Goal: Feedback & Contribution: Leave review/rating

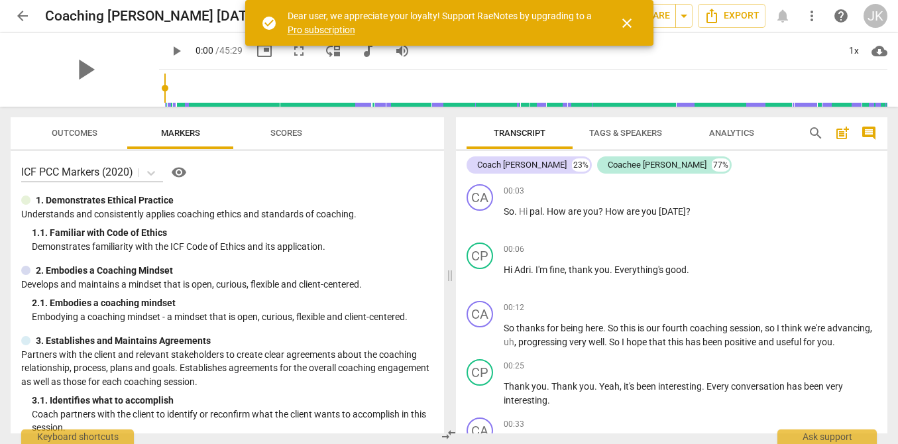
click at [623, 24] on span "close" at bounding box center [627, 23] width 16 height 16
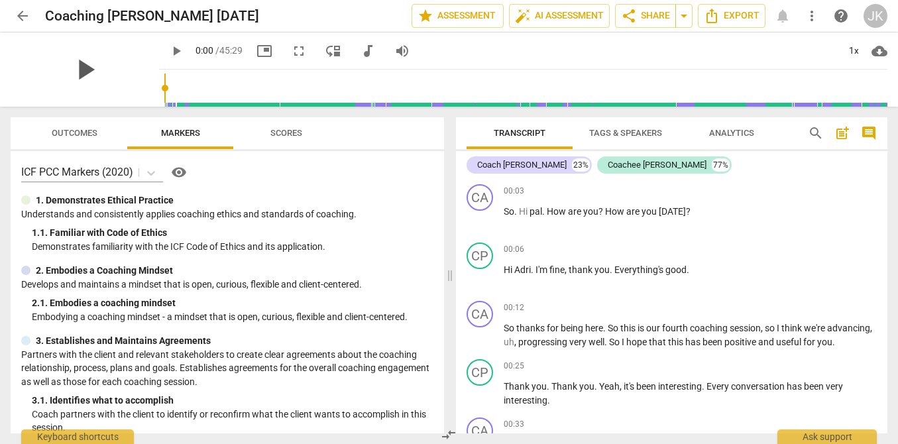
click at [75, 73] on span "play_arrow" at bounding box center [85, 69] width 34 height 34
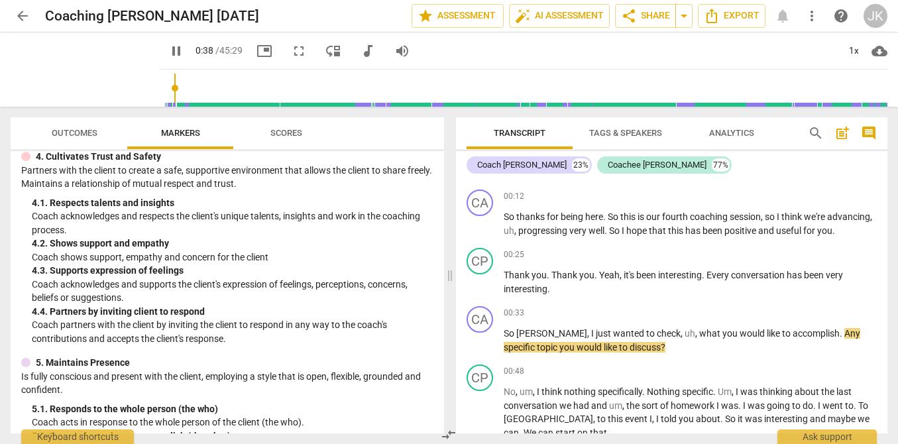
scroll to position [419, 0]
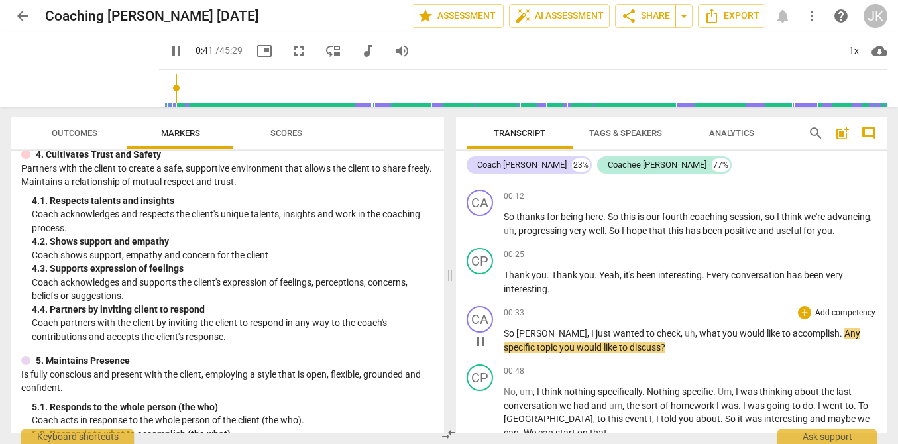
click at [827, 319] on p "Add competency" at bounding box center [844, 313] width 63 height 12
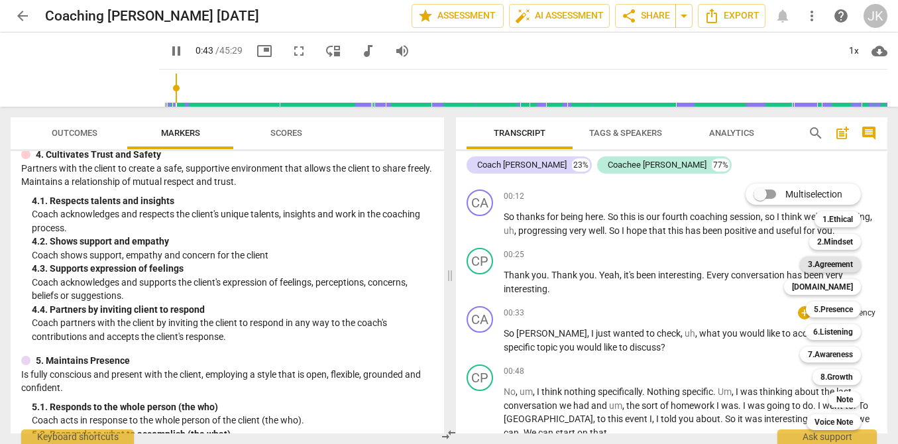
click at [830, 260] on b "3.Agreement" at bounding box center [829, 264] width 45 height 16
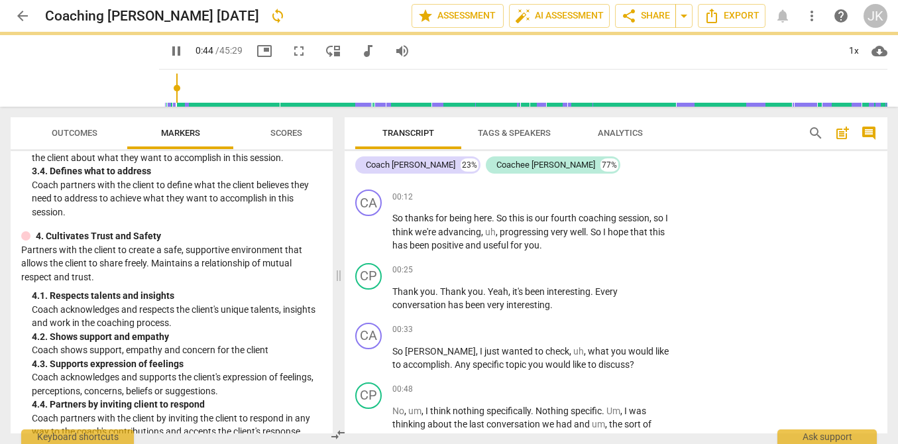
type input "44"
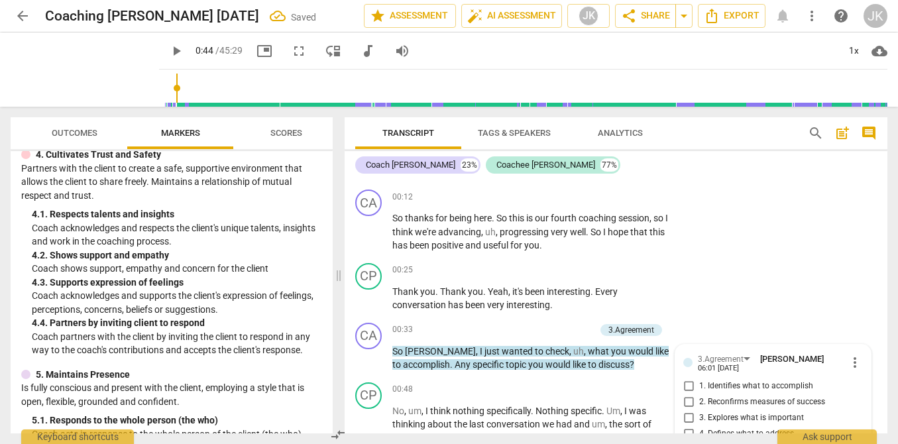
scroll to position [269, 0]
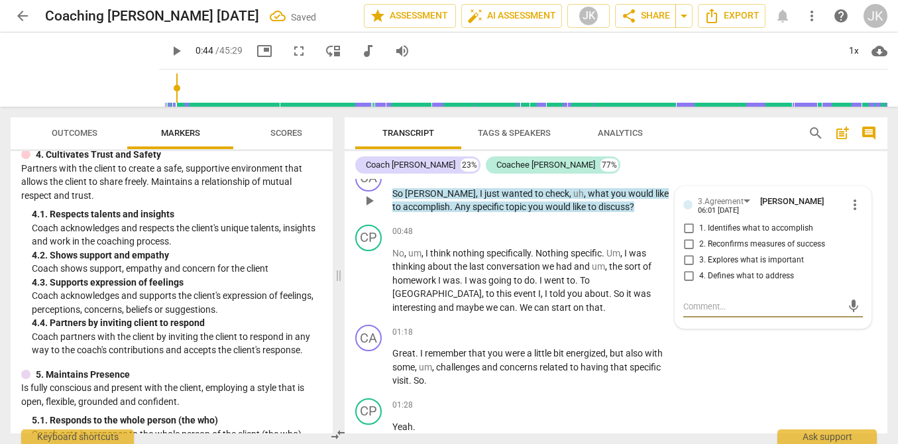
click at [747, 230] on span "1. Identifies what to accomplish" at bounding box center [756, 229] width 114 height 12
click at [699, 230] on input "1. Identifies what to accomplish" at bounding box center [688, 229] width 21 height 16
checkbox input "true"
click at [168, 50] on span "play_arrow" at bounding box center [176, 51] width 16 height 16
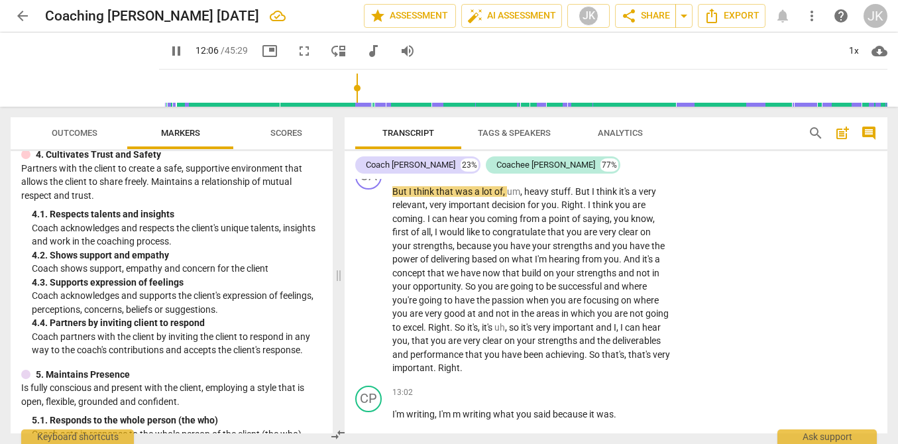
scroll to position [2379, 0]
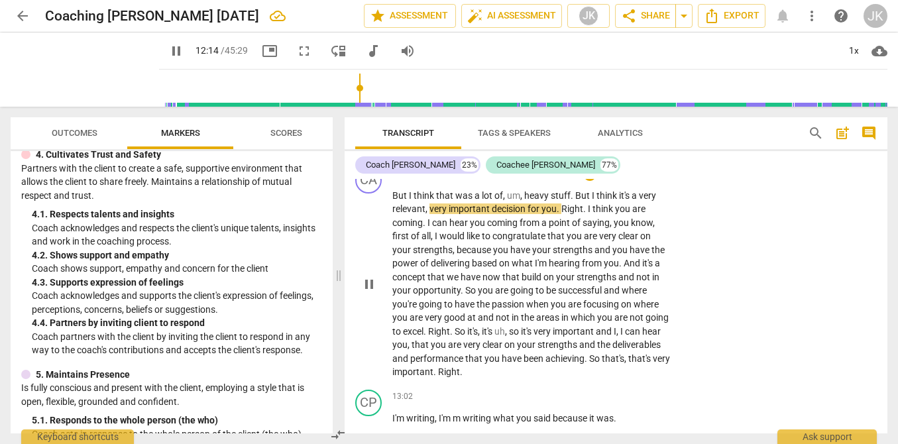
click at [636, 180] on p "Add competency" at bounding box center [630, 174] width 63 height 12
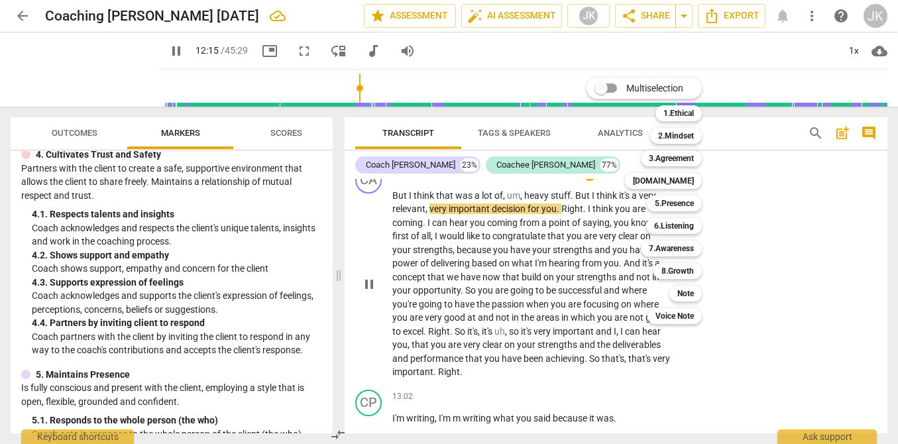
click at [635, 205] on div "Multiselection m 1.Ethical 1 2.Mindset 2 3.Agreement 3 [DOMAIN_NAME] 4 5.Presen…" at bounding box center [654, 200] width 146 height 253
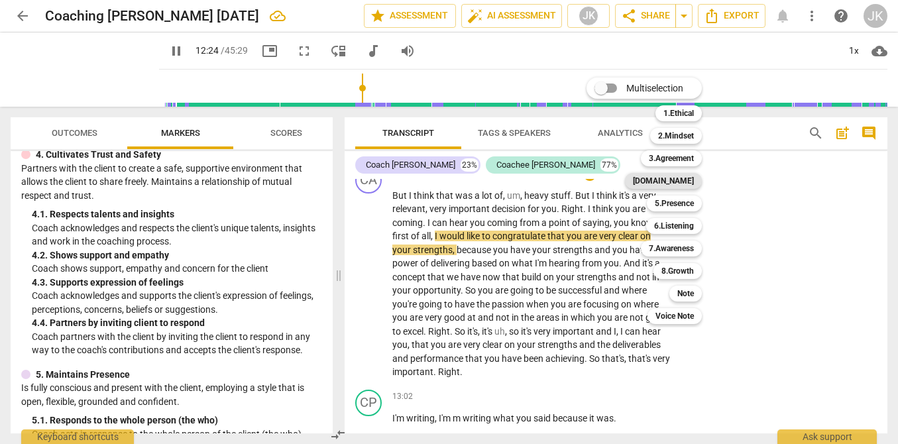
click at [692, 178] on b "[DOMAIN_NAME]" at bounding box center [663, 181] width 61 height 16
type input "745"
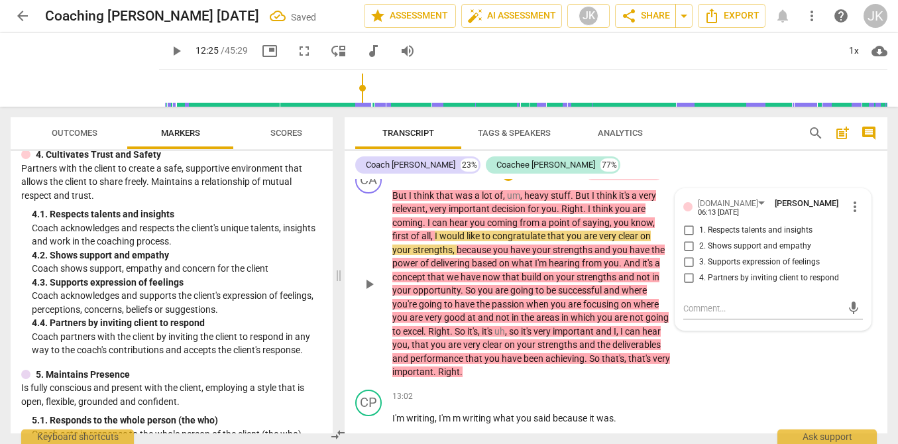
click at [717, 252] on span "2. Shows support and empathy" at bounding box center [755, 246] width 112 height 12
click at [699, 254] on input "2. Shows support and empathy" at bounding box center [688, 246] width 21 height 16
checkbox input "true"
click at [621, 379] on p "But I think that was a lot of , um , heavy stuff . But I think it's a very rele…" at bounding box center [531, 284] width 279 height 190
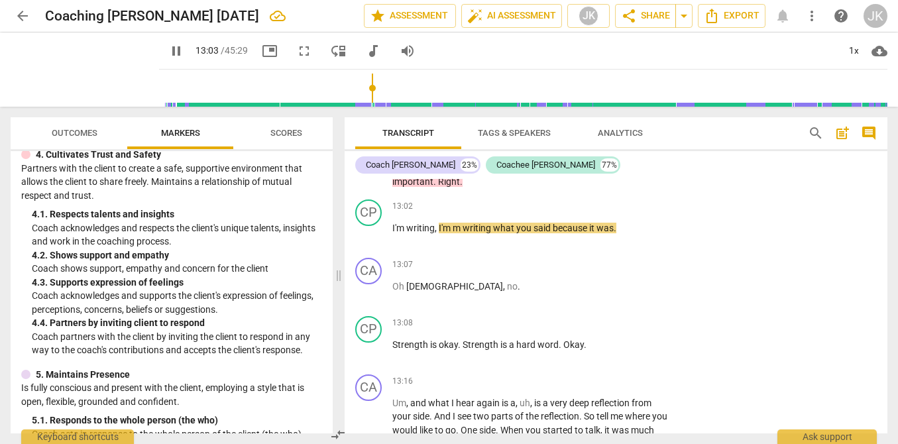
scroll to position [2571, 0]
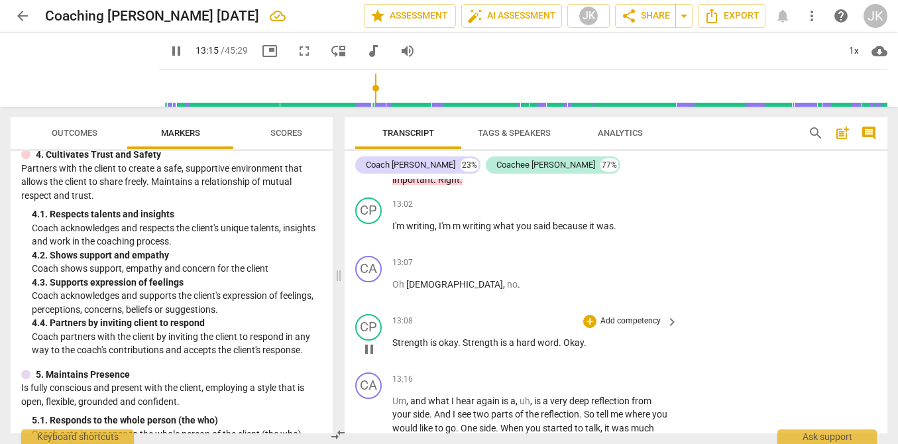
click at [637, 327] on p "Add competency" at bounding box center [630, 321] width 63 height 12
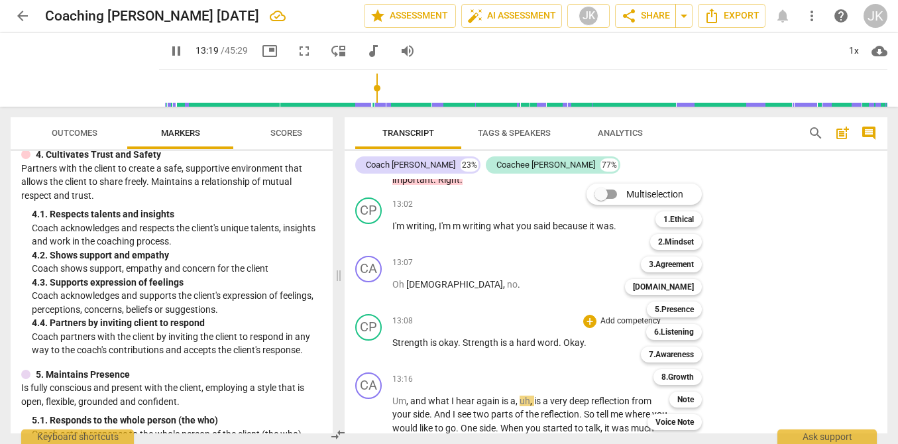
click at [161, 53] on div at bounding box center [449, 222] width 898 height 444
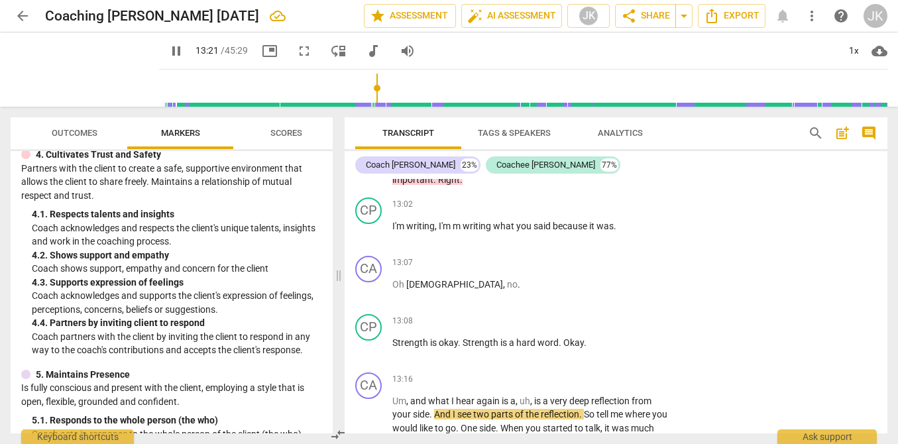
scroll to position [2828, 0]
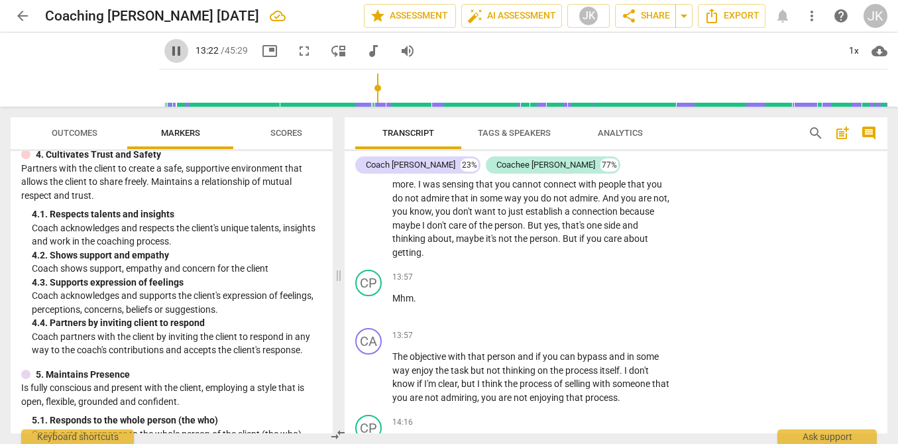
click at [168, 51] on span "pause" at bounding box center [176, 51] width 16 height 16
type input "803"
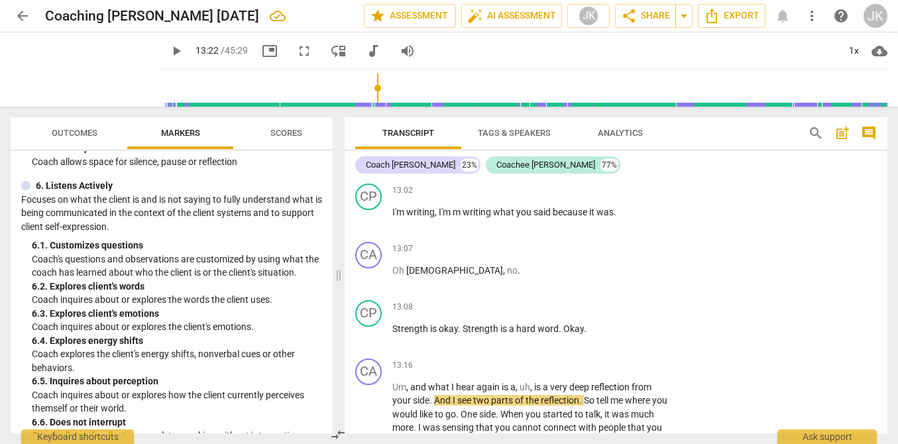
scroll to position [911, 0]
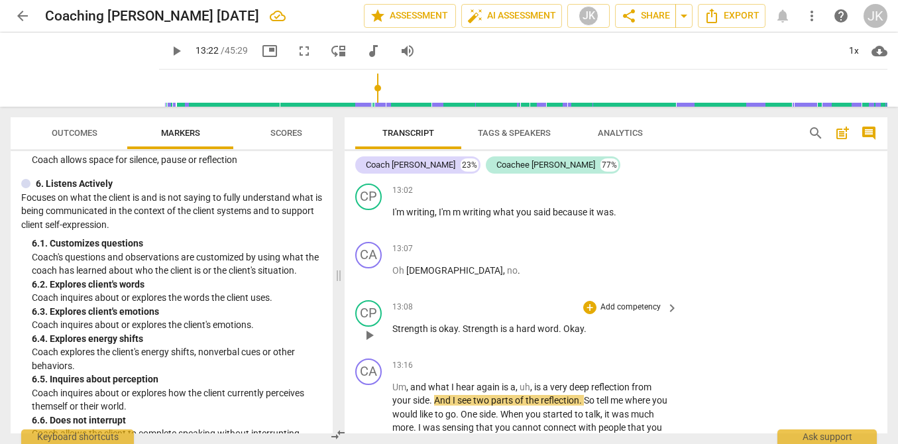
click at [631, 342] on div "13:08 + Add competency keyboard_arrow_right Strength is okay . Strength is a ha…" at bounding box center [535, 324] width 287 height 48
click at [640, 313] on p "Add competency" at bounding box center [630, 307] width 63 height 12
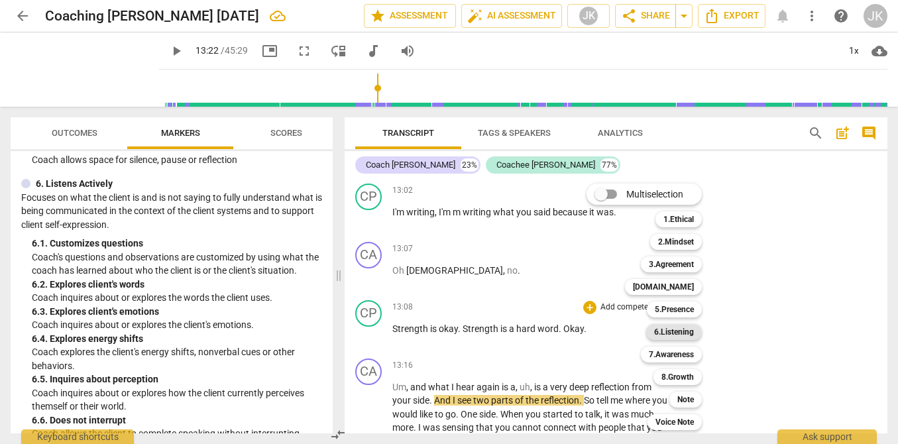
click at [672, 335] on b "6.Listening" at bounding box center [674, 332] width 40 height 16
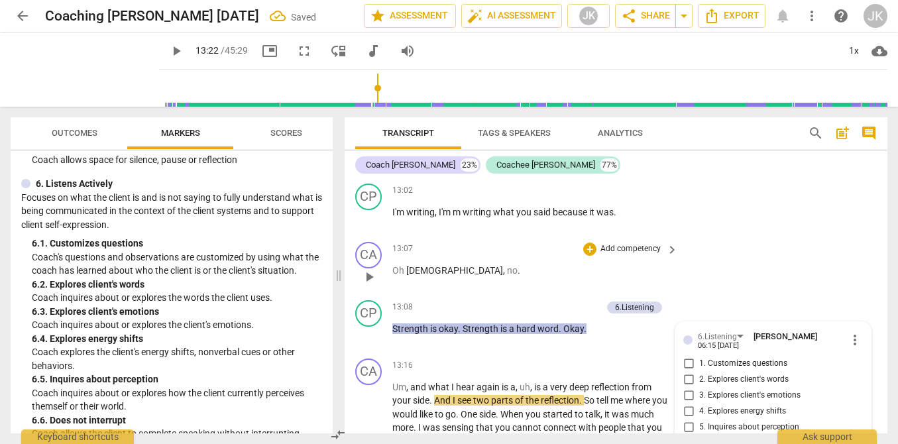
scroll to position [2795, 0]
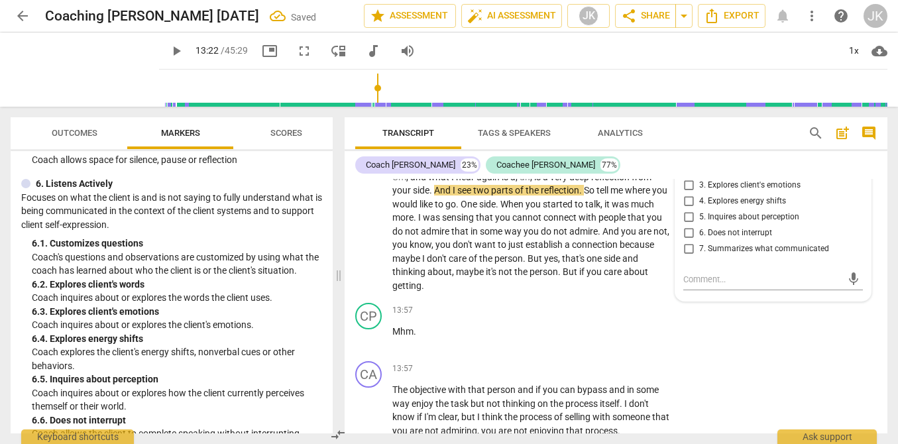
click at [704, 176] on span "2. Explores client's words" at bounding box center [743, 170] width 89 height 12
click at [699, 178] on input "2. Explores client's words" at bounding box center [688, 170] width 21 height 16
checkbox input "true"
click at [697, 285] on textarea at bounding box center [762, 279] width 158 height 13
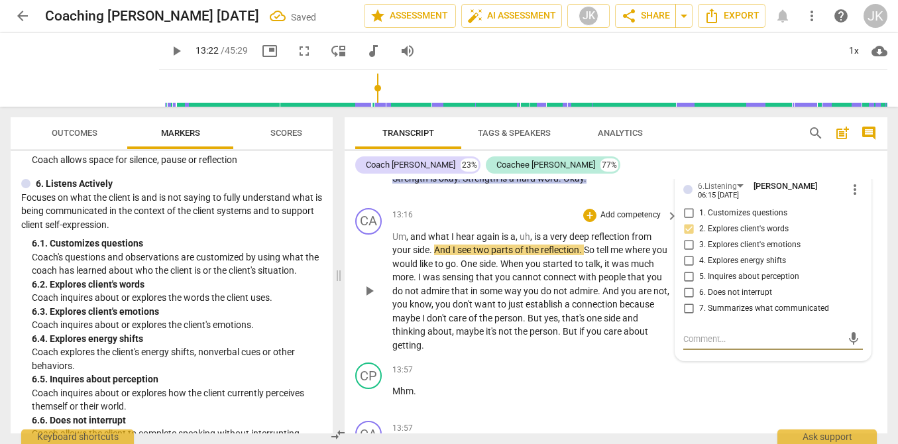
scroll to position [2707, 0]
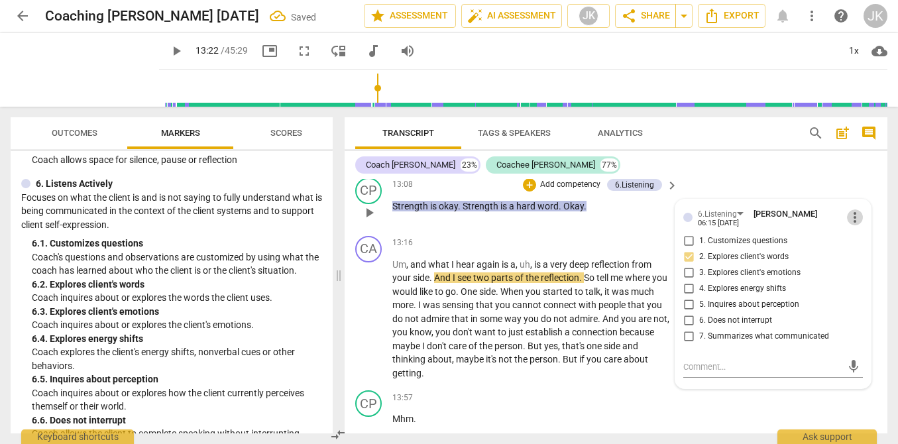
click at [851, 225] on span "more_vert" at bounding box center [855, 217] width 16 height 16
click at [856, 269] on li "Delete" at bounding box center [864, 268] width 46 height 25
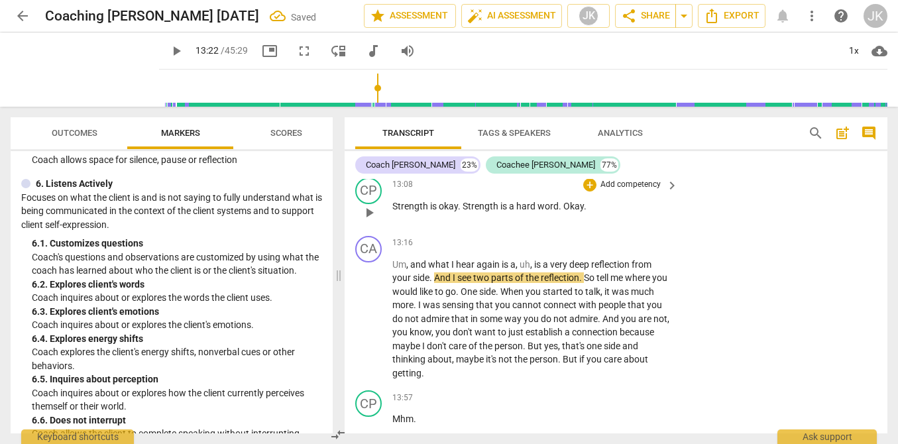
click at [609, 191] on p "Add competency" at bounding box center [630, 185] width 63 height 12
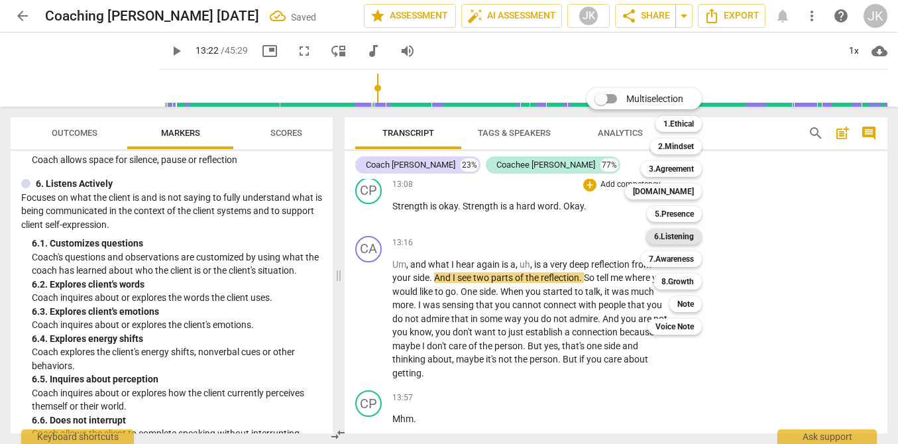
click at [674, 240] on b "6.Listening" at bounding box center [674, 237] width 40 height 16
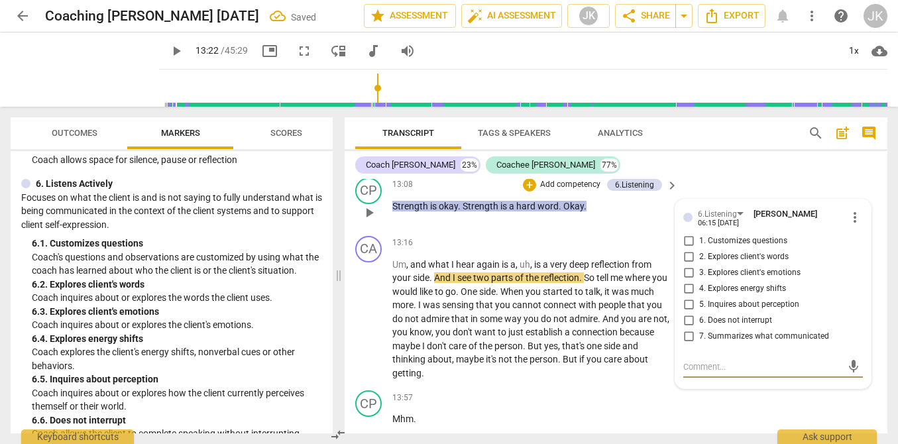
click at [766, 263] on span "2. Explores client's words" at bounding box center [743, 257] width 89 height 12
click at [699, 265] on input "2. Explores client's words" at bounding box center [688, 257] width 21 height 16
checkbox input "true"
click at [697, 373] on textarea at bounding box center [762, 366] width 158 height 13
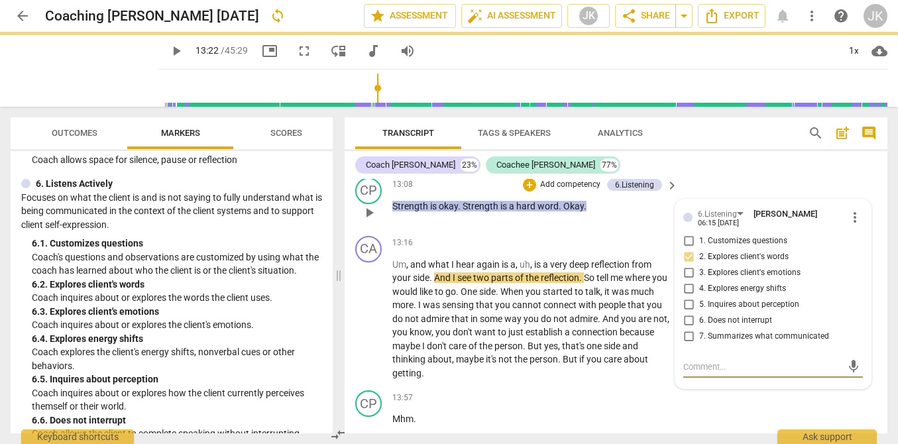
type textarea "C"
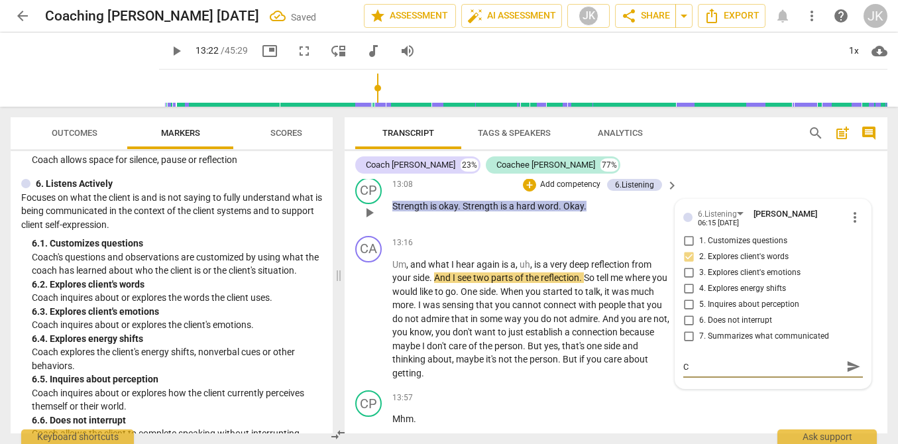
type textarea "Co"
type textarea "Cou"
type textarea "Coul"
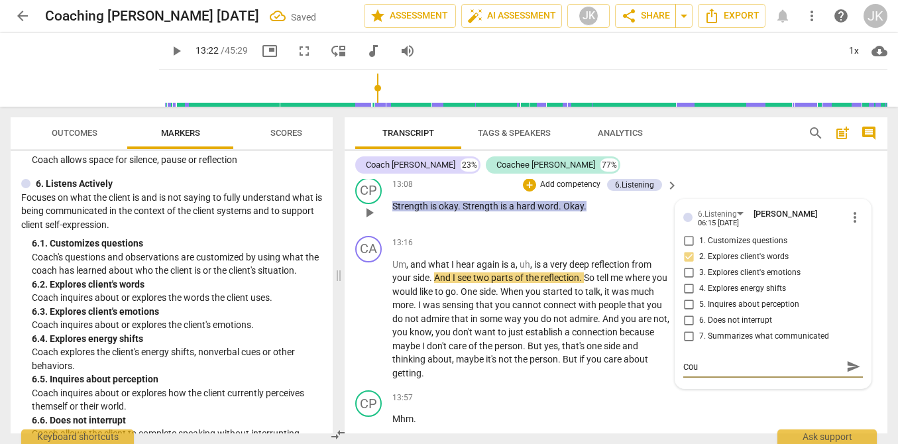
type textarea "Coul"
type textarea "Could"
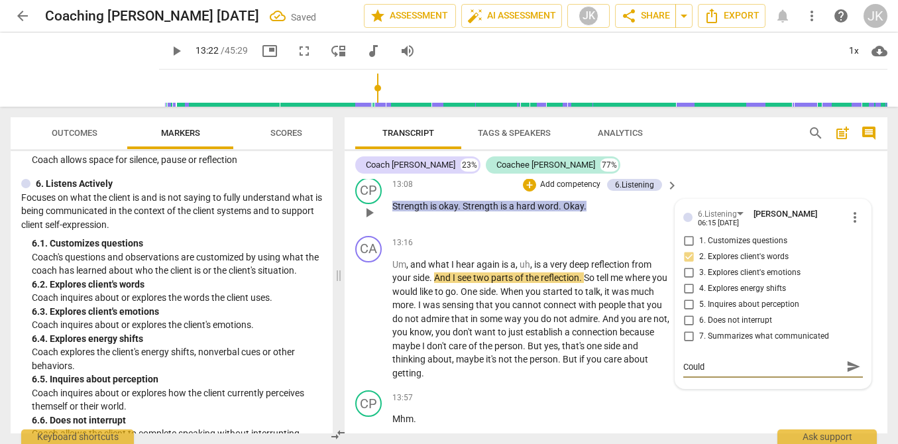
type textarea "Coul"
type textarea "Cou"
type textarea "Co"
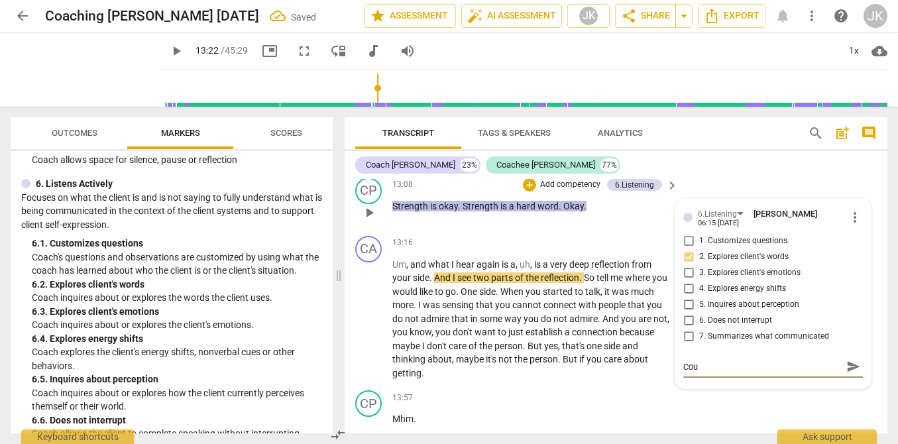
type textarea "Co"
type textarea "C"
type textarea "M"
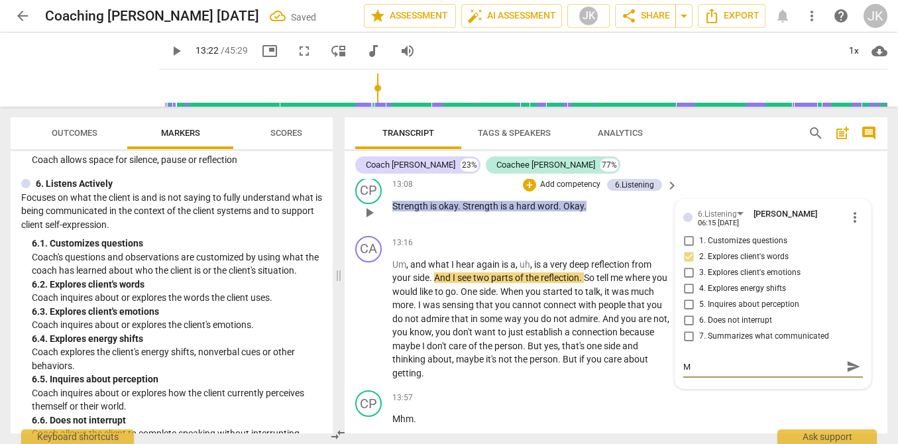
type textarea "Mi"
type textarea "Mig"
type textarea "Migh"
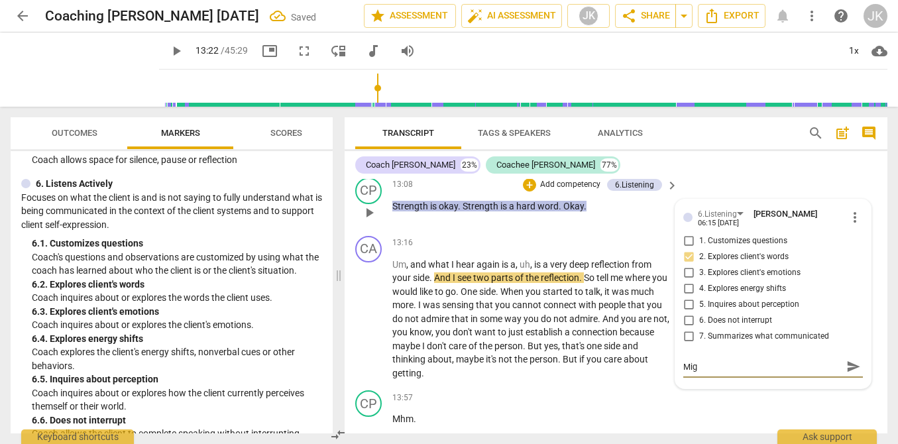
type textarea "Migh"
type textarea "Might"
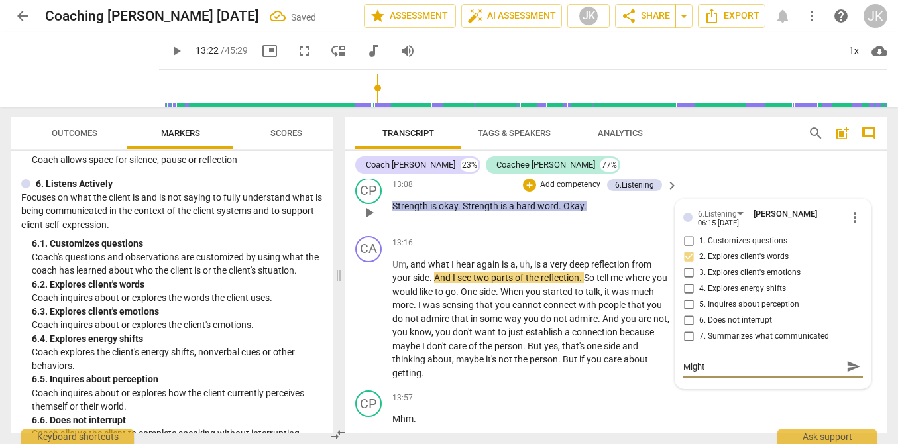
type textarea "Might b"
type textarea "Might be"
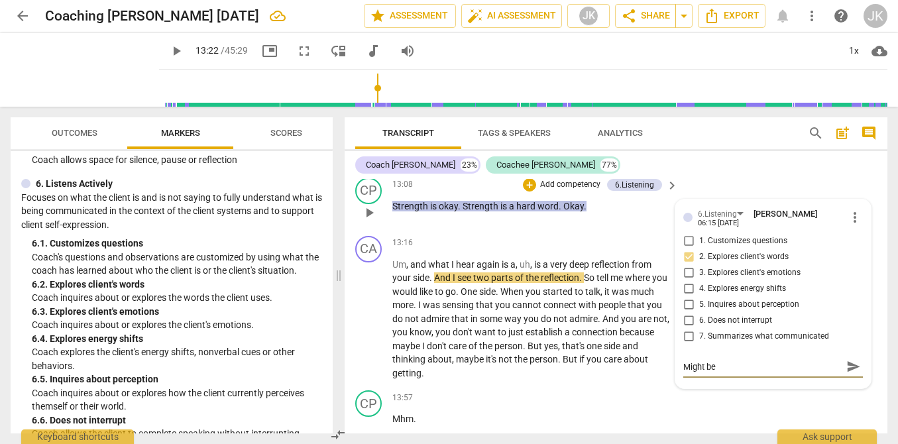
type textarea "Might be i"
type textarea "Might be in"
type textarea "Might be int"
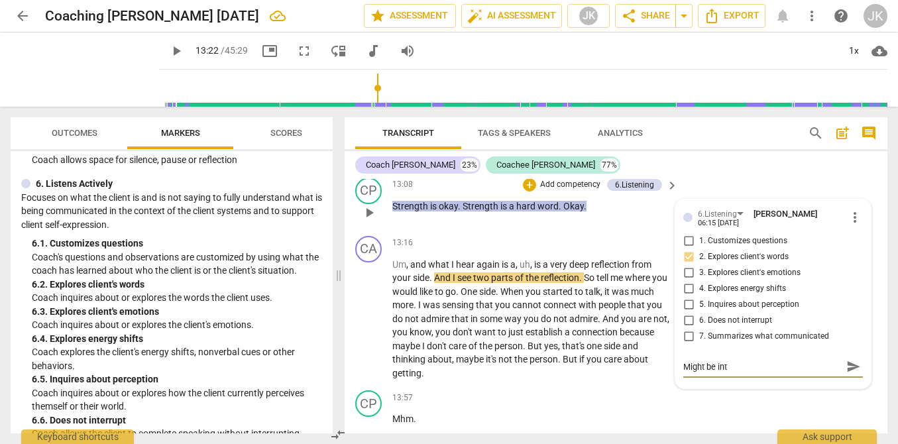
type textarea "Might be inte"
type textarea "Might be inter"
type textarea "Might be intere"
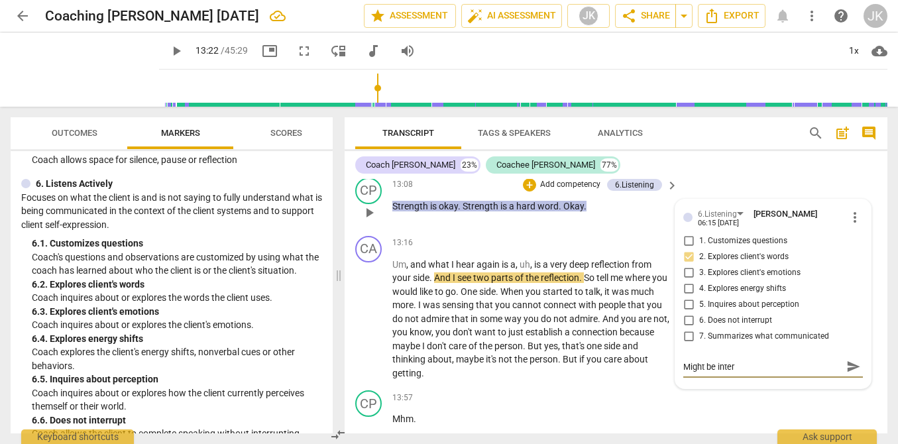
type textarea "Might be intere"
type textarea "Might be interes"
type textarea "Might be interest"
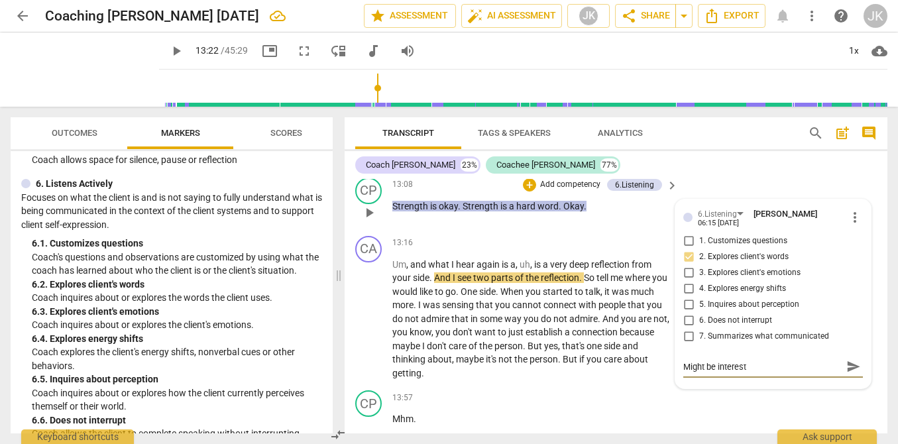
type textarea "Might be interesti"
type textarea "Might be interestin"
type textarea "Might be interesting"
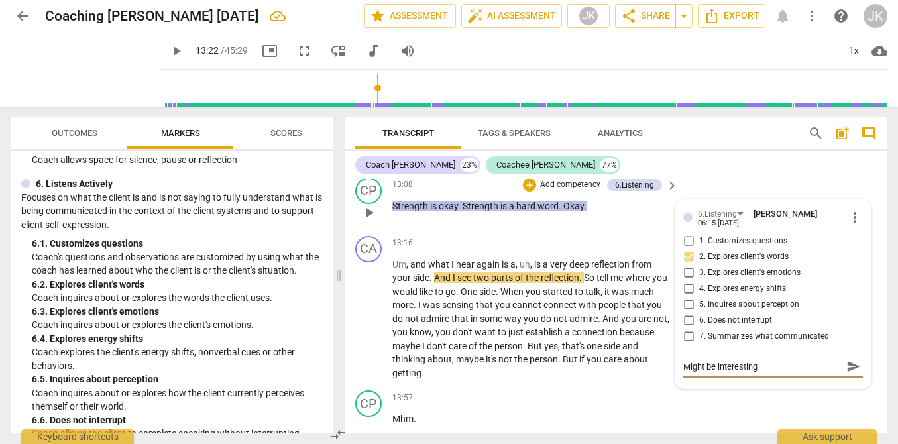
type textarea "Might be interesting"
type textarea "Might be interesting t"
type textarea "Might be interesting to"
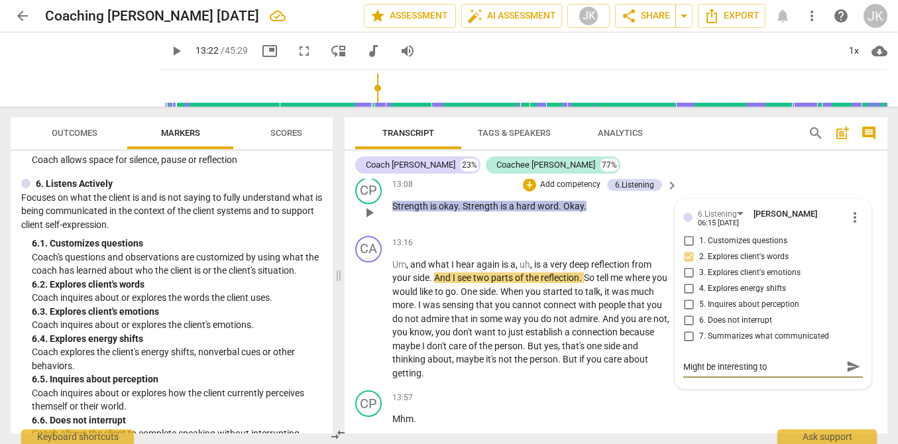
type textarea "Might be interesting to"
type textarea "Might be interesting to e"
type textarea "Might be interesting to ep"
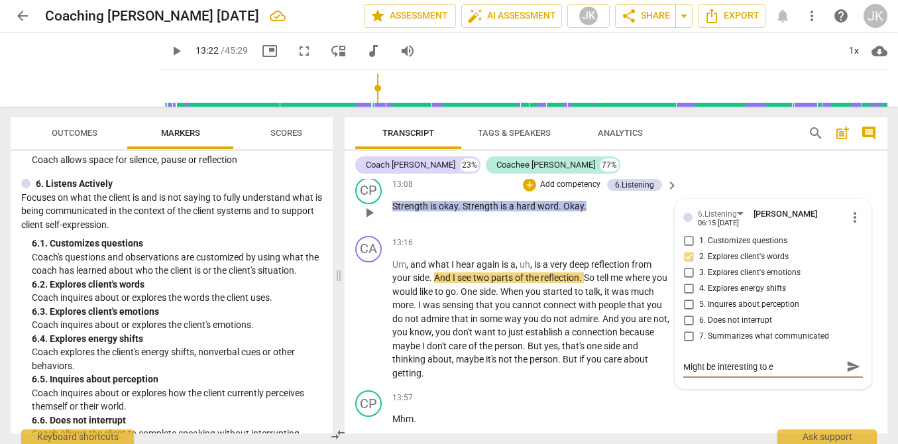
type textarea "Might be interesting to ep"
type textarea "Might be interesting to e"
type textarea "Might be interesting to [GEOGRAPHIC_DATA]"
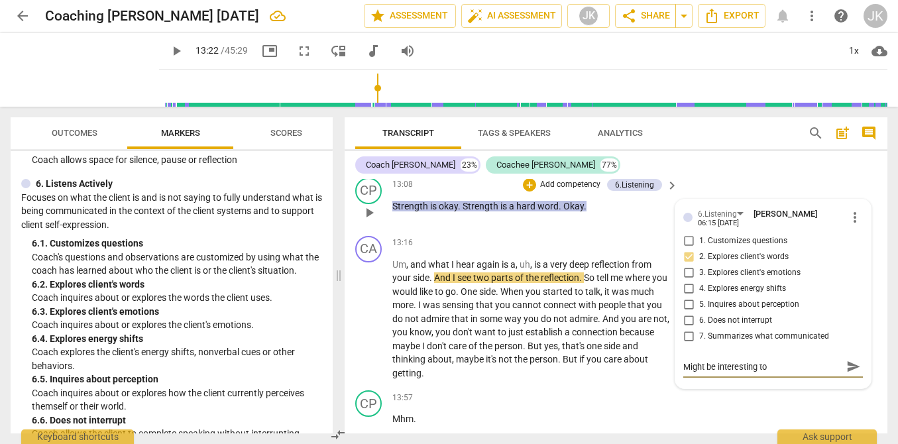
type textarea "Might be interesting to e"
type textarea "Might be interesting to ex"
type textarea "Might be interesting to exp"
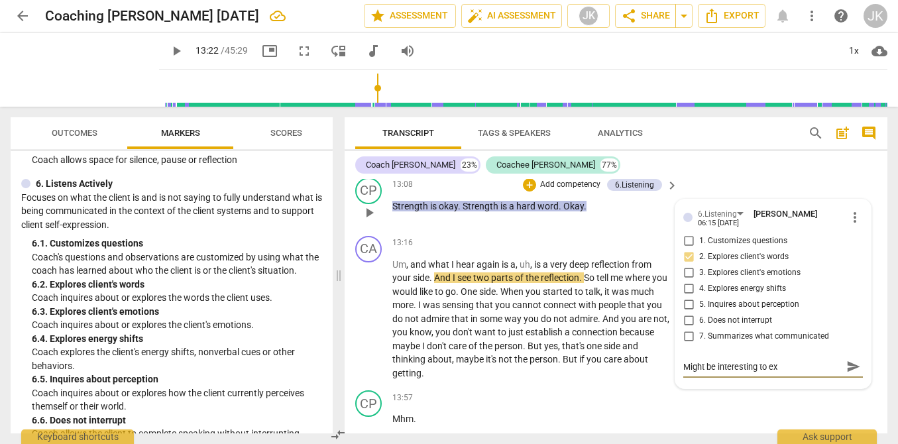
type textarea "Might be interesting to exp"
type textarea "Might be interesting to expl"
type textarea "Might be interesting to explo"
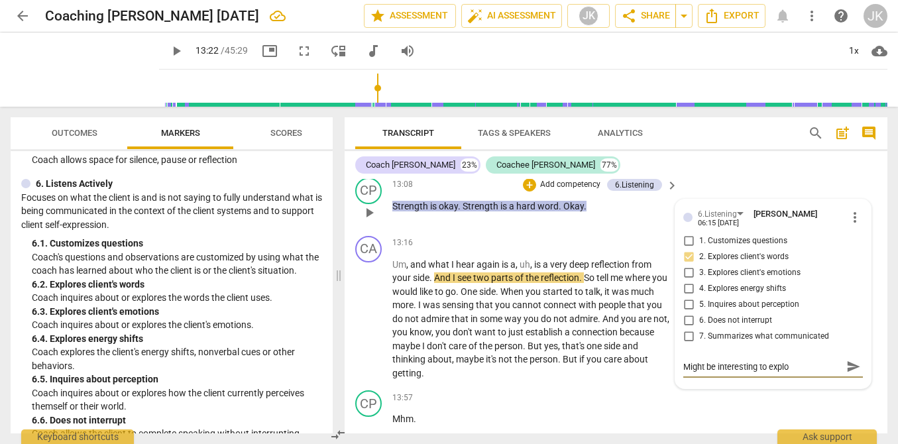
type textarea "Might be interesting to explor"
type textarea "Might be interesting to explore"
type textarea "Might be interesting to explore w"
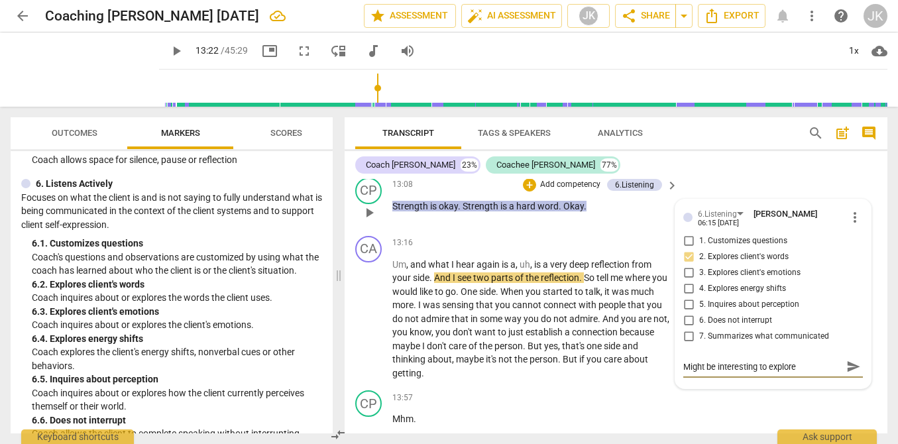
type textarea "Might be interesting to explore w"
type textarea "Might be interesting to explore wh"
type textarea "Might be interesting to explore why"
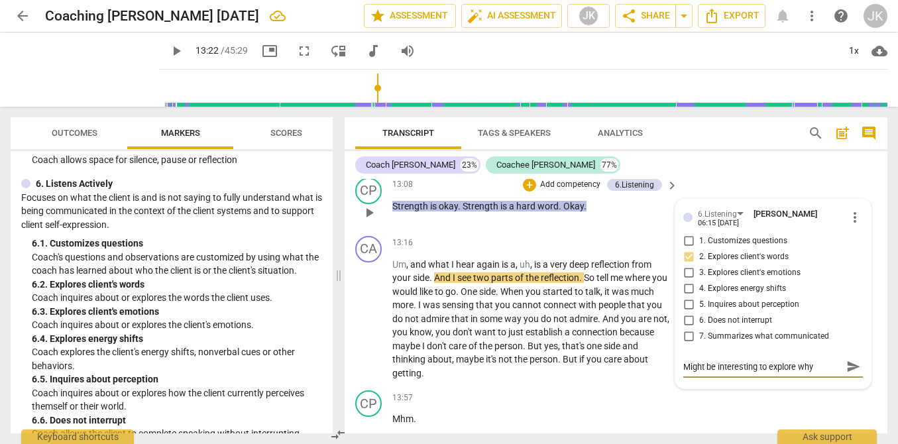
type textarea "Might be interesting to explore why"
type textarea "Might be interesting to explore why s"
type textarea "Might be interesting to explore why sh"
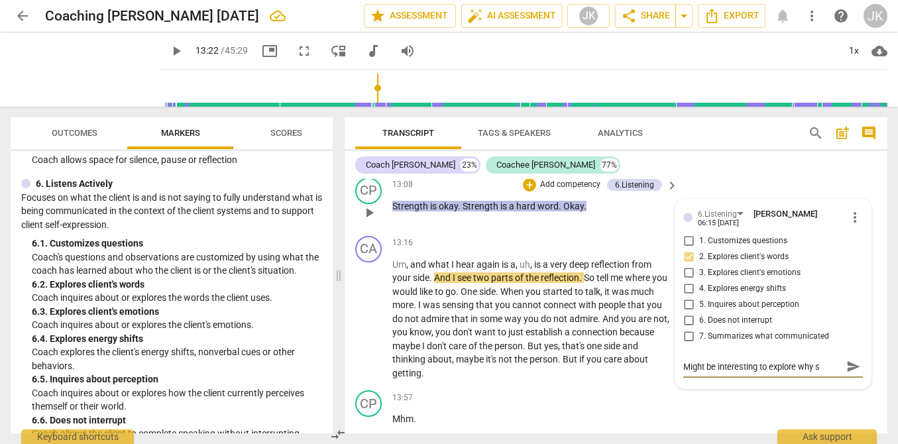
type textarea "Might be interesting to explore why sh"
type textarea "Might be interesting to explore why she"
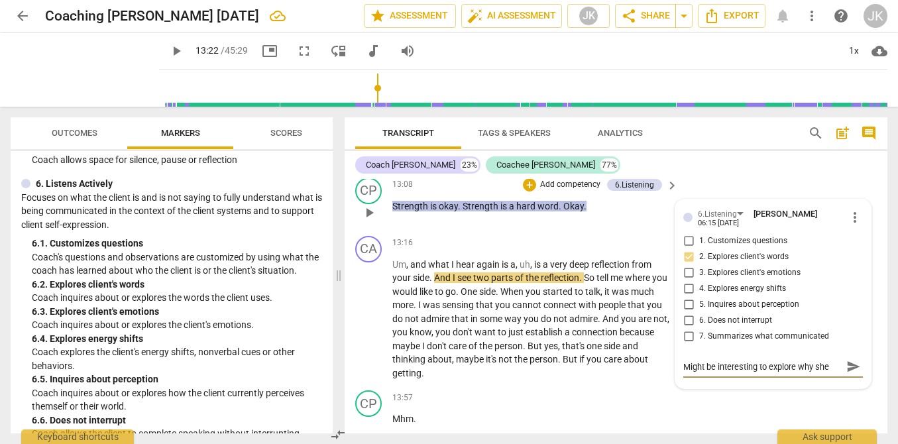
type textarea "Might be interesting to explore why she t"
type textarea "Might be interesting to explore why she th"
type textarea "Might be interesting to explore why she thi"
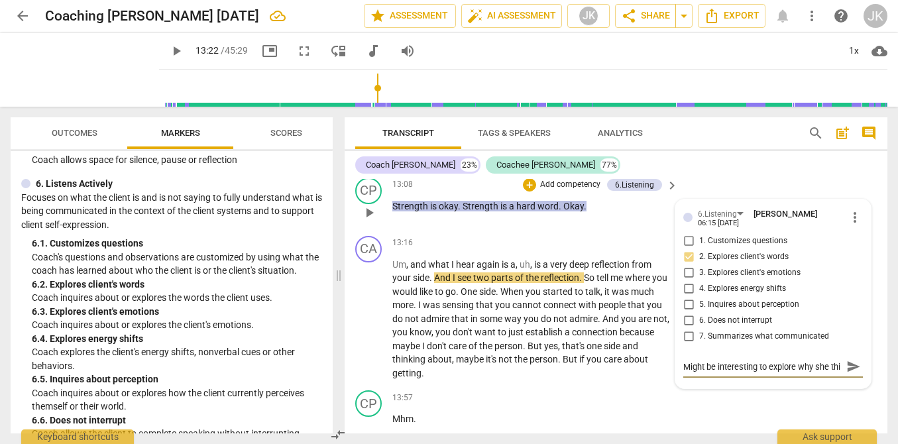
type textarea "Might be interesting to explore why she thin"
type textarea "Might be interesting to explore why she think"
type textarea "Might be interesting to explore why she thinks"
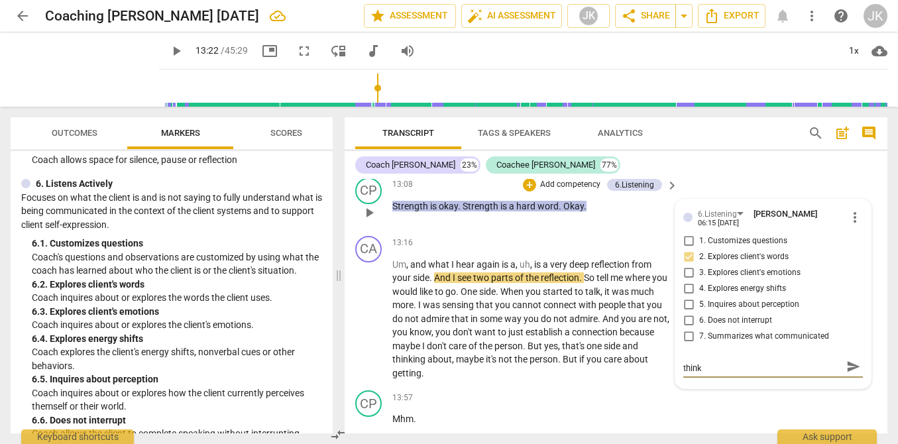
type textarea "Might be interesting to explore why she thinks"
type textarea "Might be interesting to explore why she thinks '"
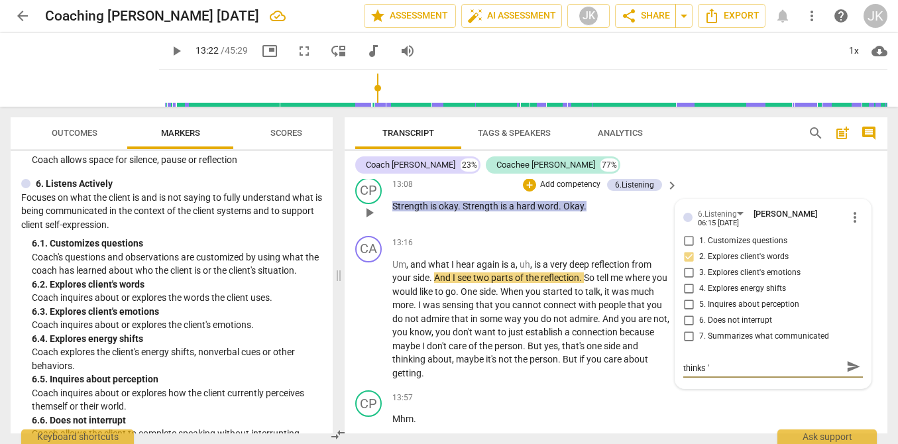
type textarea "Might be interesting to explore why she thinks 's"
type textarea "Might be interesting to explore why she thinks 'st"
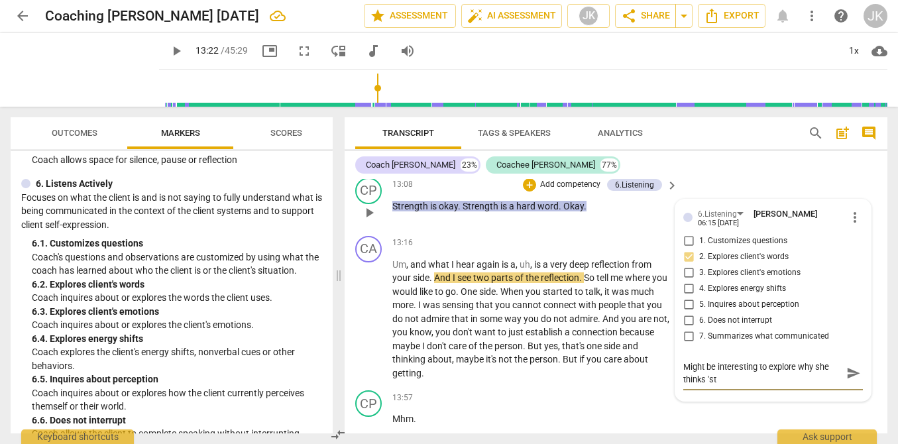
type textarea "Might be interesting to explore why she thinks 'str"
type textarea "Might be interesting to explore why she thinks 'stre"
type textarea "Might be interesting to explore why she thinks 'stren"
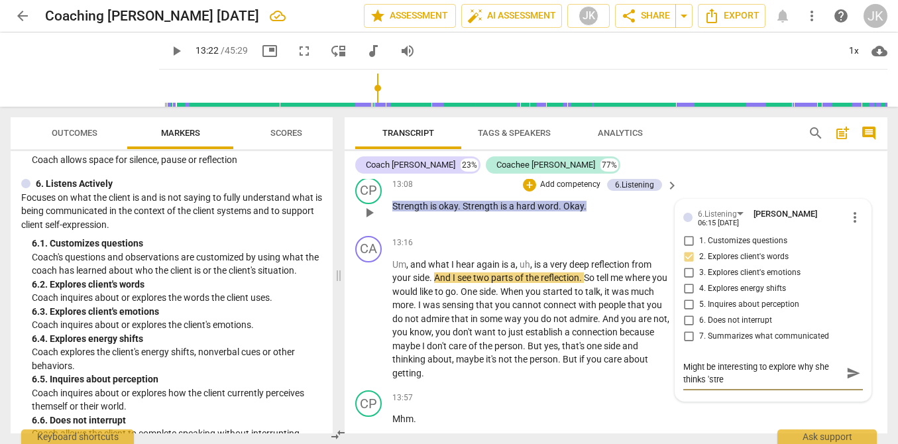
type textarea "Might be interesting to explore why she thinks 'stren"
type textarea "Might be interesting to explore why she thinks '[PERSON_NAME]"
type textarea "Might be interesting to explore why she thinks 'strengt"
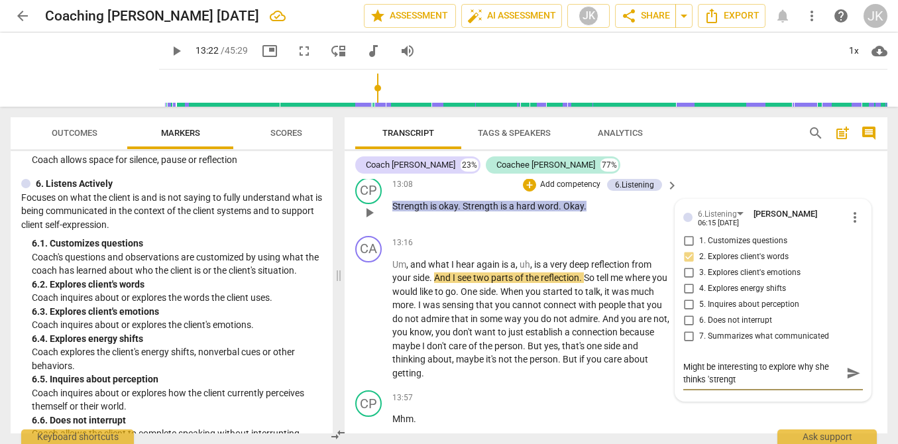
type textarea "Might be interesting to explore why she thinks 'strength"
type textarea "Might be interesting to explore why she thinks 'strength'"
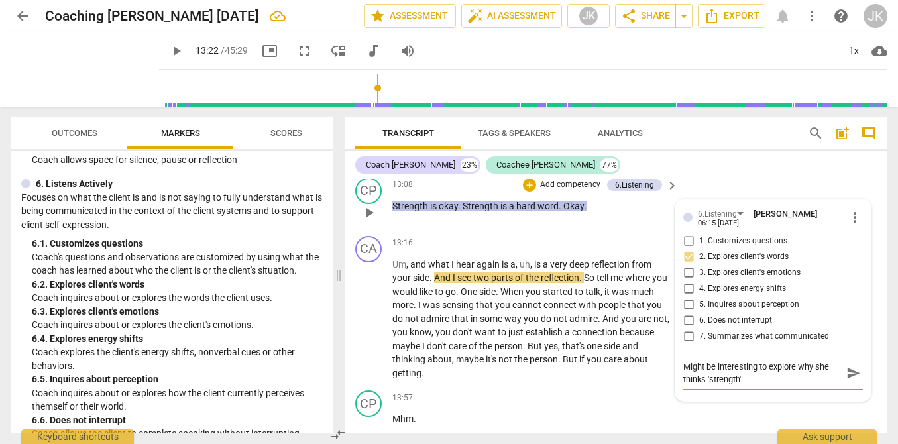
type textarea "Might be interesting to explore why she thinks 'strength'"
type textarea "Might be interesting to explore why she thinks 'strength' i"
type textarea "Might be interesting to explore why she thinks 'strength' is"
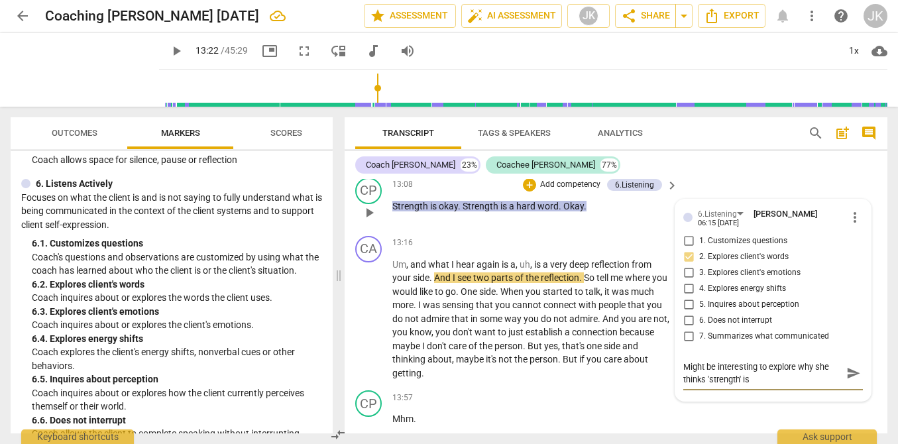
type textarea "Might be interesting to explore why she thinks 'strength' is"
type textarea "Might be interesting to explore why she thinks 'strength' is a"
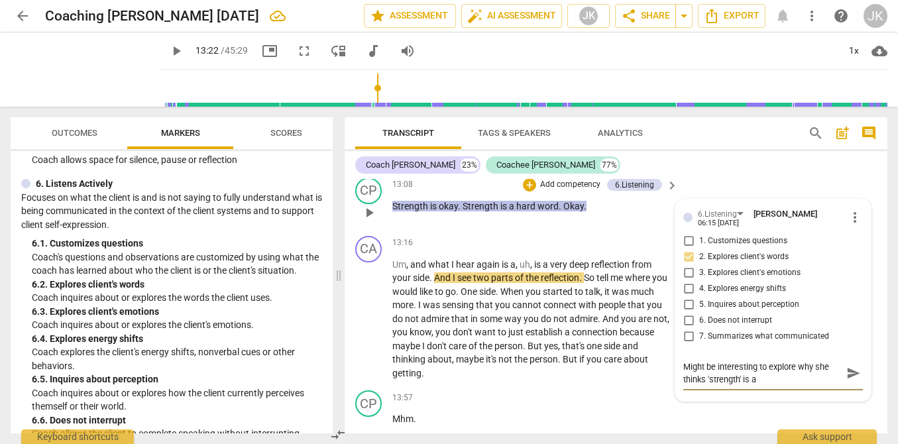
type textarea "Might be interesting to explore why she thinks 'strength' is a"
type textarea "Might be interesting to explore why she thinks 'strength' is a h"
type textarea "Might be interesting to explore why she thinks 'strength' is a ha"
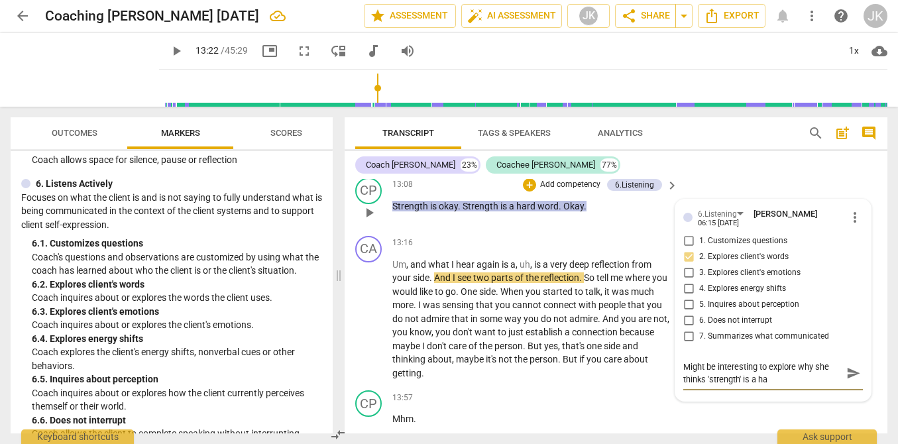
type textarea "Might be interesting to explore why she thinks 'strength' is a har"
type textarea "Might be interesting to explore why she thinks 'strength' is a hard"
type textarea "Might be interesting to explore why she thinks 'strength' is a hard w"
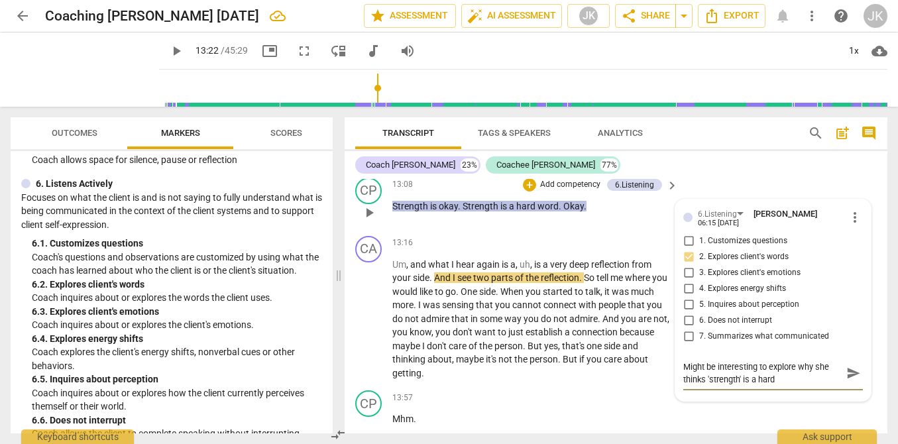
type textarea "Might be interesting to explore why she thinks 'strength' is a hard w"
type textarea "Might be interesting to explore why she thinks 'strength' is a hard wo"
type textarea "Might be interesting to explore why she thinks 'strength' is a hard wor"
type textarea "Might be interesting to explore why she thinks 'strength' is a hard word"
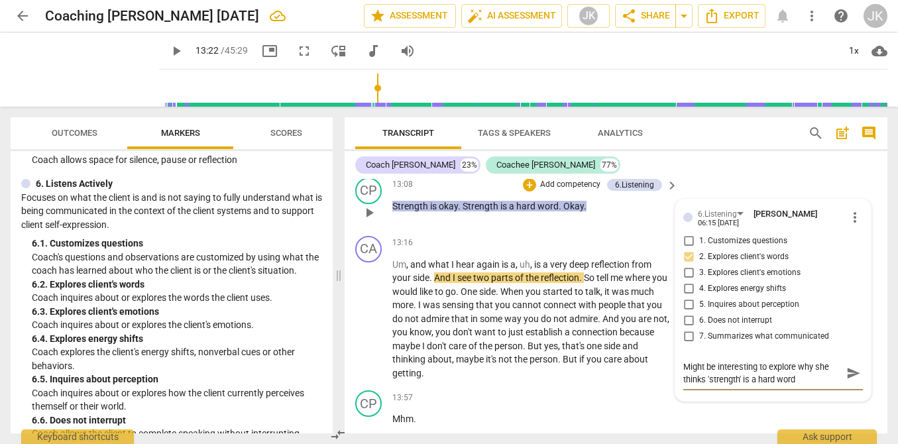
type textarea "Might be interesting to explore why she thinks 'strength' is a hard word."
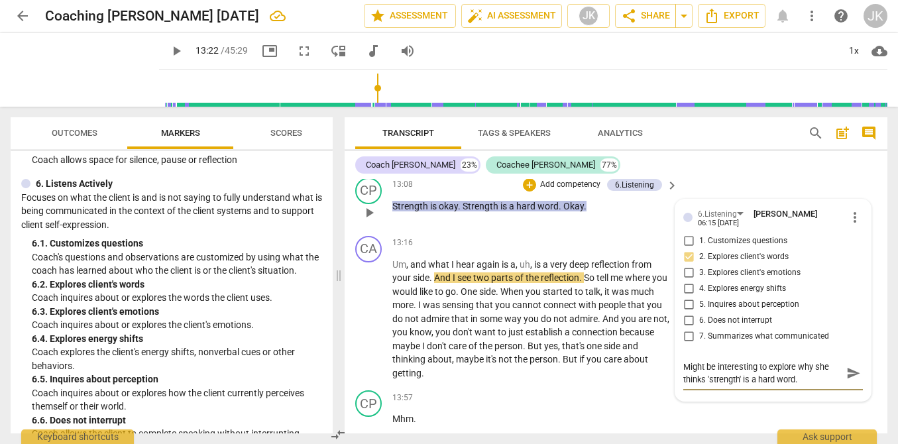
type textarea "Might be interesting to explore why she thinks 'strength' is a hard word."
type textarea "Might be interesting to explore why she thinks 'strength' is a hard word"
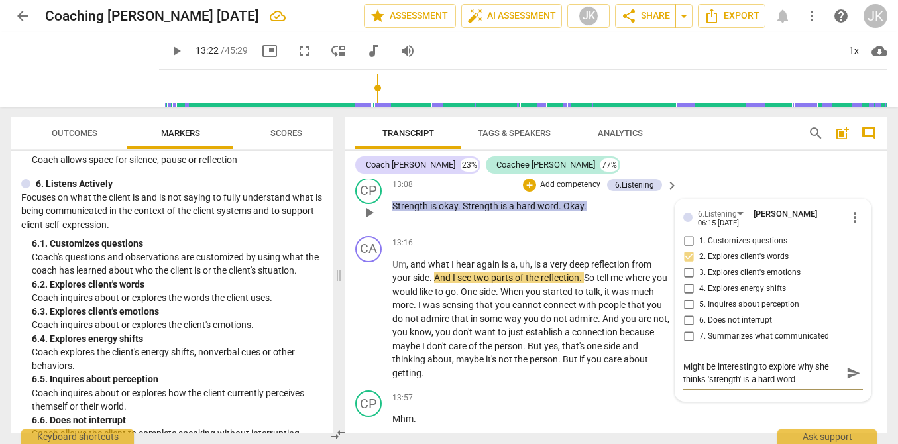
type textarea "Might be interesting to explore why she thinks 'strength' is a hard word l"
type textarea "Might be interesting to explore why she thinks 'strength' is a hard word la"
type textarea "Might be interesting to explore why she thinks 'strength' is a hard word lat"
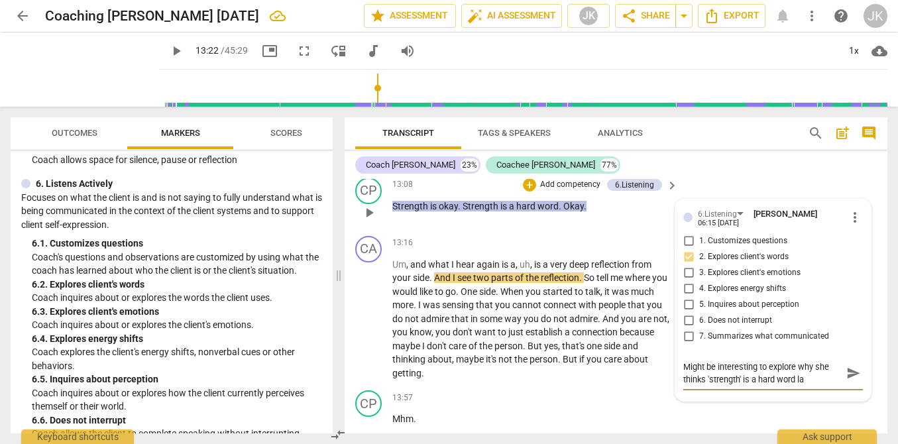
type textarea "Might be interesting to explore why she thinks 'strength' is a hard word lat"
type textarea "Might be interesting to explore why she thinks 'strength' is a hard word late"
type textarea "Might be interesting to explore why she thinks 'strength' is a hard word later"
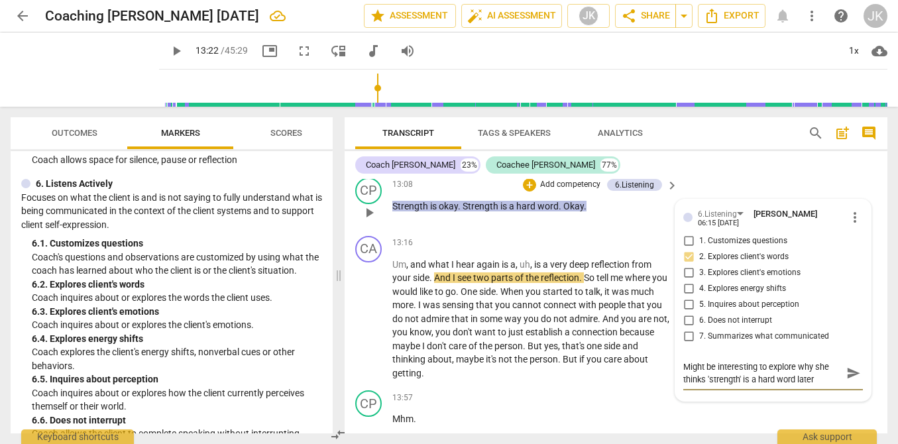
type textarea "Might be interesting to explore why she thinks 'strength' is a hard word later."
click at [798, 386] on textarea "Might be interesting to explore why she thinks 'strength' is a hard word later." at bounding box center [762, 372] width 158 height 25
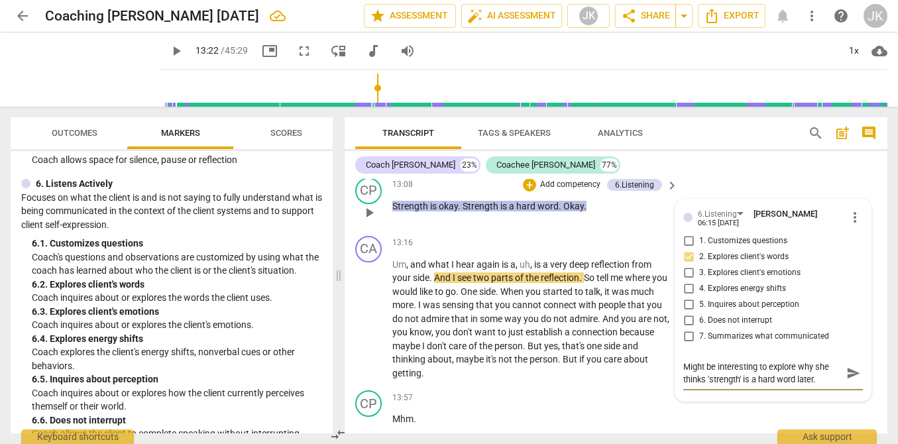
type textarea "Might be interesting to explore lwhy she thinks 'strength' is a hard word later."
type textarea "Might be interesting to explore lawhy she thinks 'strength' is a hard word late…"
type textarea "Might be interesting to explore latwhy she thinks 'strength' is a hard word lat…"
type textarea "Might be interesting to explore latewhy she thinks 'strength' is a hard word la…"
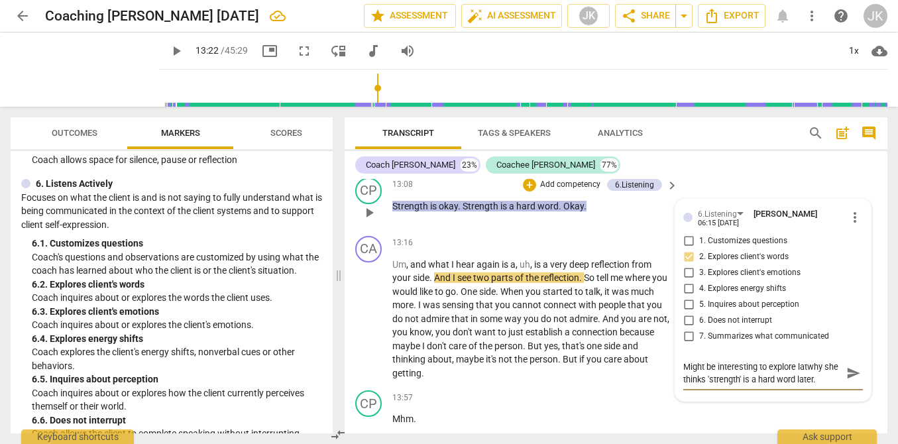
type textarea "Might be interesting to explore latewhy she thinks 'strength' is a hard word la…"
type textarea "Might be interesting to explore laterwhy she thinks 'strength' is a hard word l…"
click at [816, 386] on textarea "Might be interesting to explore later why she thinks 'strength' is a hard word …" at bounding box center [762, 372] width 158 height 25
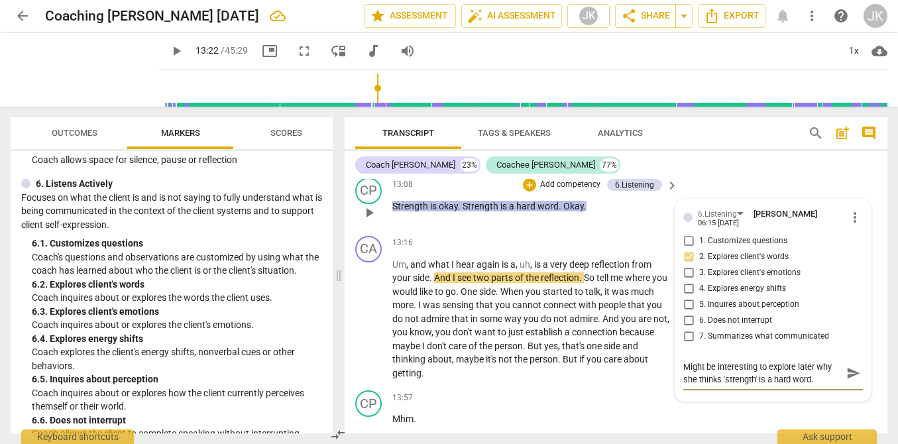
click at [846, 380] on span "send" at bounding box center [853, 373] width 15 height 15
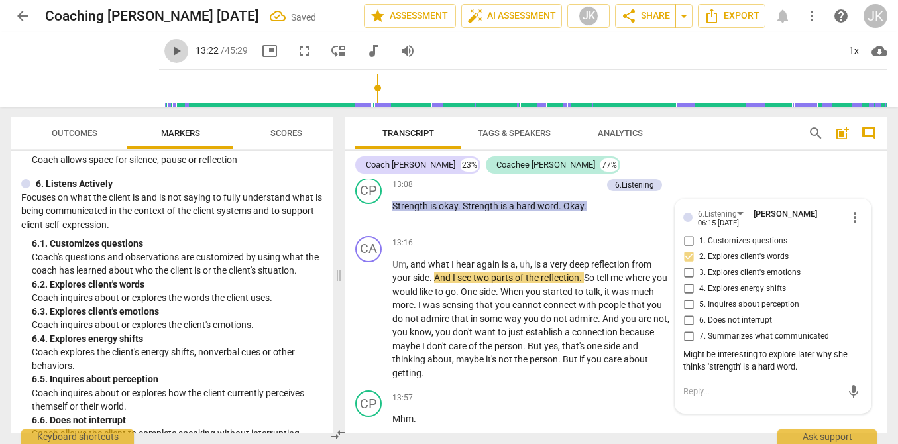
click at [168, 45] on span "play_arrow" at bounding box center [176, 51] width 16 height 16
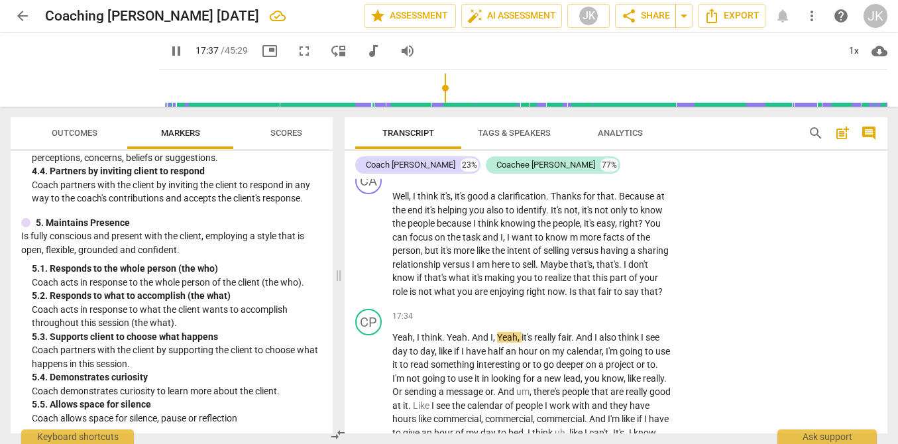
scroll to position [660, 0]
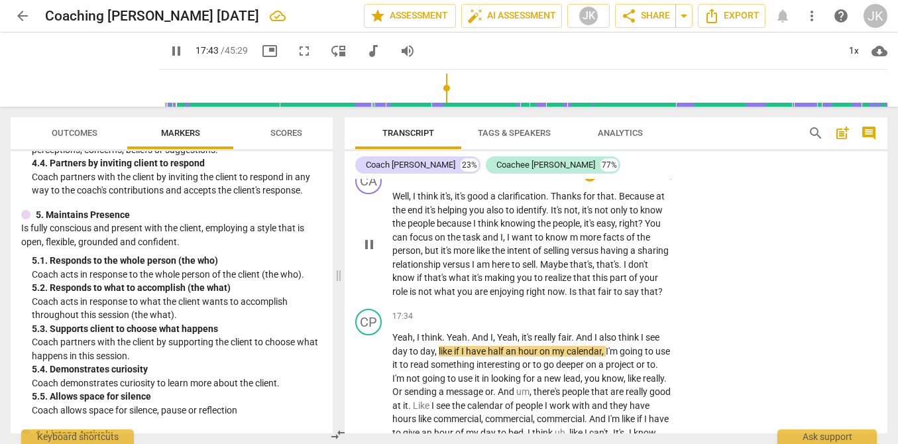
click at [633, 181] on p "Add competency" at bounding box center [630, 176] width 63 height 12
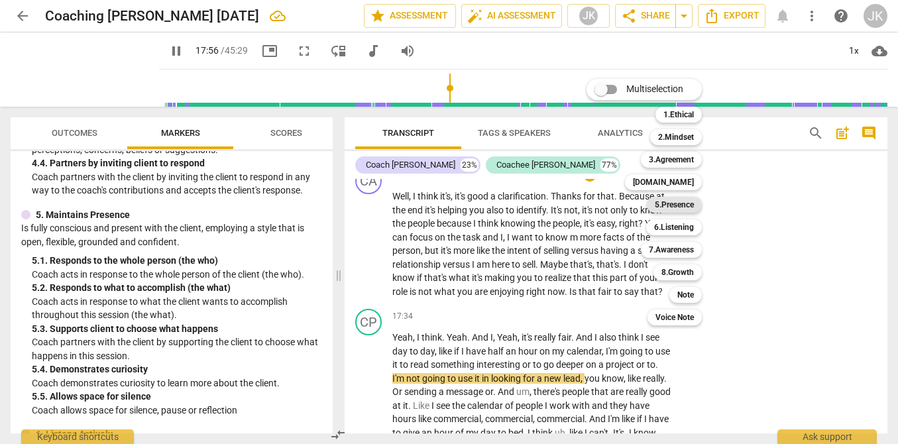
click at [697, 209] on div "5.Presence" at bounding box center [673, 205] width 55 height 16
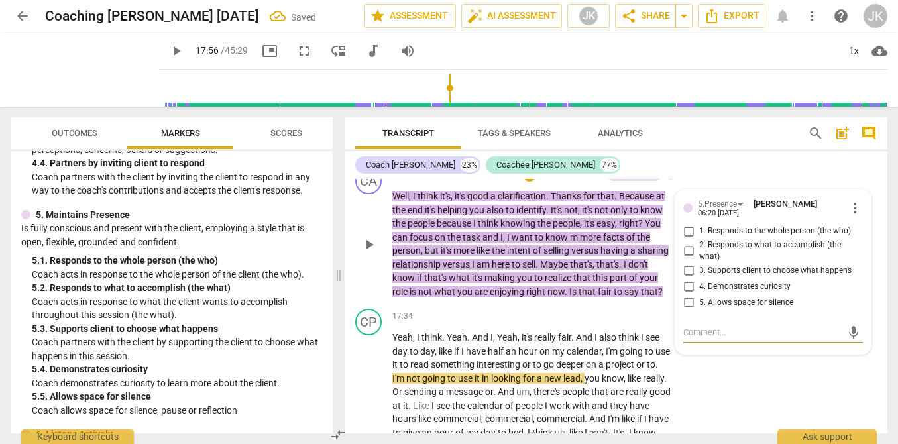
click at [690, 294] on input "4. Demonstrates curiosity" at bounding box center [688, 286] width 21 height 16
click at [697, 338] on textarea at bounding box center [762, 332] width 158 height 13
click at [846, 340] on span "send" at bounding box center [853, 332] width 15 height 15
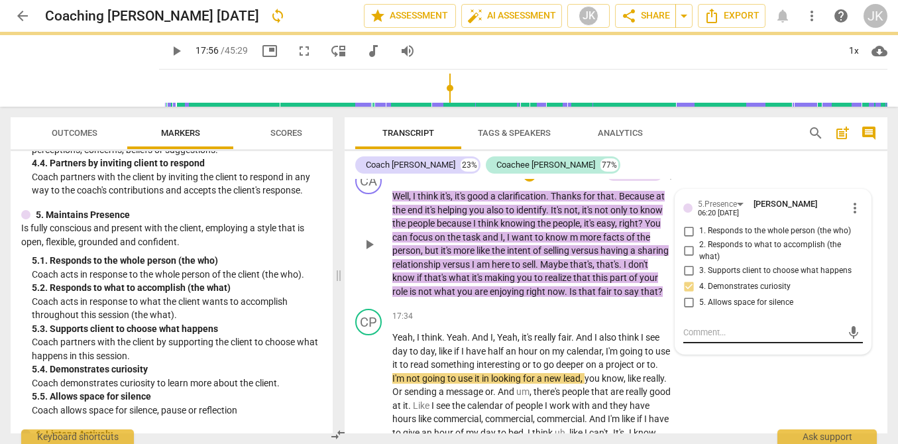
scroll to position [0, 0]
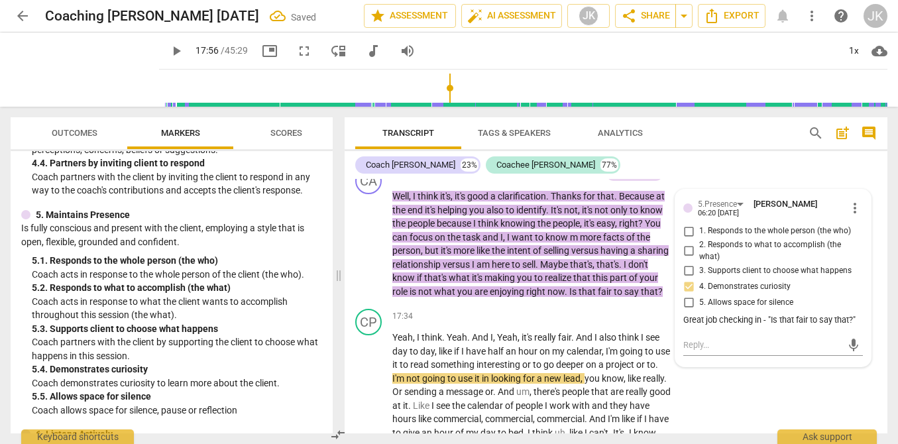
click at [168, 46] on span "play_arrow" at bounding box center [176, 51] width 16 height 16
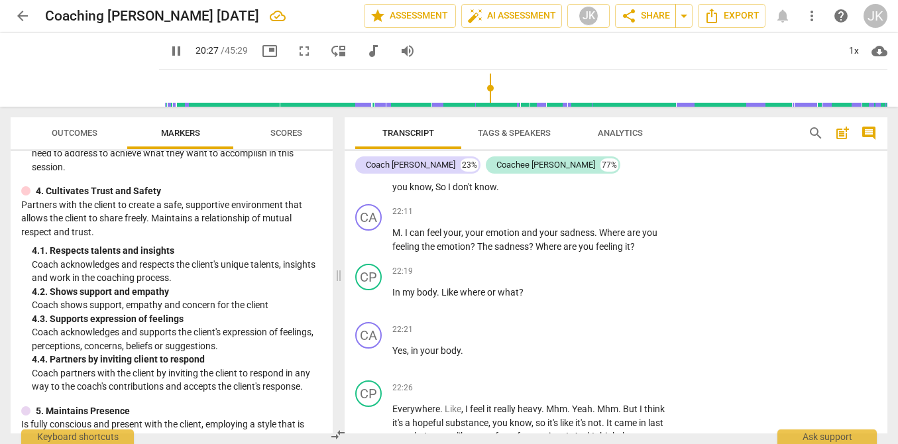
scroll to position [4449, 0]
click at [629, 217] on p "Add competency" at bounding box center [630, 211] width 63 height 12
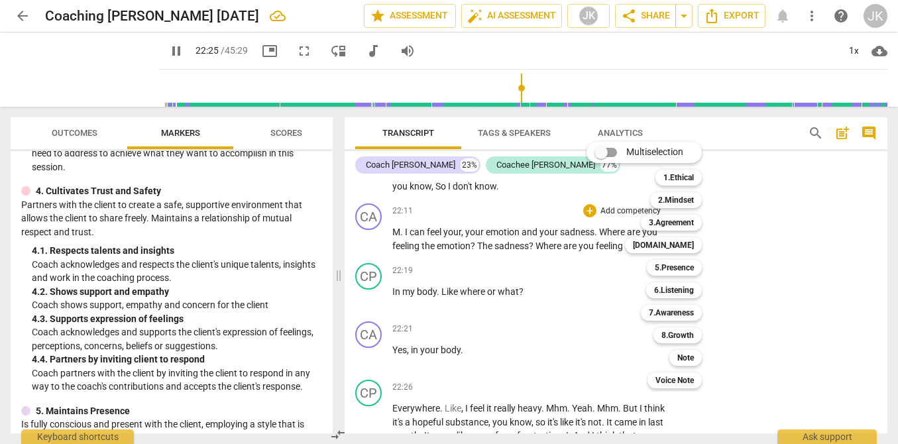
scroll to position [4727, 0]
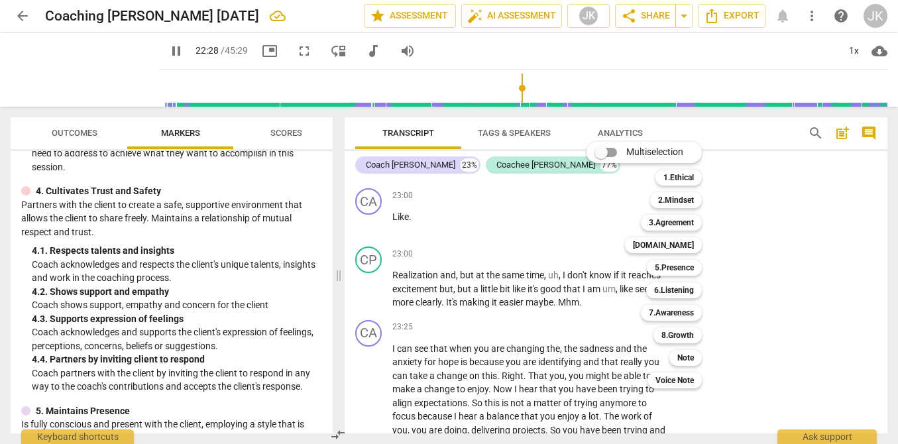
click at [332, 228] on div at bounding box center [449, 222] width 898 height 444
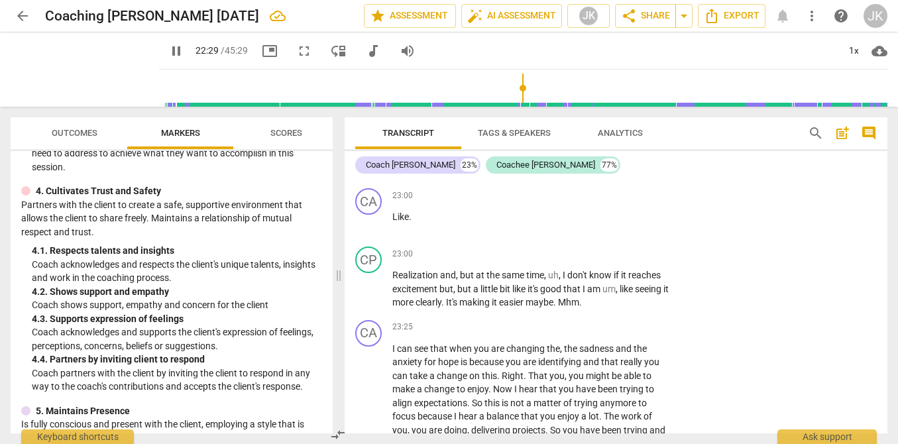
drag, startPoint x: 332, startPoint y: 229, endPoint x: 330, endPoint y: 198, distance: 30.5
click at [331, 198] on div "ICF PCC Markers (2020) visibility 1. Demonstrates Ethical Practice Understands …" at bounding box center [172, 292] width 322 height 282
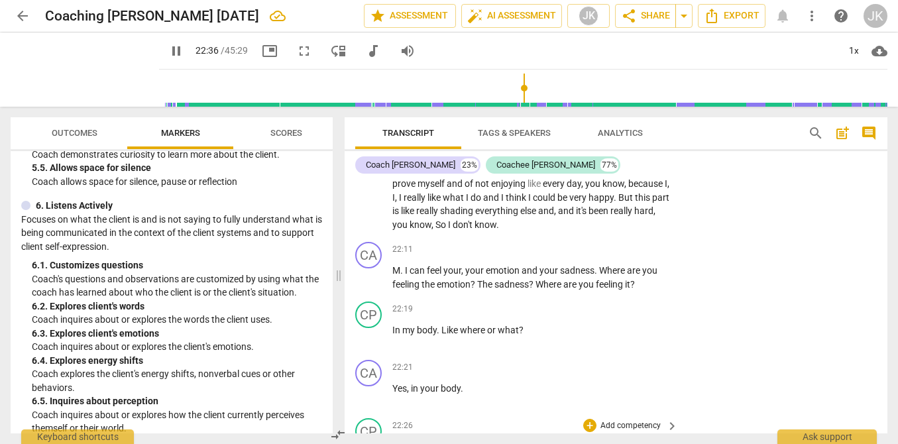
scroll to position [4376, 0]
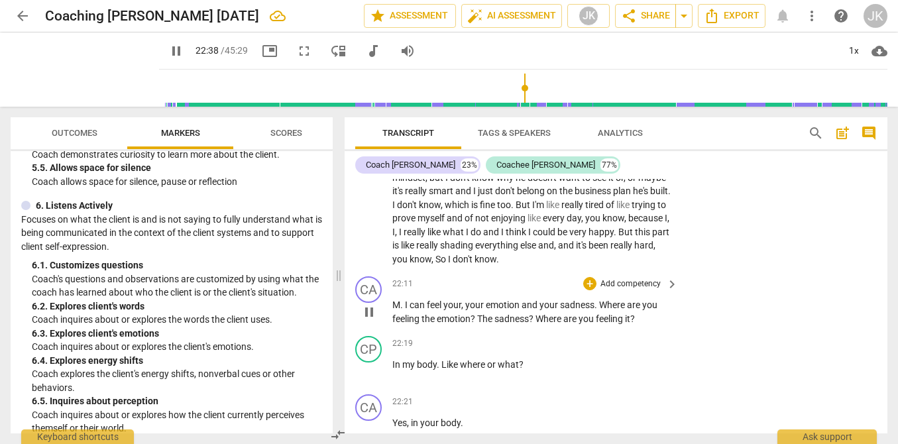
click at [648, 290] on p "Add competency" at bounding box center [630, 284] width 63 height 12
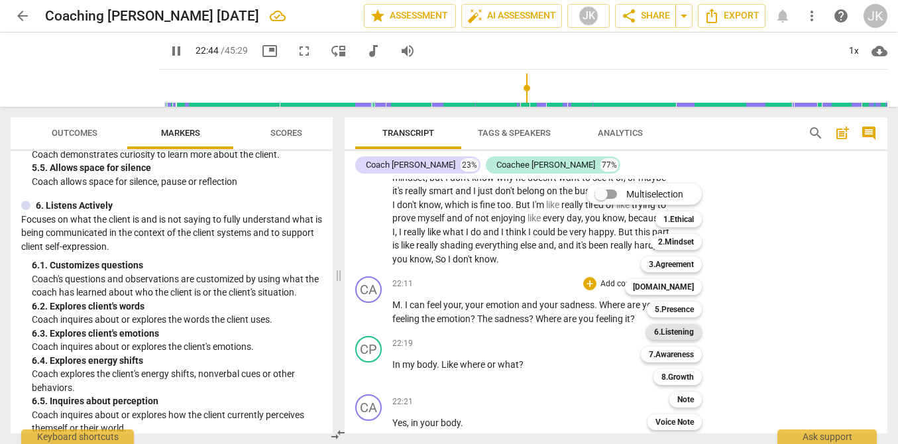
click at [677, 331] on b "6.Listening" at bounding box center [674, 332] width 40 height 16
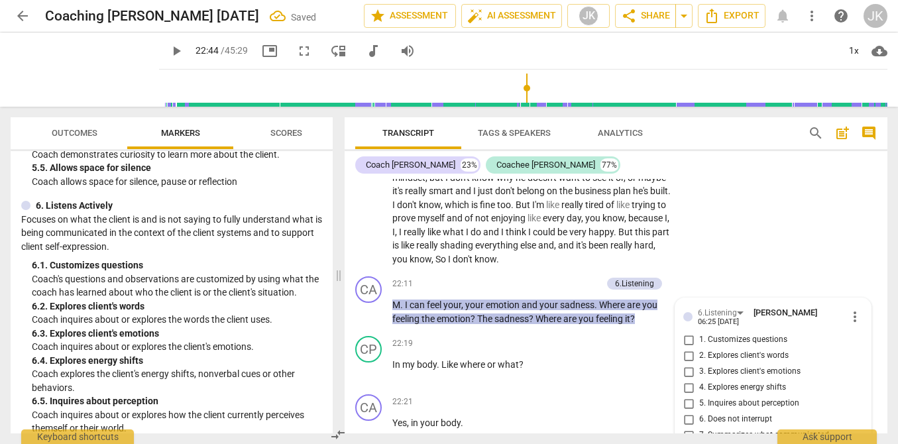
scroll to position [4590, 0]
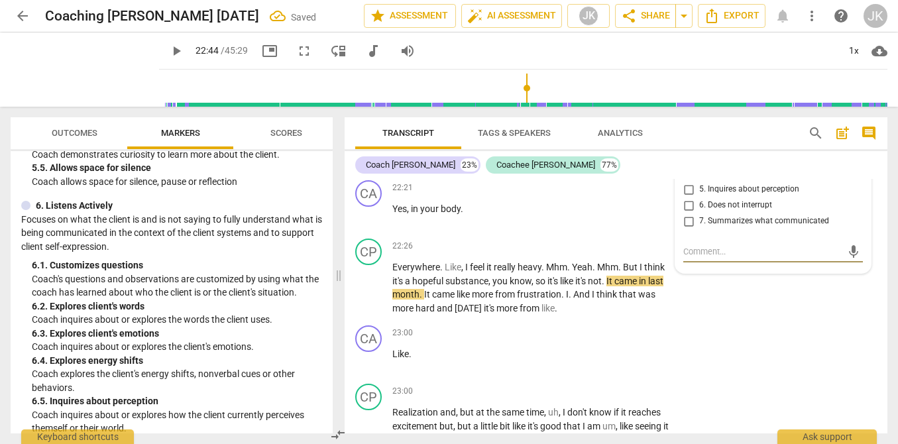
click at [716, 164] on span "3. Explores client's emotions" at bounding box center [749, 158] width 101 height 12
click at [699, 166] on input "3. Explores client's emotions" at bounding box center [688, 158] width 21 height 16
click at [168, 52] on span "play_arrow" at bounding box center [176, 51] width 16 height 16
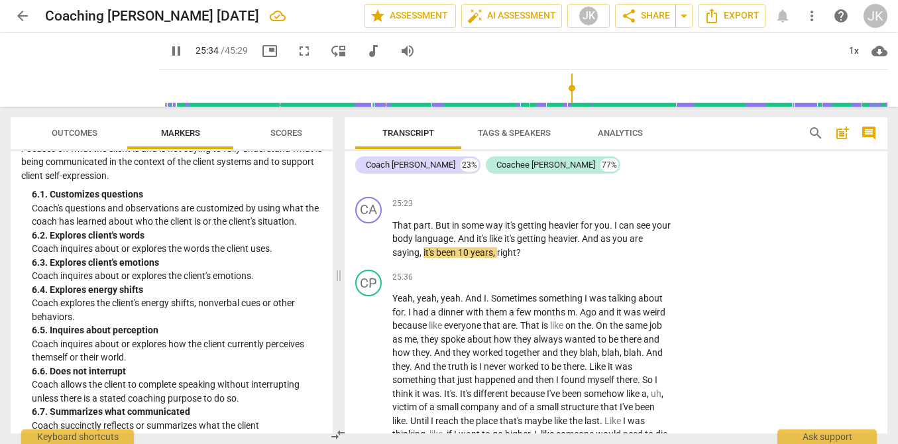
scroll to position [966, 0]
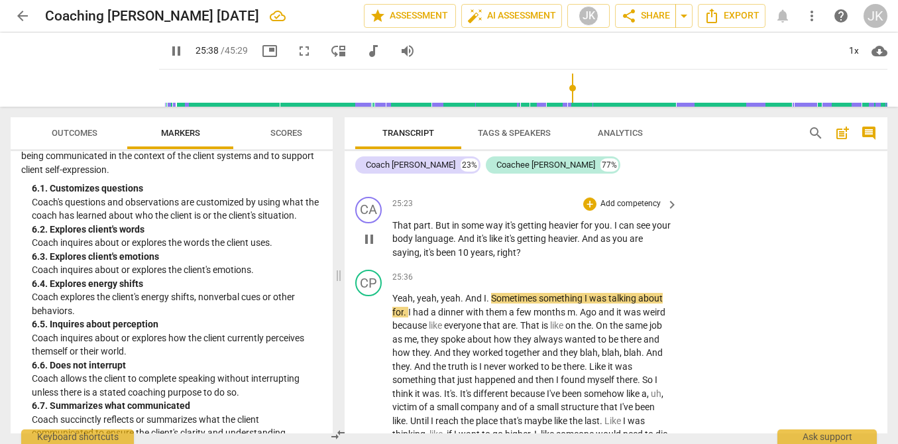
click at [628, 210] on p "Add competency" at bounding box center [630, 204] width 63 height 12
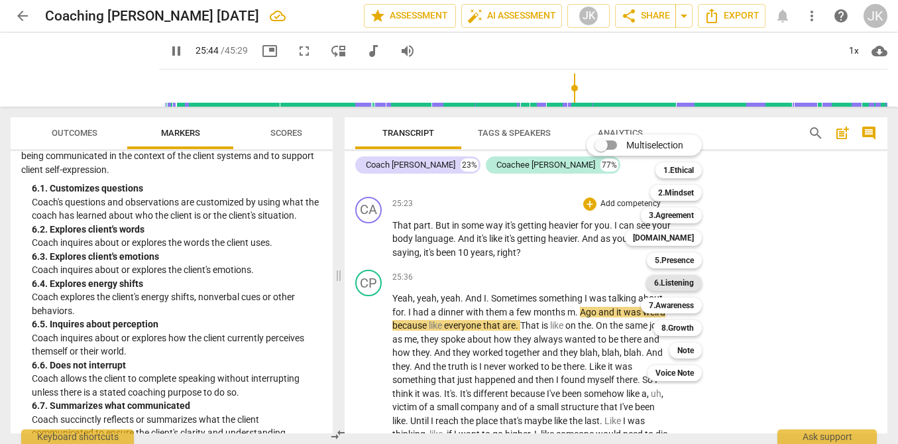
click at [668, 283] on b "6.Listening" at bounding box center [674, 283] width 40 height 16
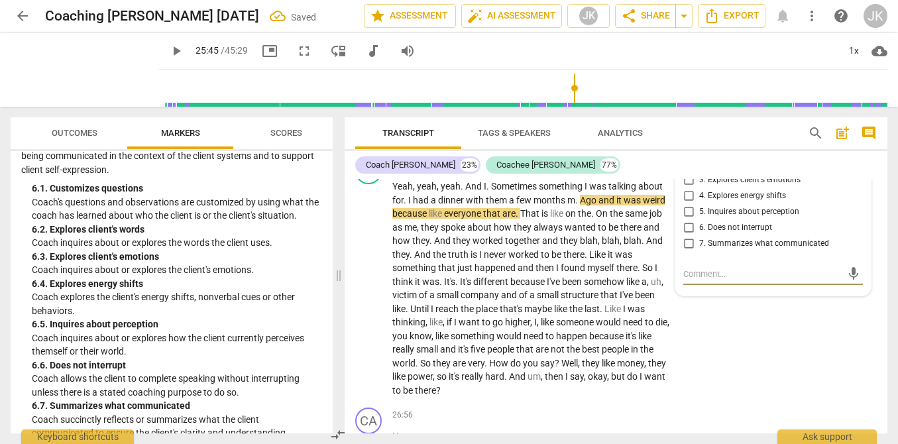
scroll to position [5440, 0]
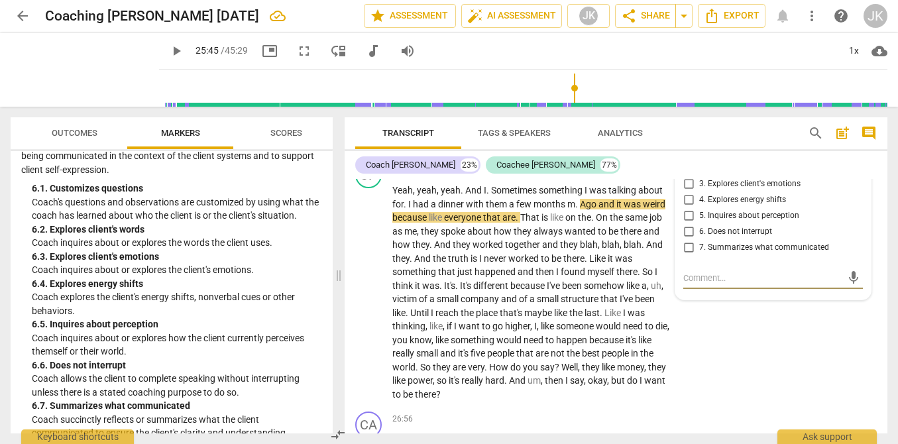
click at [706, 206] on span "4. Explores energy shifts" at bounding box center [742, 200] width 87 height 12
click at [699, 208] on input "4. Explores energy shifts" at bounding box center [688, 200] width 21 height 16
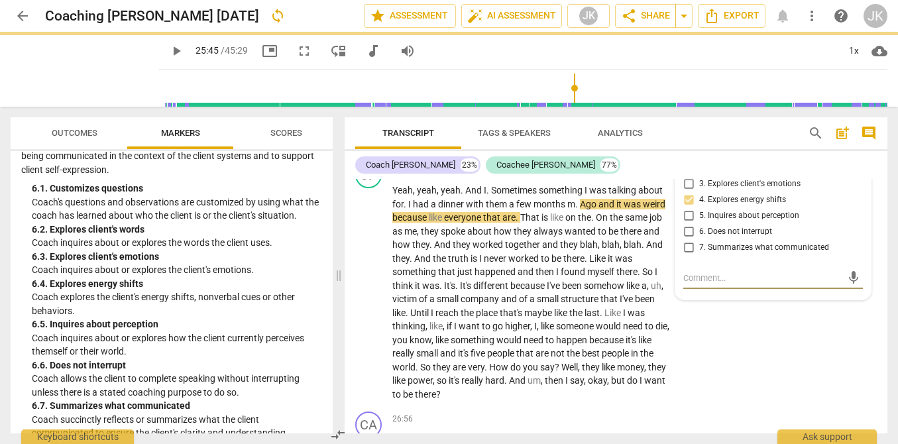
click at [694, 284] on textarea at bounding box center [762, 278] width 158 height 13
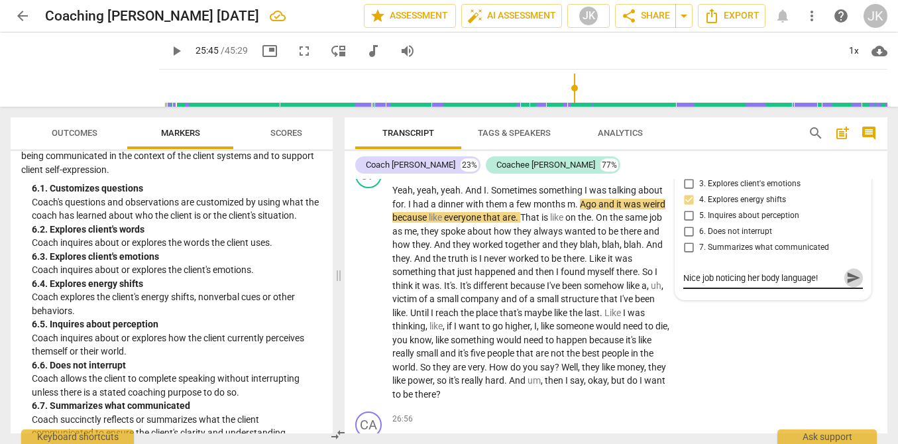
click at [846, 285] on span "send" at bounding box center [853, 277] width 15 height 15
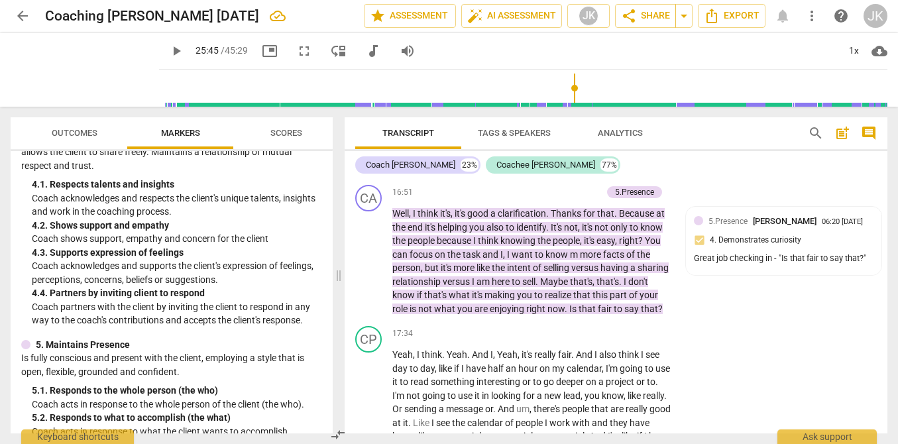
scroll to position [3470, 0]
click at [562, 199] on p "Add competency" at bounding box center [570, 193] width 63 height 12
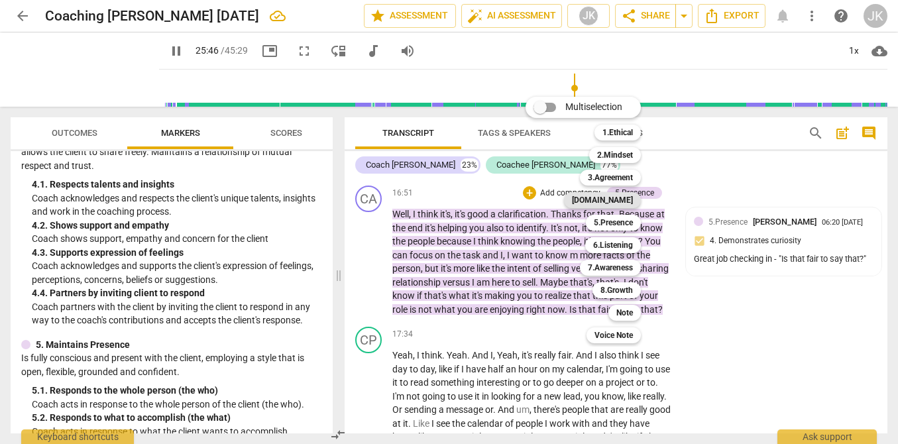
click at [613, 197] on b "[DOMAIN_NAME]" at bounding box center [602, 200] width 61 height 16
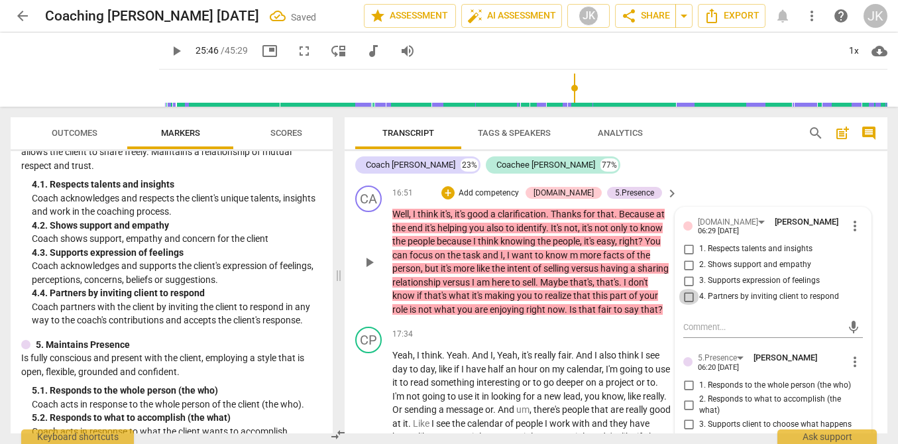
click at [686, 305] on input "4. Partners by inviting client to respond" at bounding box center [688, 297] width 21 height 16
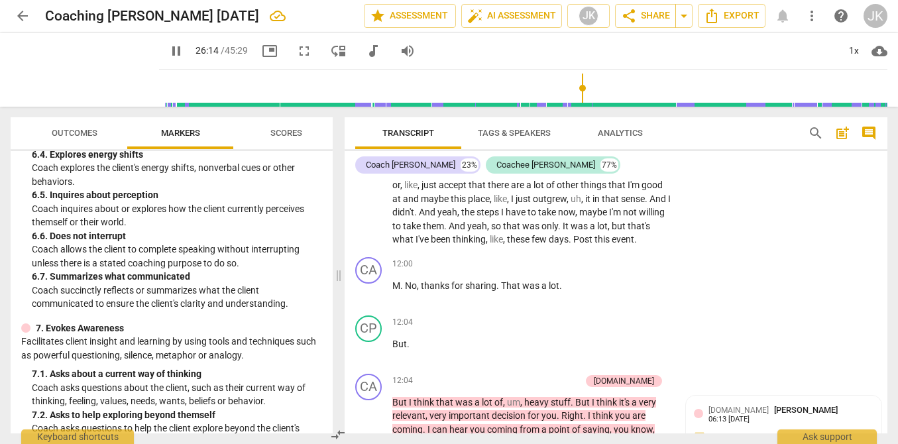
scroll to position [2173, 0]
click at [615, 271] on div "+ Add competency keyboard_arrow_right" at bounding box center [629, 263] width 99 height 15
click at [612, 270] on p "Add competency" at bounding box center [630, 264] width 63 height 12
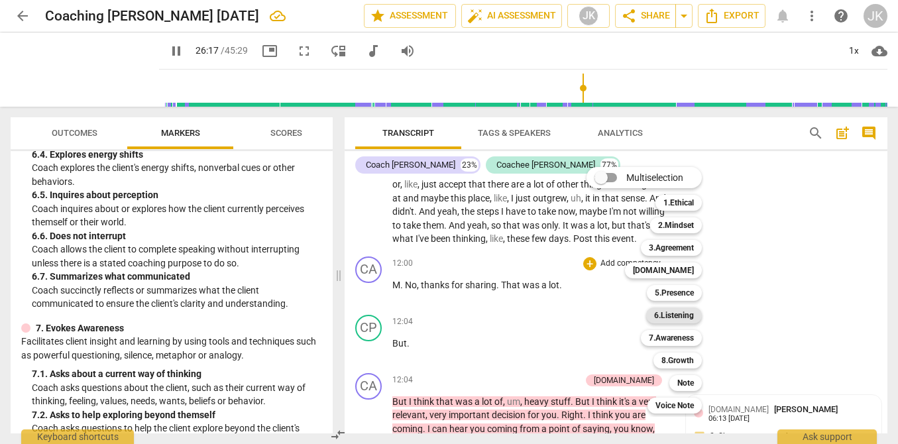
click at [663, 320] on b "6.Listening" at bounding box center [674, 315] width 40 height 16
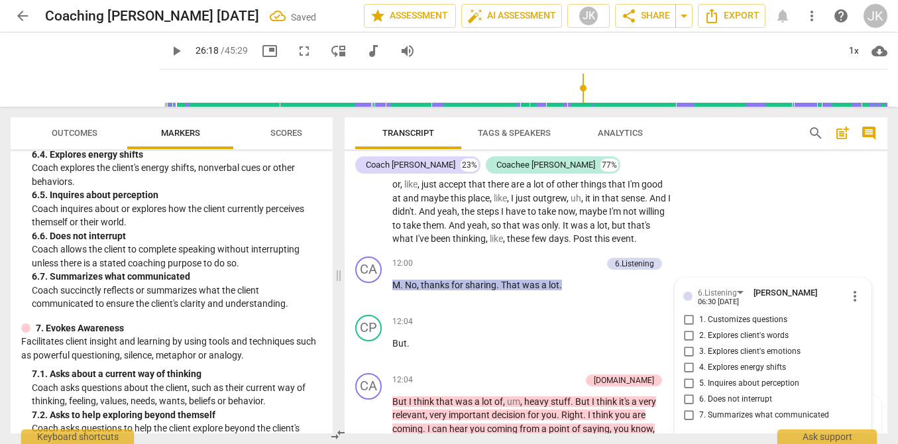
scroll to position [2339, 0]
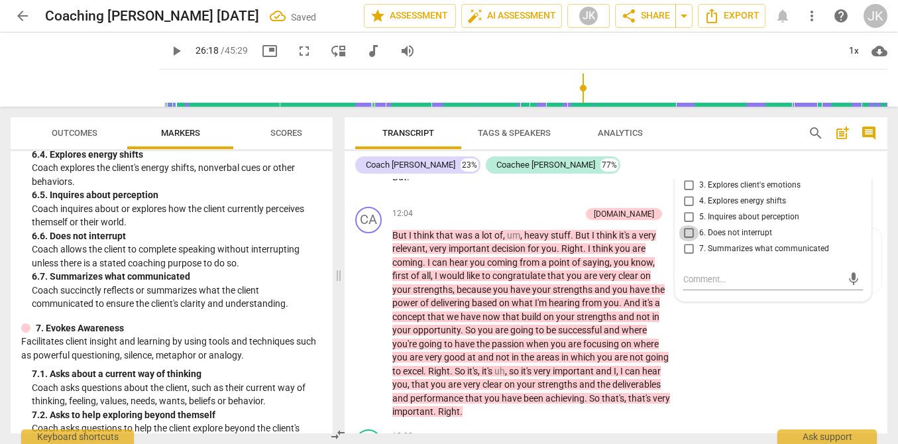
click at [690, 241] on input "6. Does not interrupt" at bounding box center [688, 233] width 21 height 16
click at [697, 285] on textarea at bounding box center [762, 279] width 158 height 13
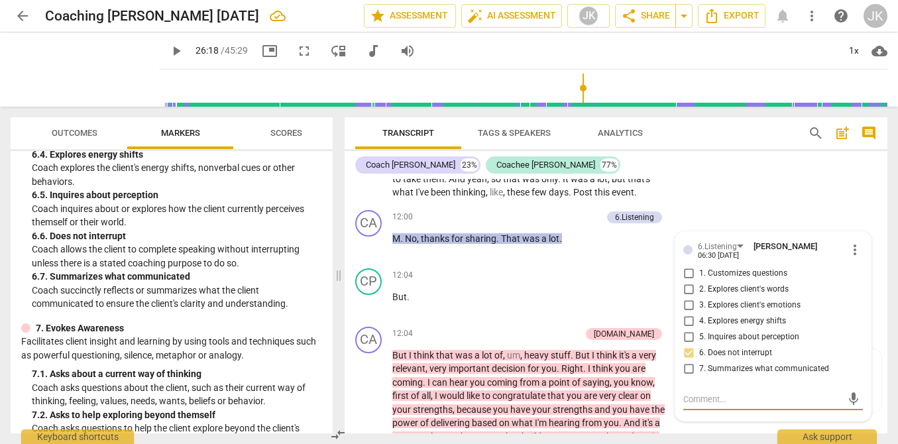
scroll to position [2228, 0]
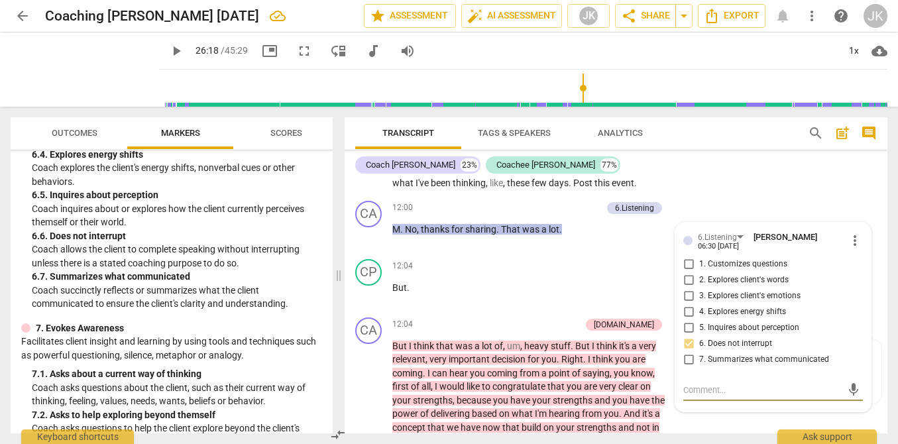
click at [168, 49] on span "play_arrow" at bounding box center [176, 51] width 16 height 16
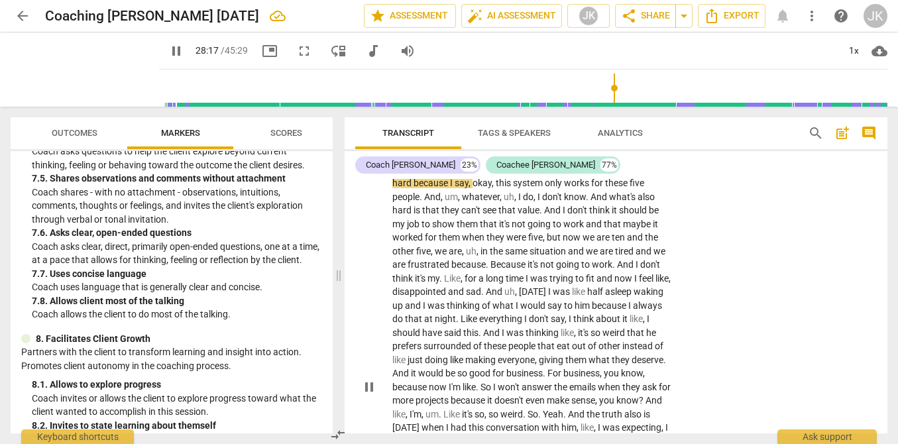
scroll to position [5951, 0]
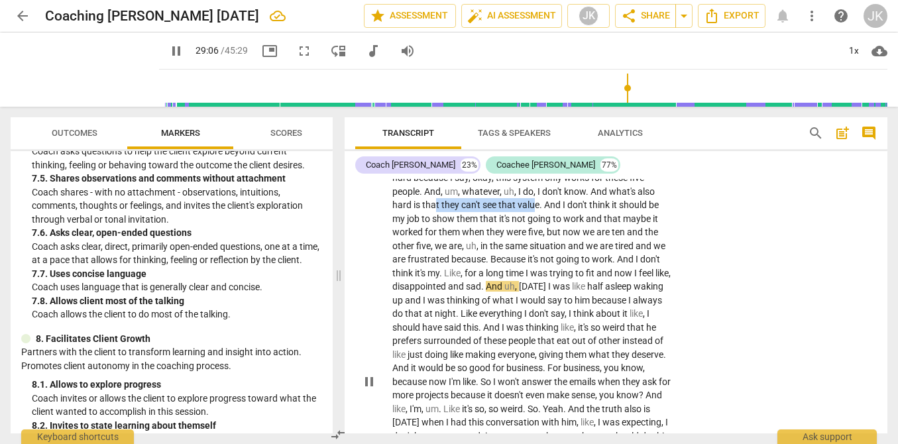
drag, startPoint x: 629, startPoint y: 258, endPoint x: 527, endPoint y: 260, distance: 102.7
click at [527, 260] on p "Not real . So what I can do in this is sell more so I can be more independent .…" at bounding box center [531, 381] width 279 height 801
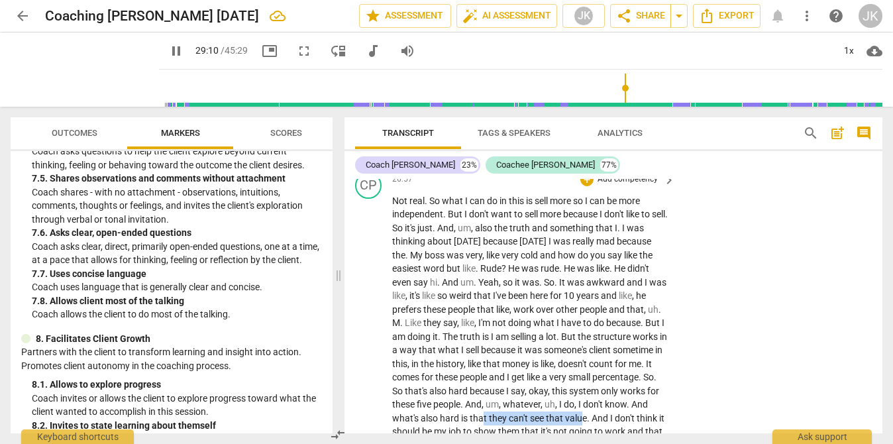
click at [611, 185] on p "Add competency" at bounding box center [627, 180] width 63 height 12
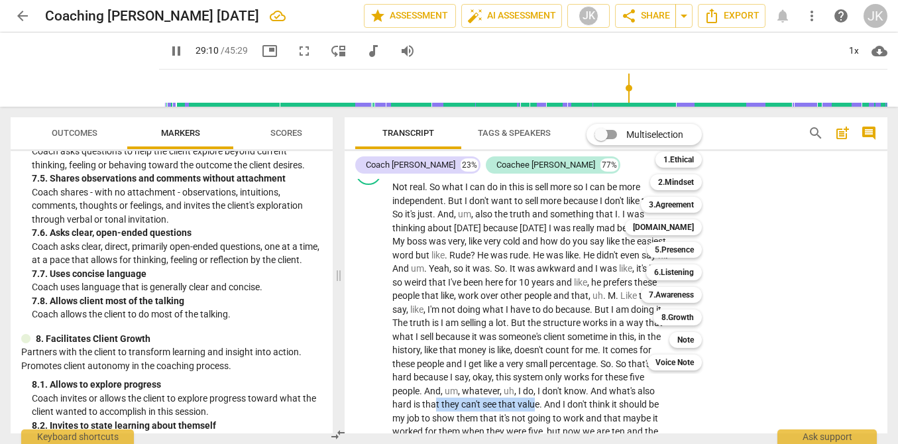
scroll to position [5724, 0]
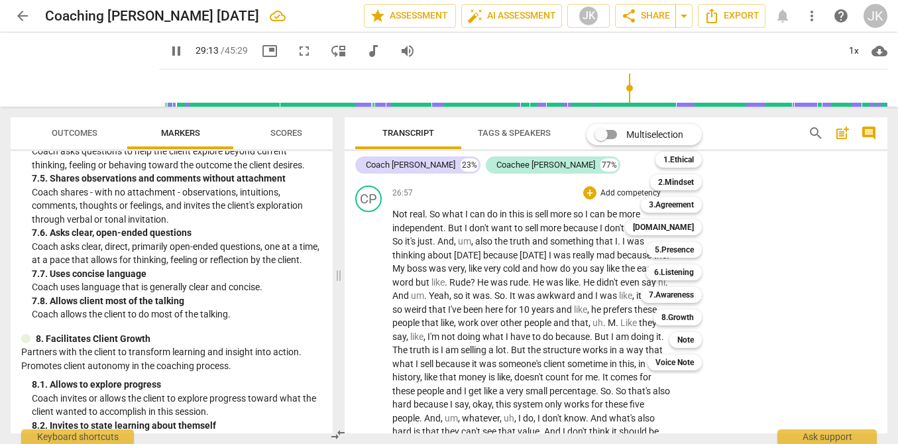
click at [262, 355] on div at bounding box center [449, 222] width 898 height 444
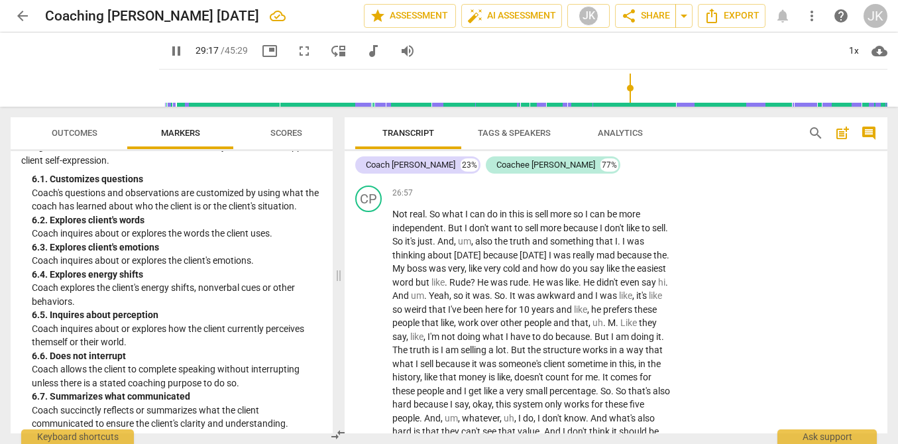
scroll to position [972, 0]
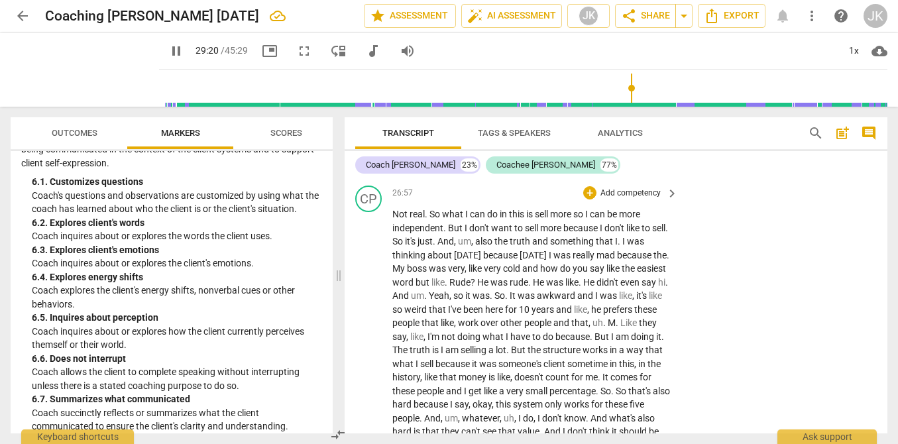
click at [619, 199] on p "Add competency" at bounding box center [630, 193] width 63 height 12
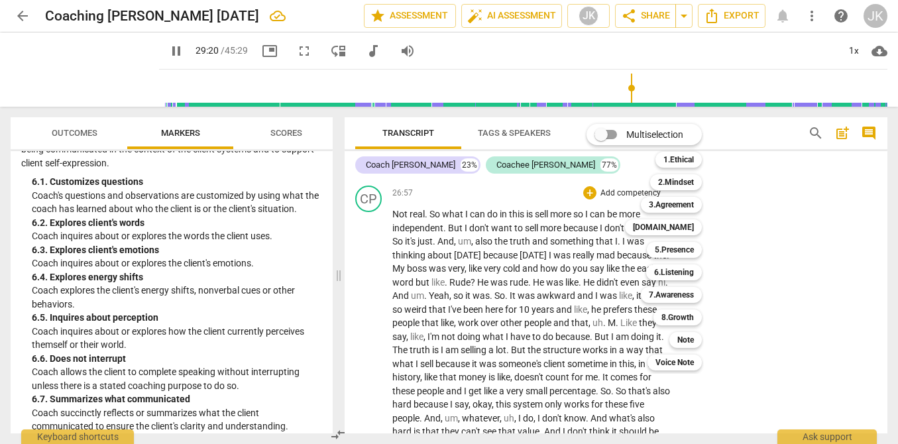
scroll to position [6162, 0]
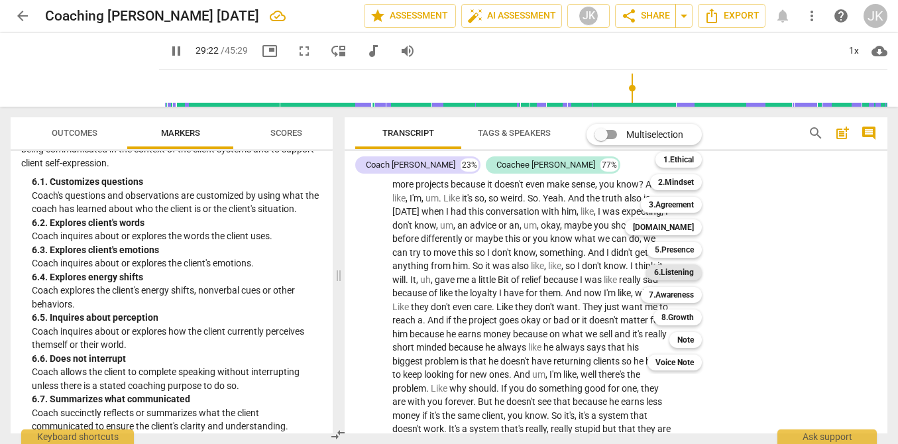
click at [684, 272] on b "6.Listening" at bounding box center [674, 272] width 40 height 16
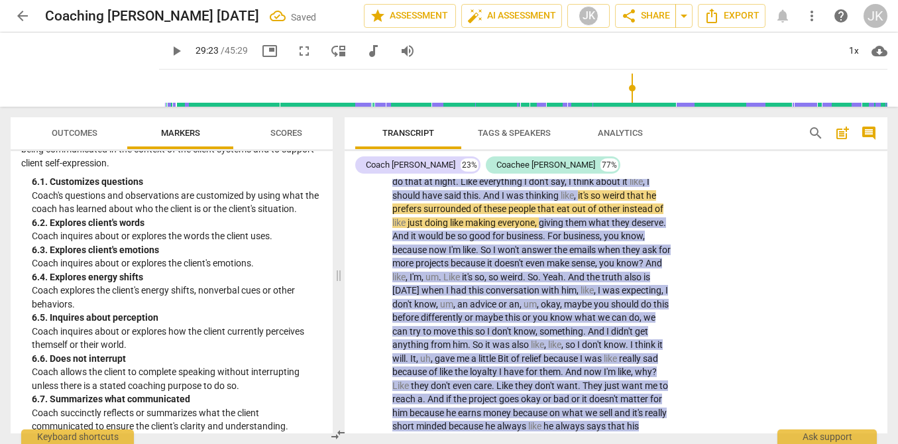
scroll to position [5848, 0]
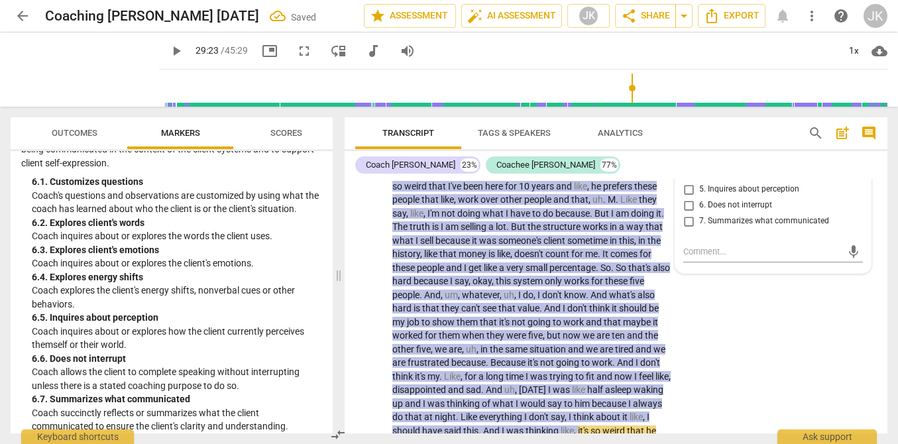
click at [726, 148] on span "2. Explores client's words" at bounding box center [743, 142] width 89 height 12
click at [699, 150] on input "2. Explores client's words" at bounding box center [688, 142] width 21 height 16
click at [706, 258] on textarea at bounding box center [762, 251] width 158 height 13
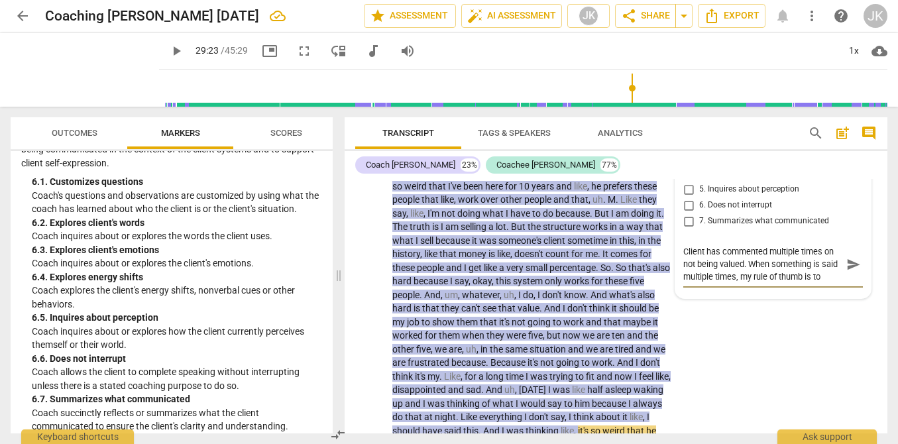
scroll to position [11, 0]
click at [846, 272] on span "send" at bounding box center [853, 264] width 15 height 15
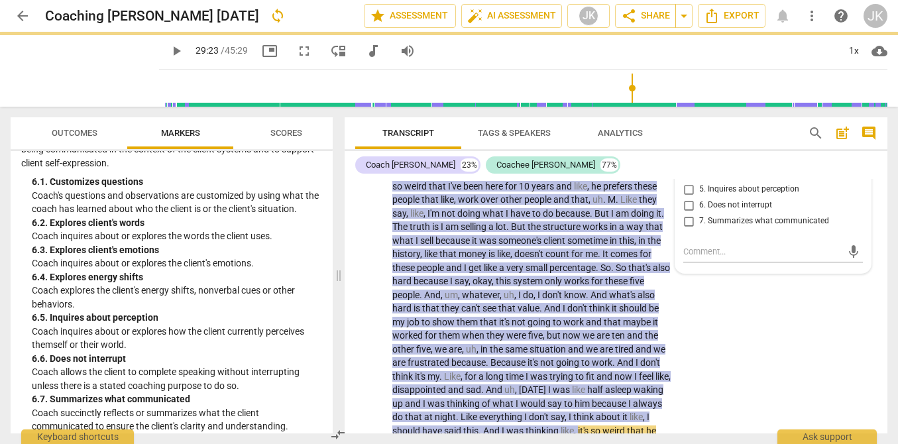
scroll to position [0, 0]
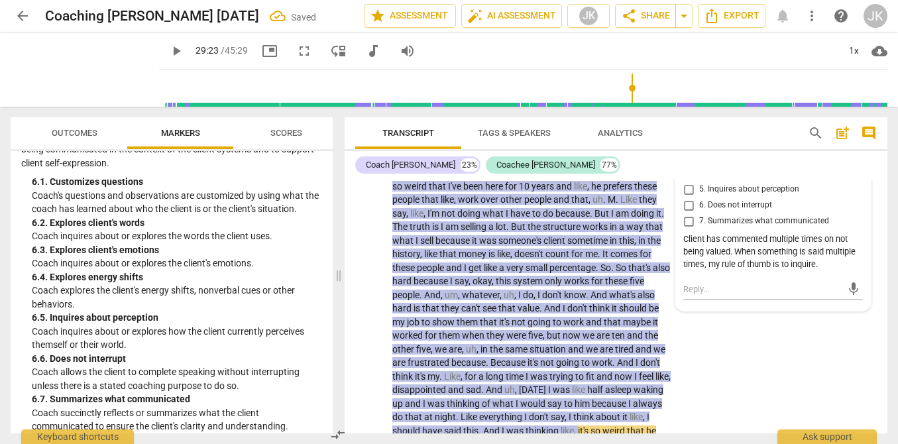
click at [168, 52] on span "play_arrow" at bounding box center [176, 51] width 16 height 16
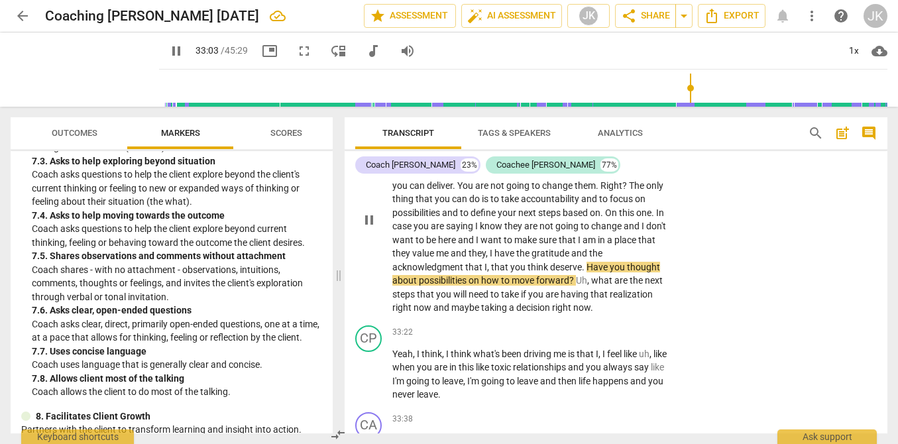
scroll to position [6642, 0]
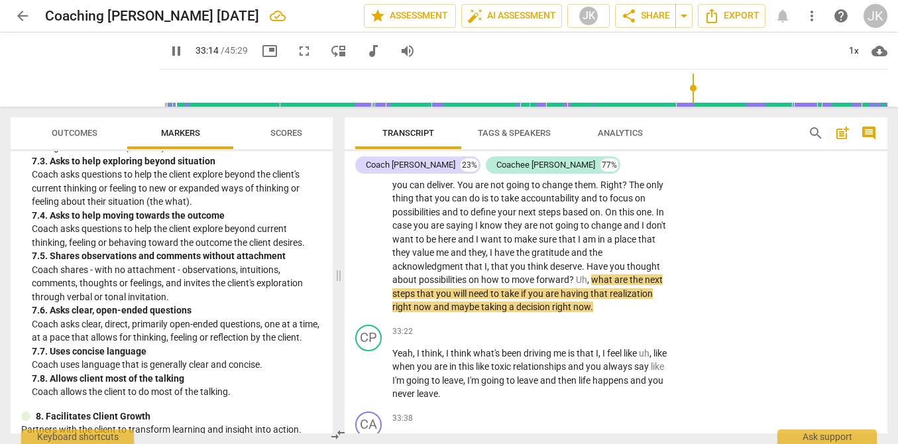
click at [168, 48] on span "pause" at bounding box center [176, 51] width 16 height 16
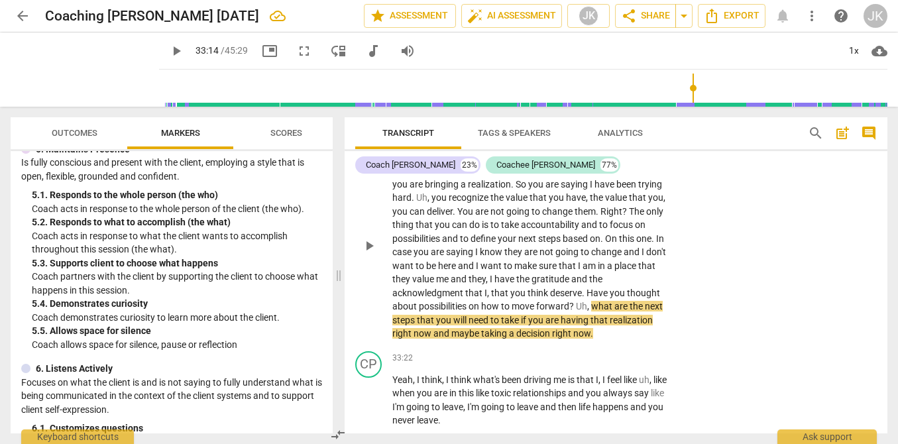
scroll to position [6613, 0]
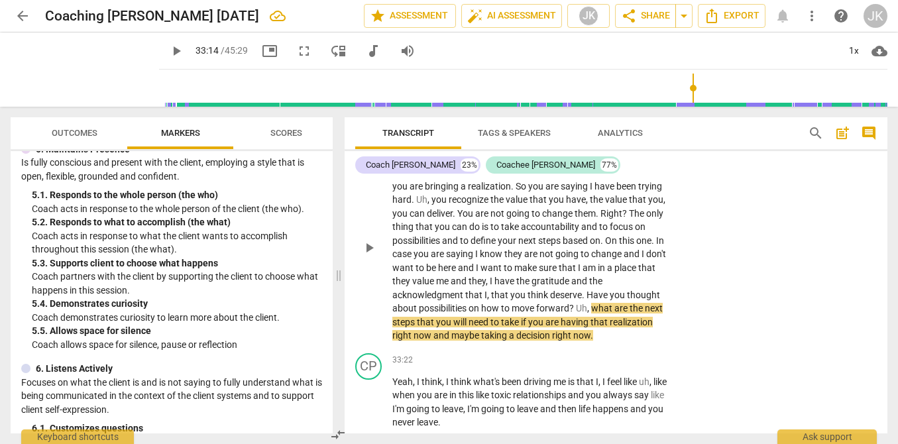
click at [615, 145] on div "+ Add competency keyboard_arrow_right" at bounding box center [629, 137] width 99 height 15
click at [612, 144] on p "Add competency" at bounding box center [630, 138] width 63 height 12
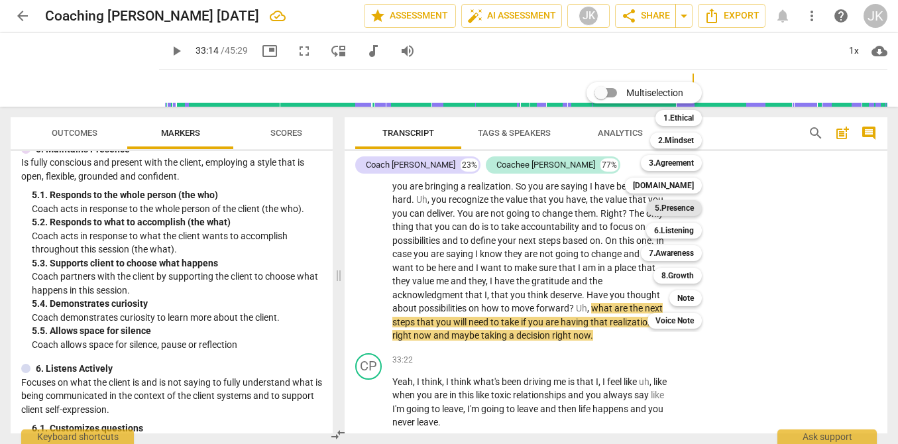
click at [686, 207] on b "5.Presence" at bounding box center [673, 208] width 39 height 16
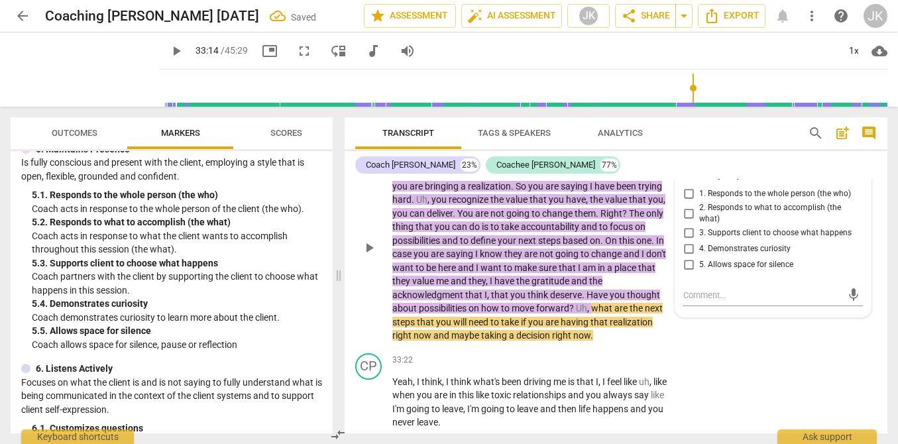
click at [705, 239] on span "3. Supports client to choose what happens" at bounding box center [775, 233] width 152 height 12
click at [699, 241] on input "3. Supports client to choose what happens" at bounding box center [688, 233] width 21 height 16
click at [692, 301] on textarea at bounding box center [762, 295] width 158 height 13
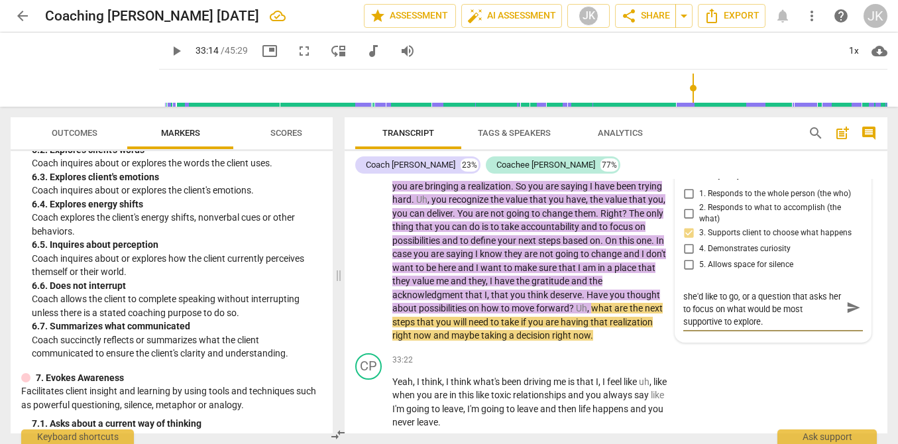
scroll to position [1048, 0]
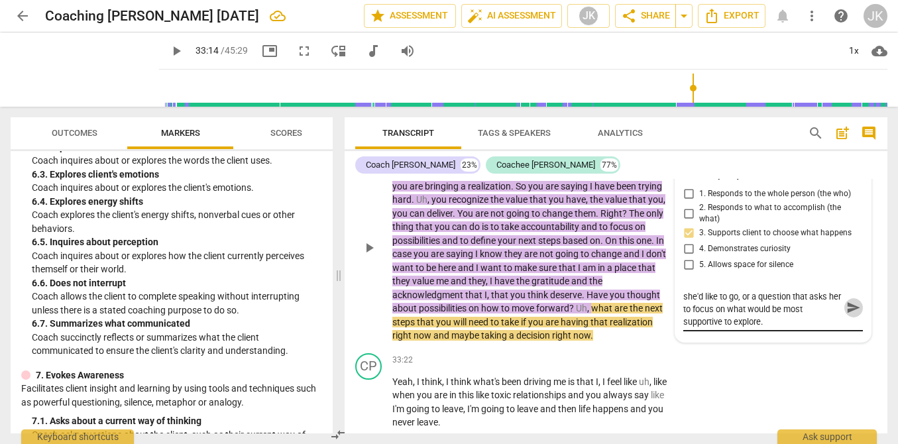
click at [846, 315] on span "send" at bounding box center [853, 308] width 15 height 15
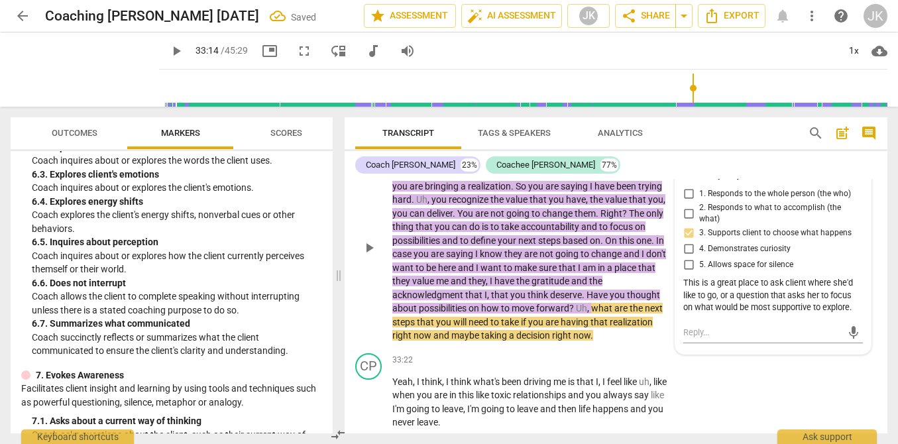
click at [552, 144] on p "Add competency" at bounding box center [570, 138] width 63 height 12
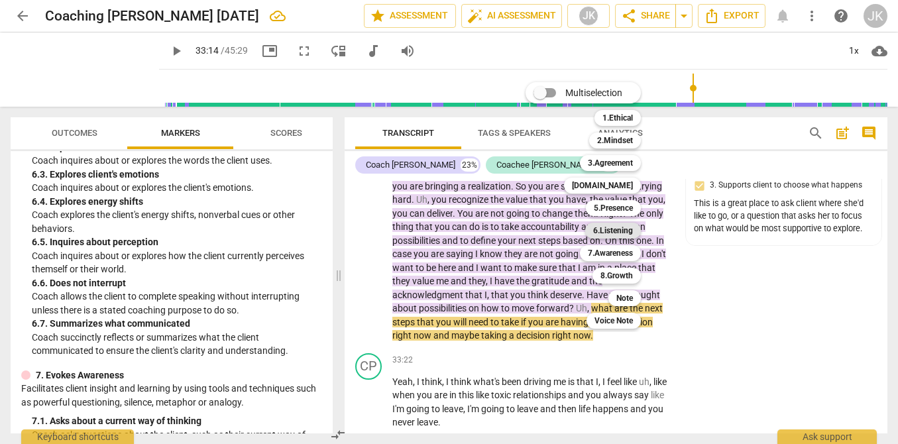
click at [611, 229] on b "6.Listening" at bounding box center [613, 231] width 40 height 16
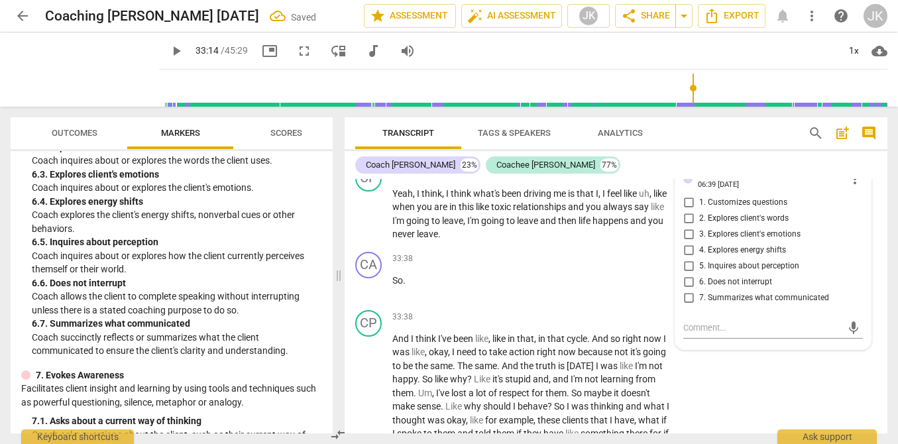
scroll to position [6802, 0]
click at [687, 305] on input "7. Summarizes what communicated" at bounding box center [688, 297] width 21 height 16
click at [696, 333] on textarea at bounding box center [762, 327] width 158 height 13
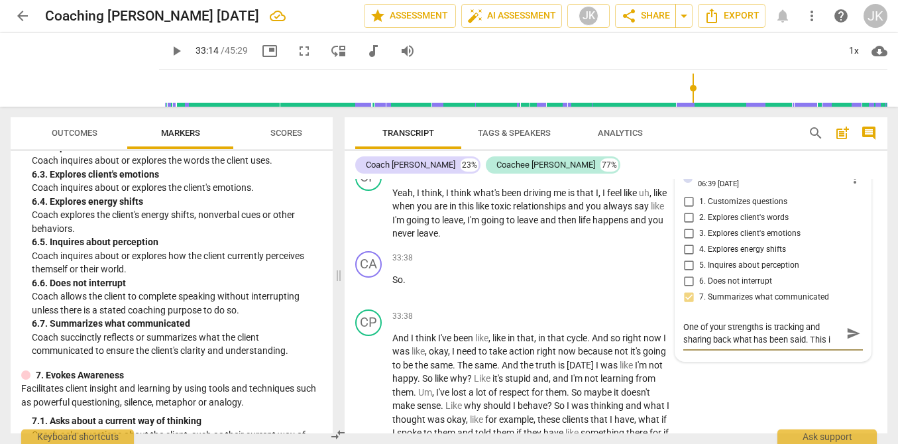
scroll to position [0, 0]
click at [851, 341] on span "send" at bounding box center [853, 334] width 15 height 15
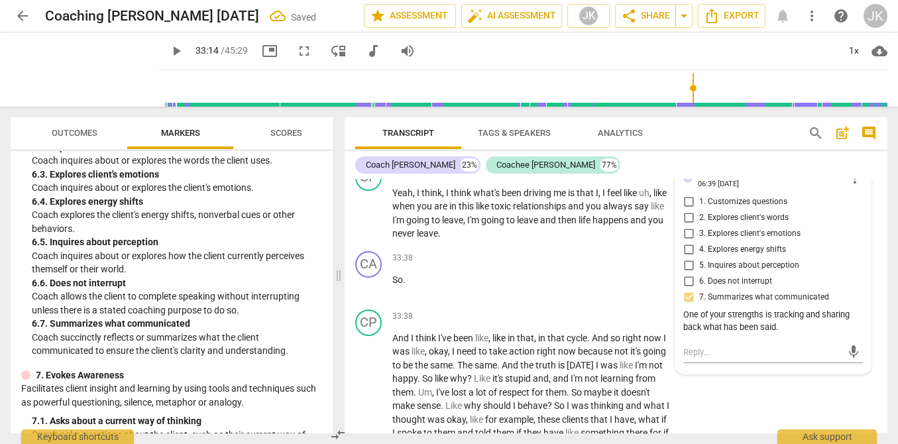
click at [168, 48] on span "play_arrow" at bounding box center [176, 51] width 16 height 16
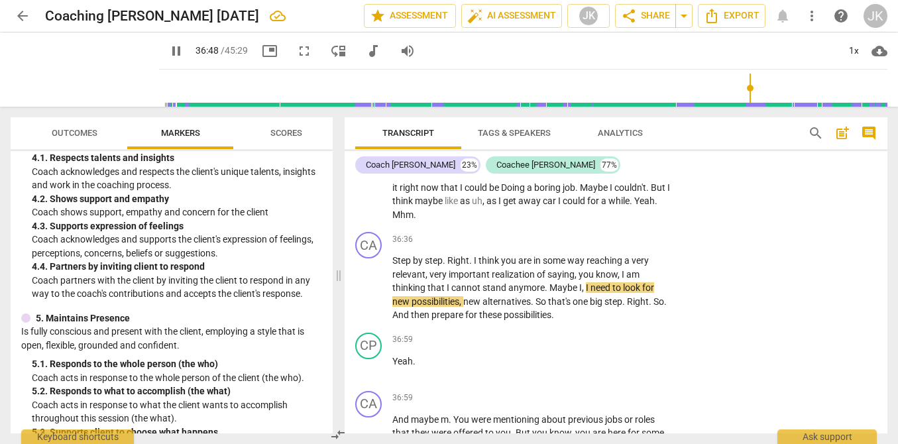
scroll to position [516, 0]
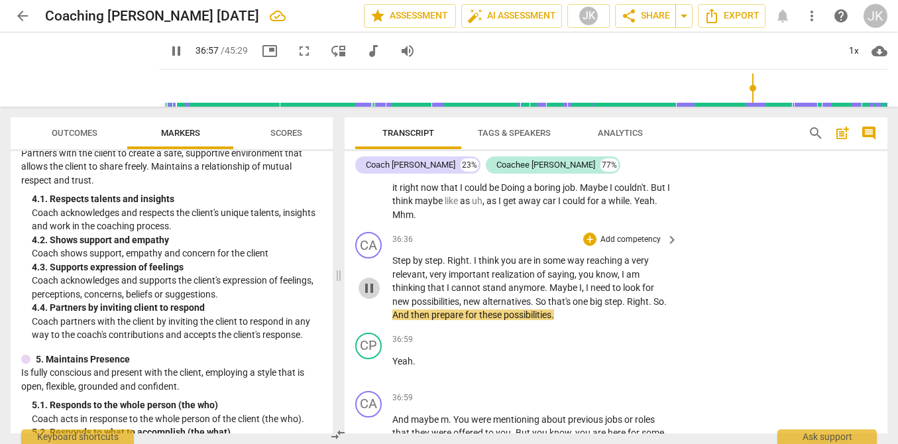
click at [372, 296] on span "pause" at bounding box center [369, 288] width 16 height 16
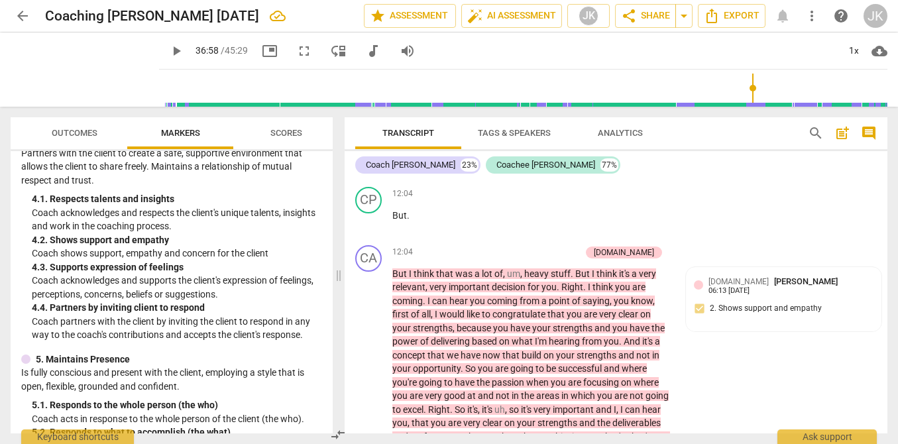
scroll to position [2296, 0]
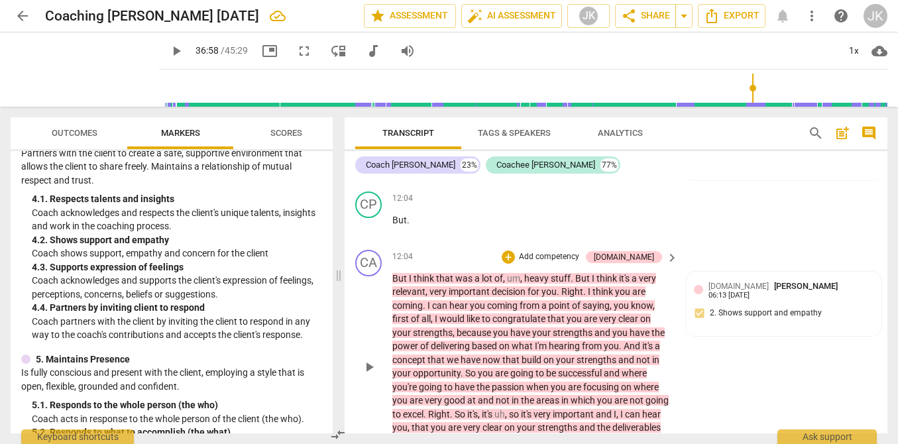
click at [565, 263] on p "Add competency" at bounding box center [548, 257] width 63 height 12
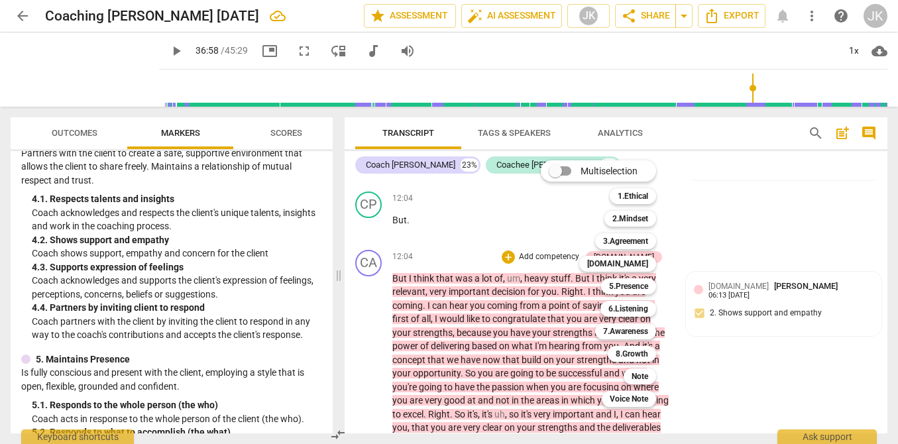
click at [124, 329] on div at bounding box center [449, 222] width 898 height 444
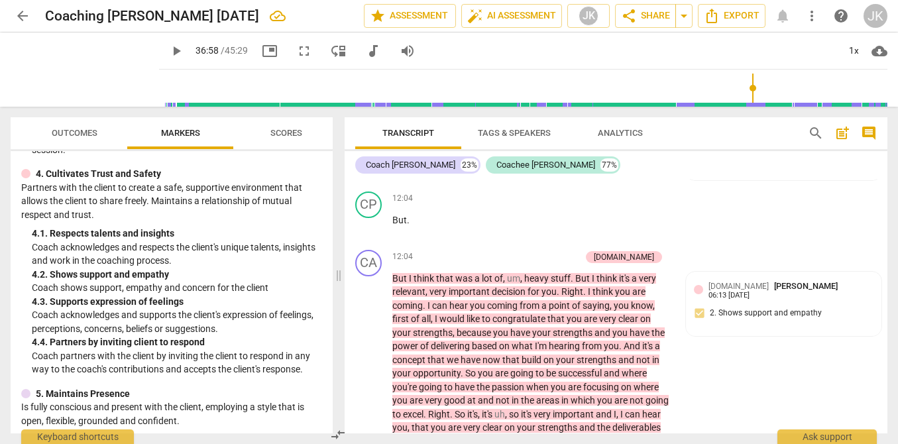
scroll to position [479, 0]
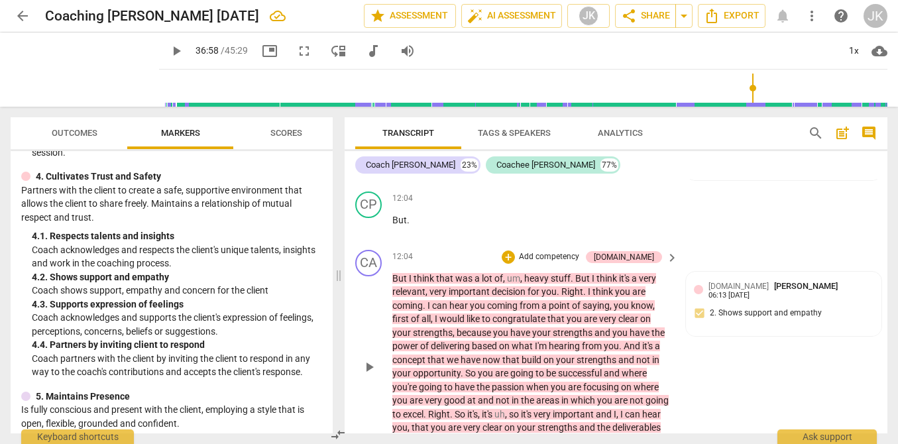
click at [578, 264] on div "+ Add competency" at bounding box center [540, 256] width 79 height 13
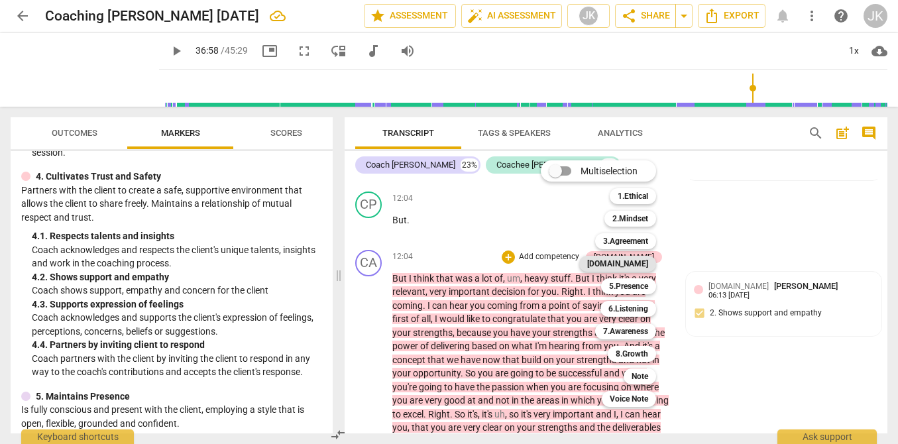
click at [625, 264] on b "[DOMAIN_NAME]" at bounding box center [617, 264] width 61 height 16
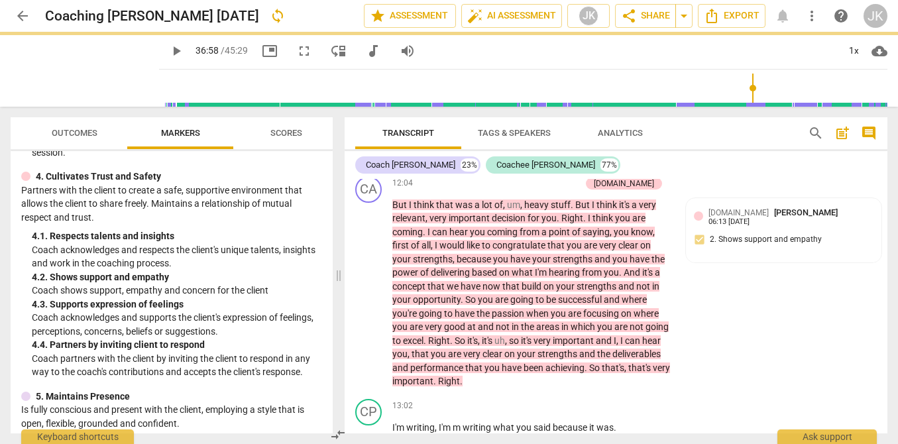
scroll to position [2372, 0]
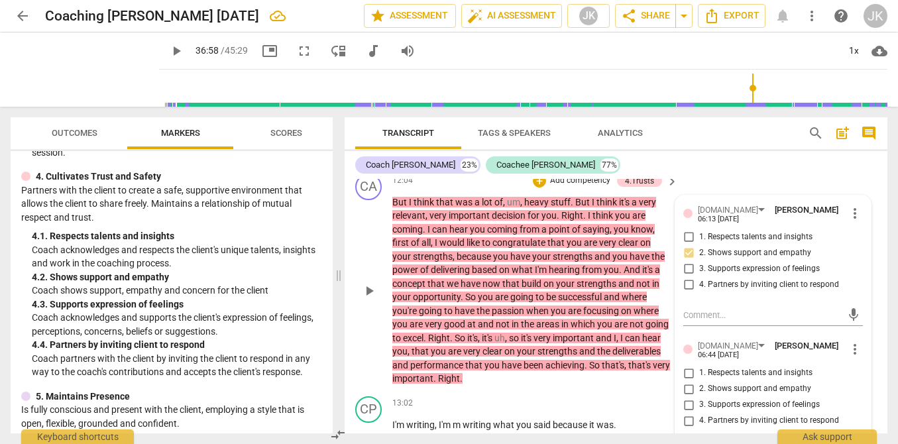
click at [710, 243] on span "1. Respects talents and insights" at bounding box center [755, 237] width 113 height 12
click at [699, 245] on input "1. Respects talents and insights" at bounding box center [688, 237] width 21 height 16
click at [852, 357] on span "more_vert" at bounding box center [855, 349] width 16 height 16
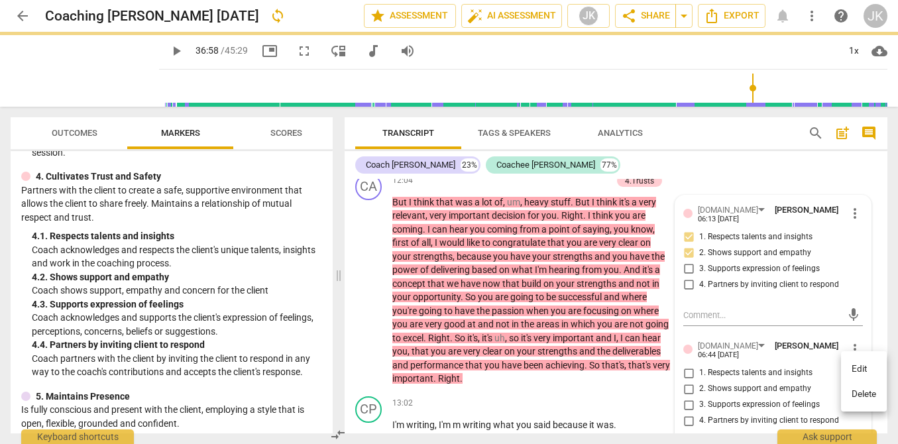
click at [852, 394] on li "Delete" at bounding box center [864, 394] width 46 height 25
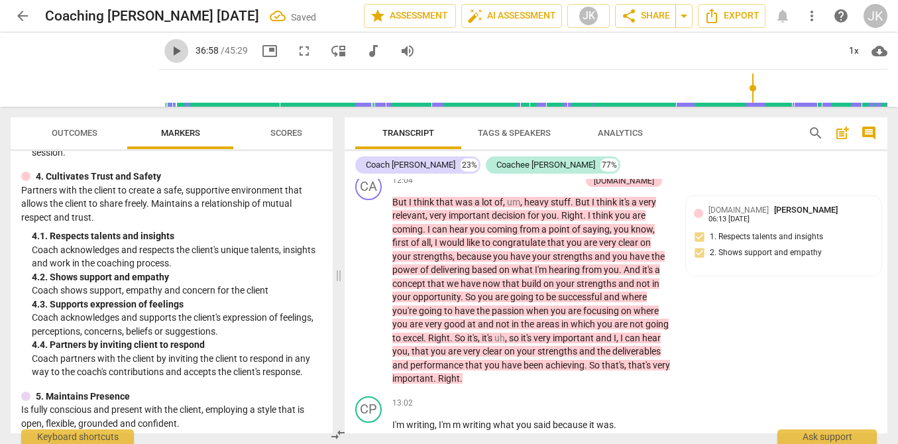
click at [168, 50] on span "play_arrow" at bounding box center [176, 51] width 16 height 16
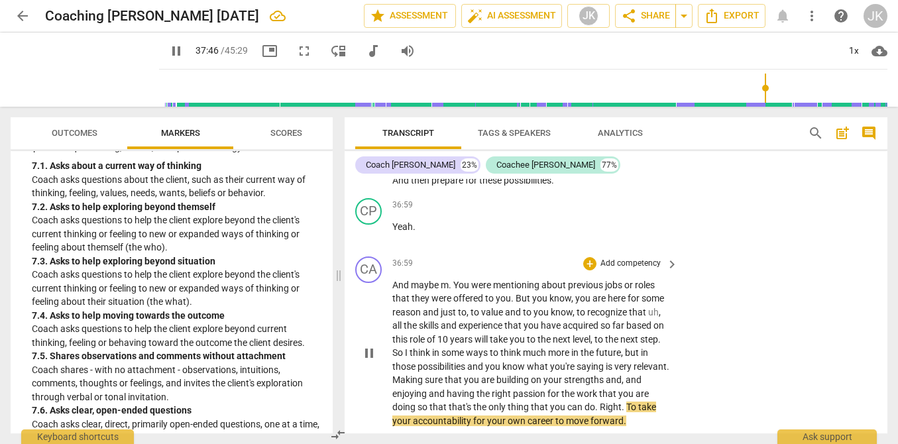
scroll to position [7448, 0]
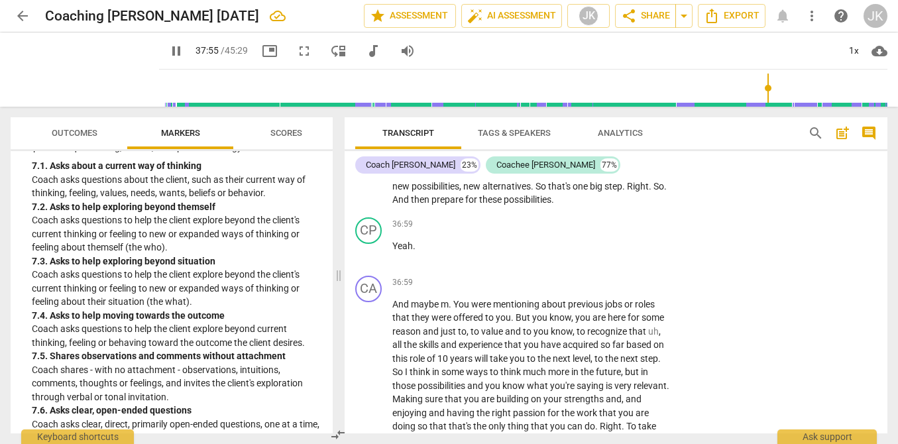
click at [627, 130] on p "Add competency" at bounding box center [630, 125] width 63 height 12
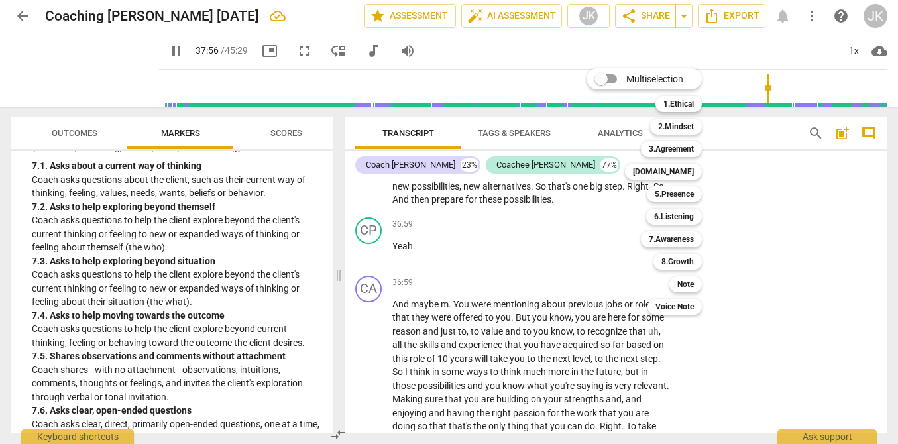
scroll to position [7817, 0]
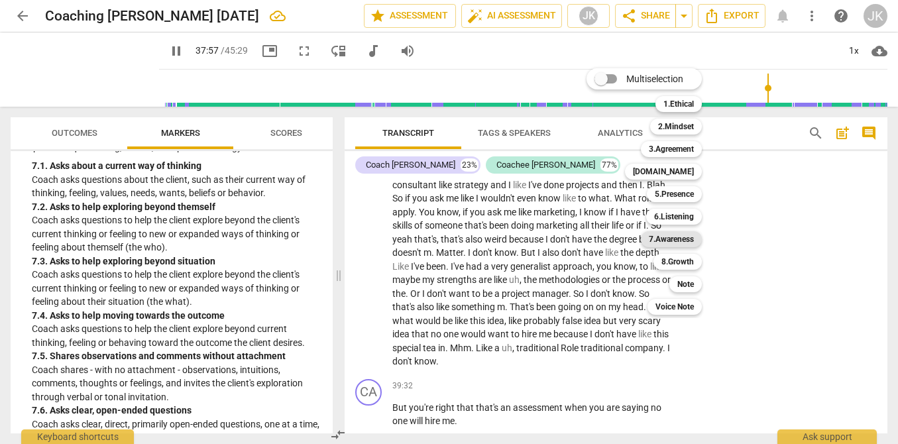
click at [658, 242] on b "7.Awareness" at bounding box center [670, 239] width 45 height 16
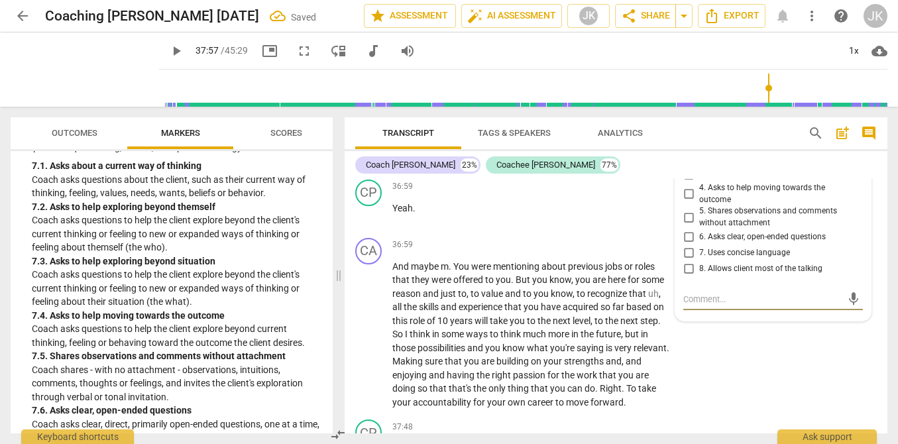
scroll to position [7490, 0]
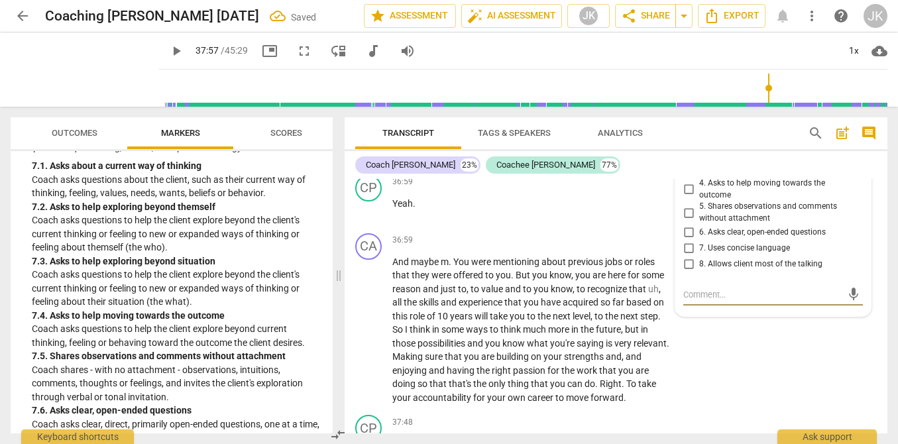
click at [721, 224] on span "5. Shares observations and comments without attachment" at bounding box center [778, 212] width 158 height 23
click at [699, 221] on input "5. Shares observations and comments without attachment" at bounding box center [688, 213] width 21 height 16
click at [168, 49] on span "play_arrow" at bounding box center [176, 51] width 16 height 16
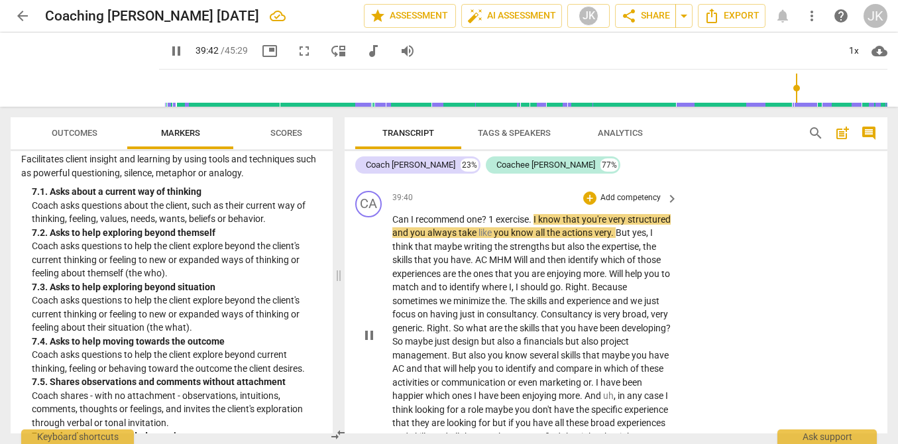
scroll to position [8107, 0]
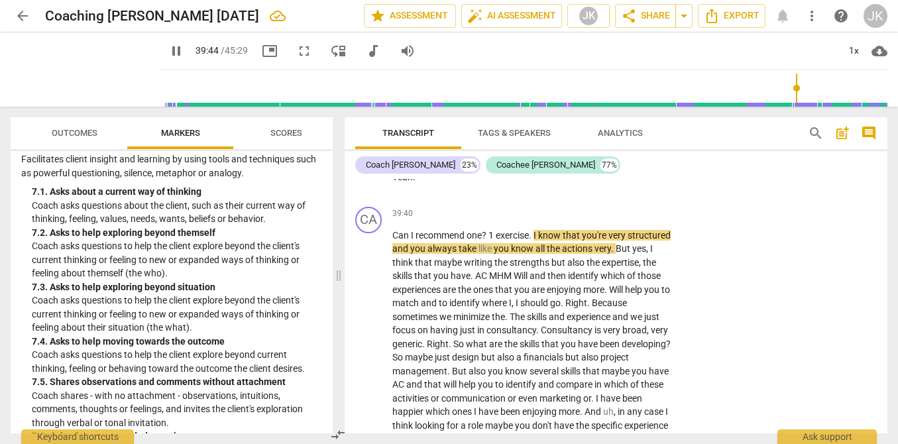
click at [168, 45] on span "pause" at bounding box center [176, 51] width 16 height 16
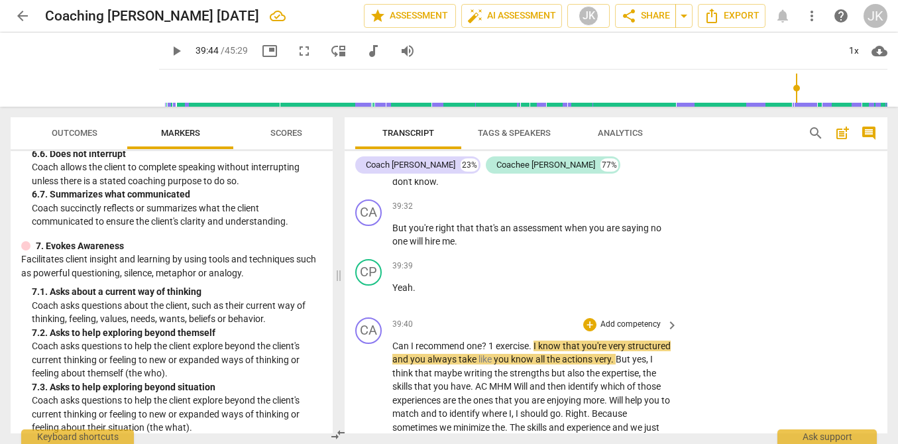
scroll to position [7972, 0]
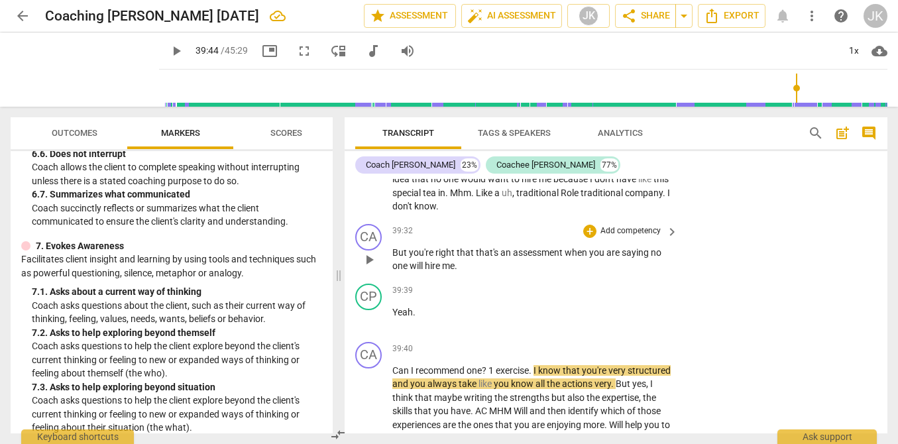
click at [630, 237] on p "Add competency" at bounding box center [630, 231] width 63 height 12
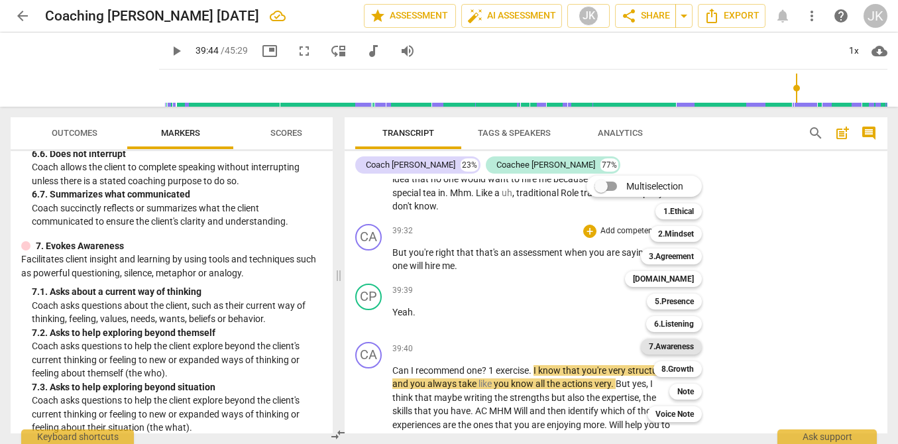
click at [666, 348] on b "7.Awareness" at bounding box center [670, 346] width 45 height 16
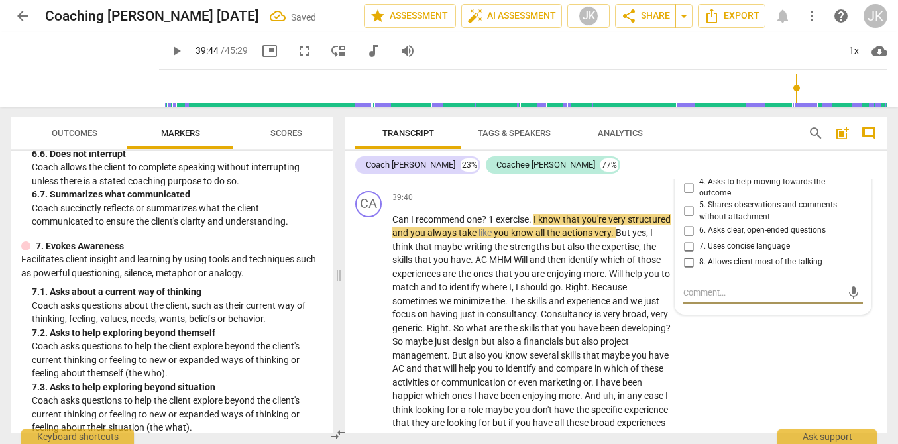
scroll to position [8120, 0]
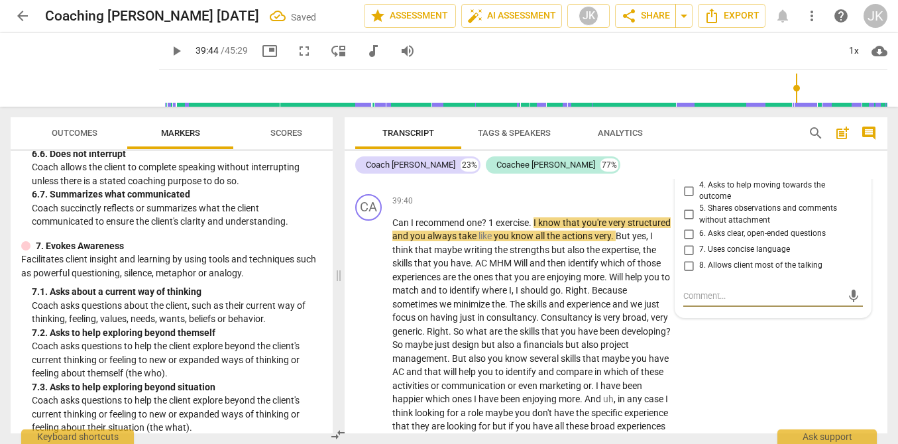
click at [690, 148] on input "1. Asks about a current way of thinking" at bounding box center [688, 140] width 21 height 16
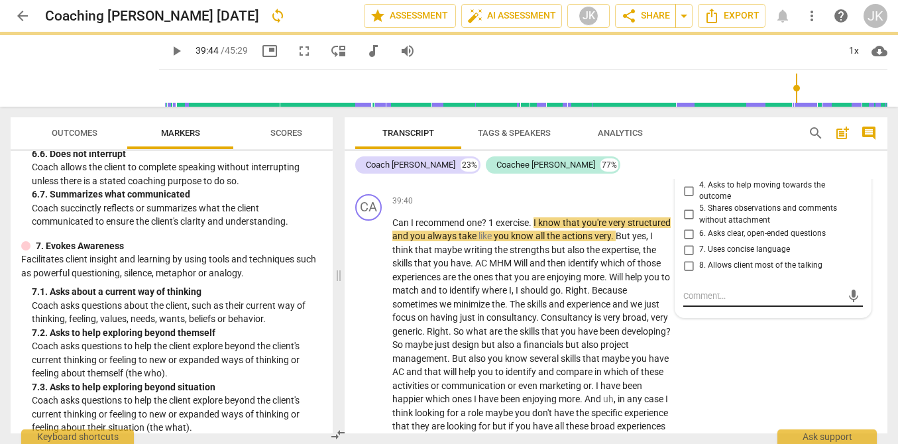
click at [700, 302] on textarea at bounding box center [762, 295] width 158 height 13
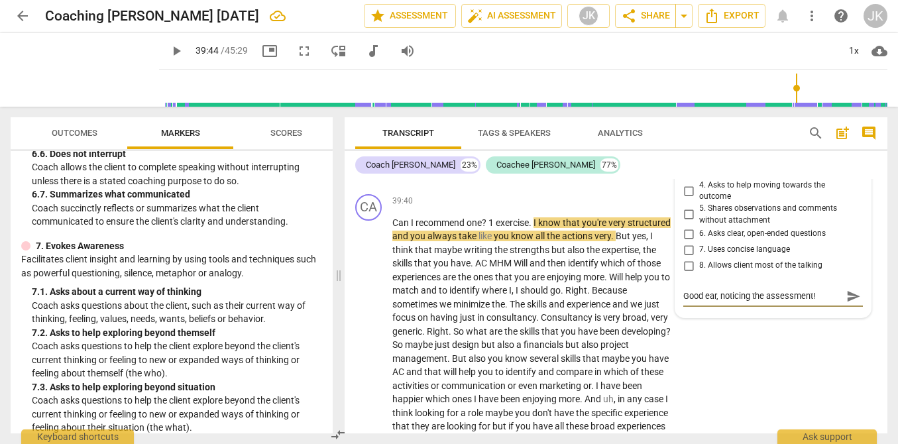
click at [850, 303] on span "send" at bounding box center [853, 296] width 15 height 15
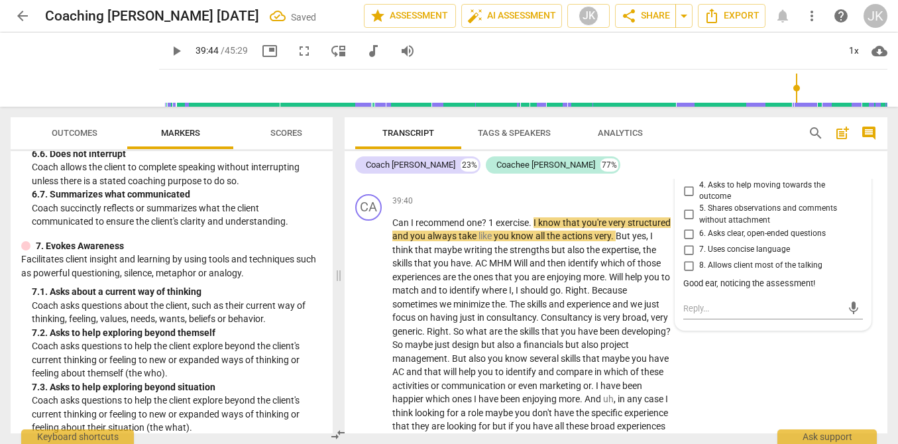
click at [159, 37] on div "play_arrow 39:44 / 45:29 picture_in_picture fullscreen move_down audiotrack vol…" at bounding box center [523, 50] width 728 height 37
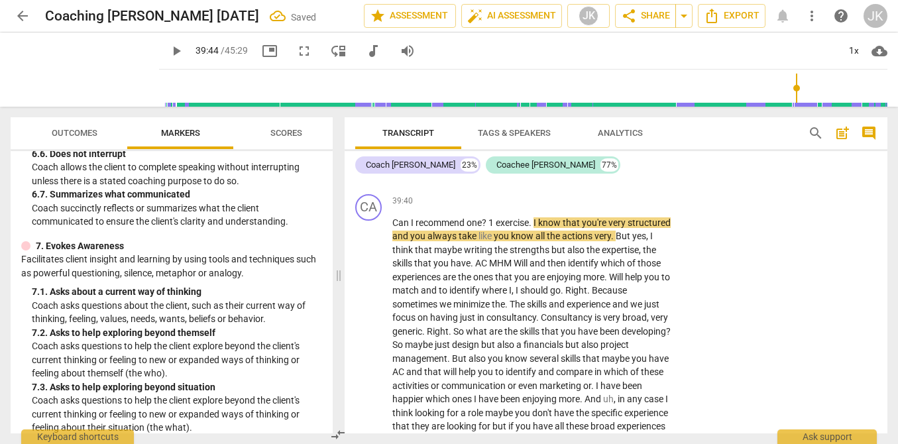
click at [168, 48] on span "play_arrow" at bounding box center [176, 51] width 16 height 16
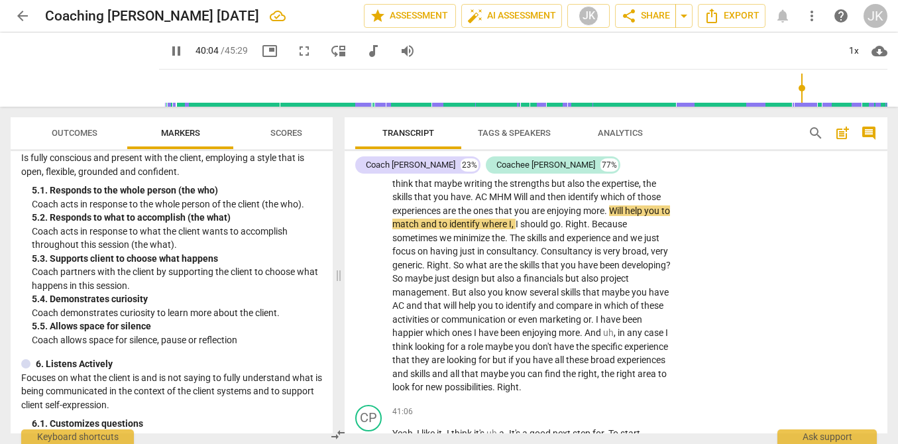
scroll to position [729, 0]
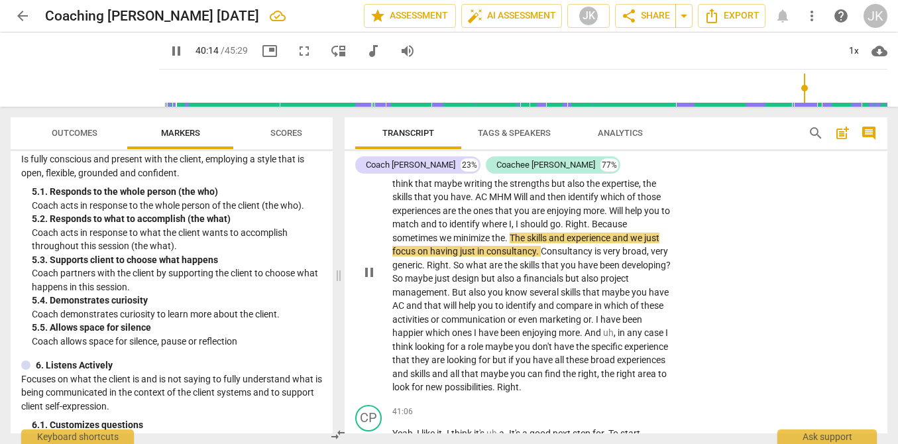
click at [619, 141] on p "Add competency" at bounding box center [630, 135] width 63 height 12
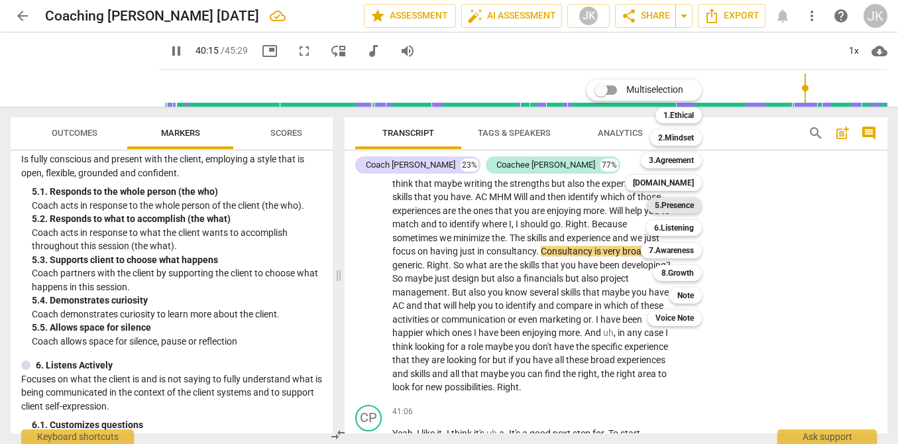
click at [673, 208] on b "5.Presence" at bounding box center [673, 205] width 39 height 16
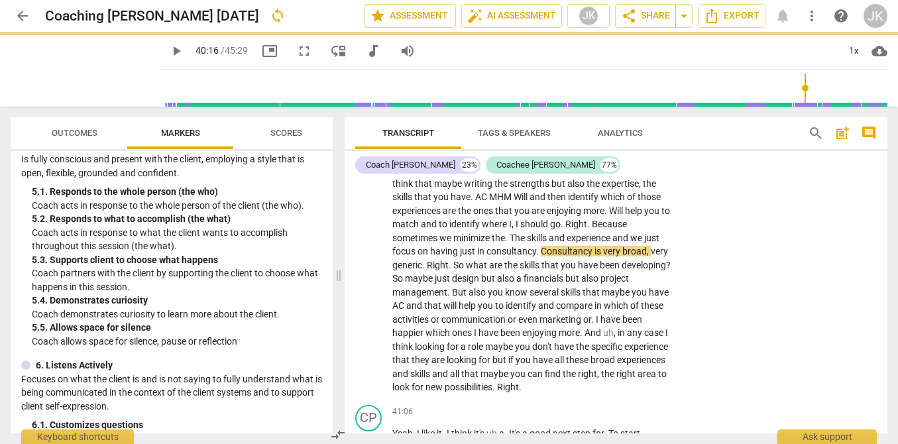
scroll to position [8215, 0]
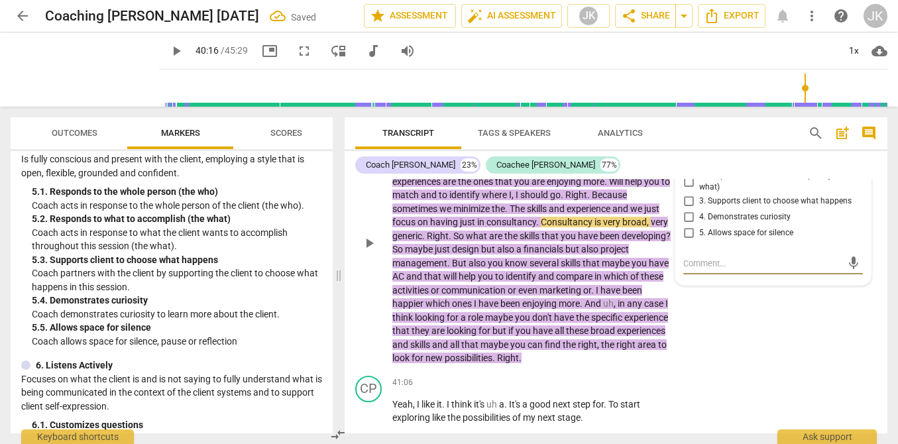
click at [703, 193] on span "2. Responds to what to accomplish (the what)" at bounding box center [778, 181] width 158 height 23
click at [699, 189] on input "2. Responds to what to accomplish (the what)" at bounding box center [688, 182] width 21 height 16
click at [706, 270] on textarea at bounding box center [762, 263] width 158 height 13
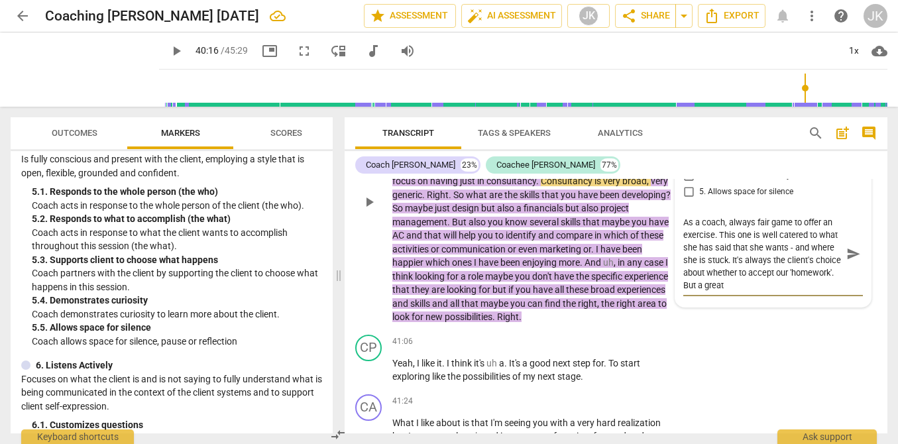
scroll to position [11, 0]
click at [716, 279] on textarea "As a coach, always fair game to offer an exercise. This one is well catered to …" at bounding box center [762, 247] width 158 height 63
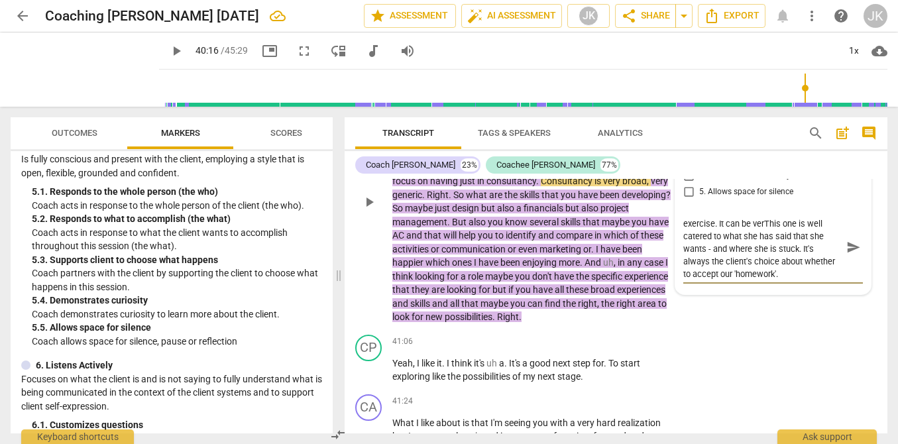
scroll to position [0, 0]
click at [819, 291] on textarea "As a coach, always fair game to offer an exercise. It can be very supportive. T…" at bounding box center [762, 254] width 158 height 76
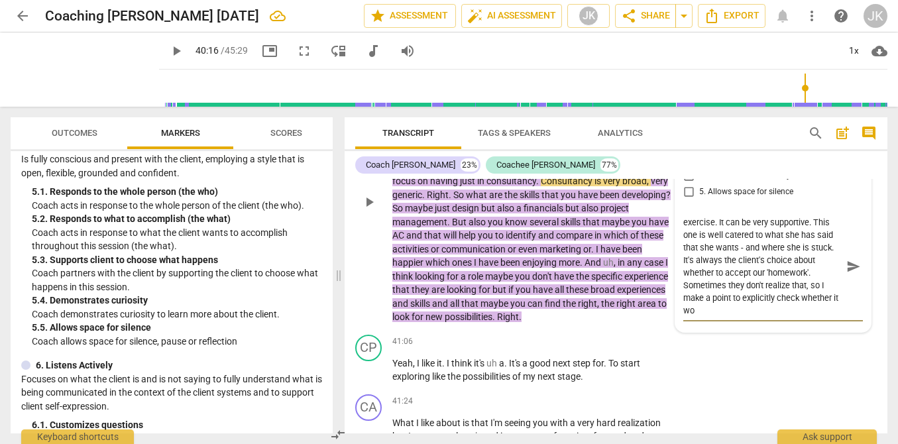
scroll to position [13, 0]
click at [848, 274] on span "send" at bounding box center [853, 266] width 15 height 15
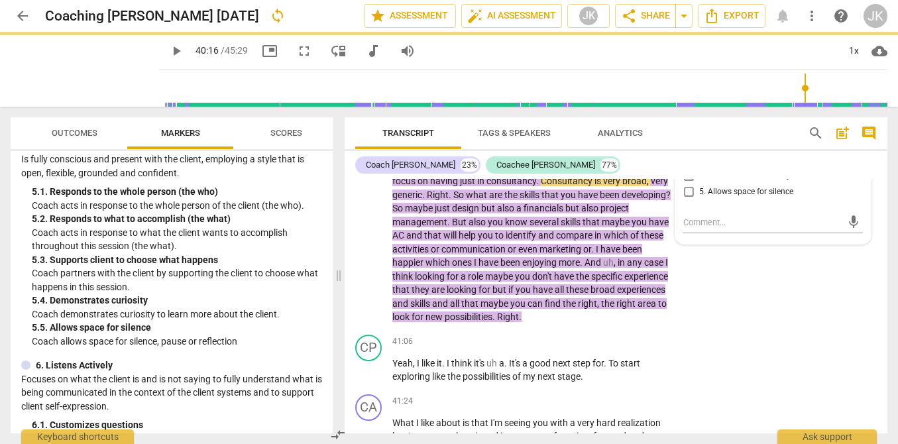
scroll to position [0, 0]
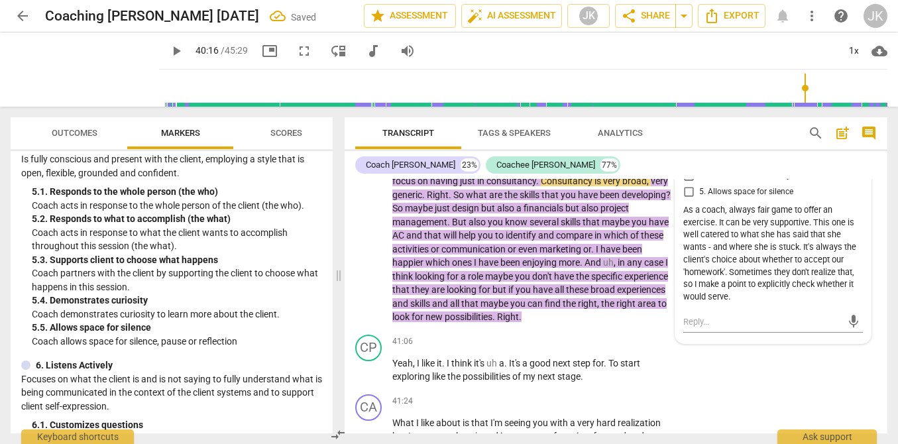
click at [168, 46] on span "play_arrow" at bounding box center [176, 51] width 16 height 16
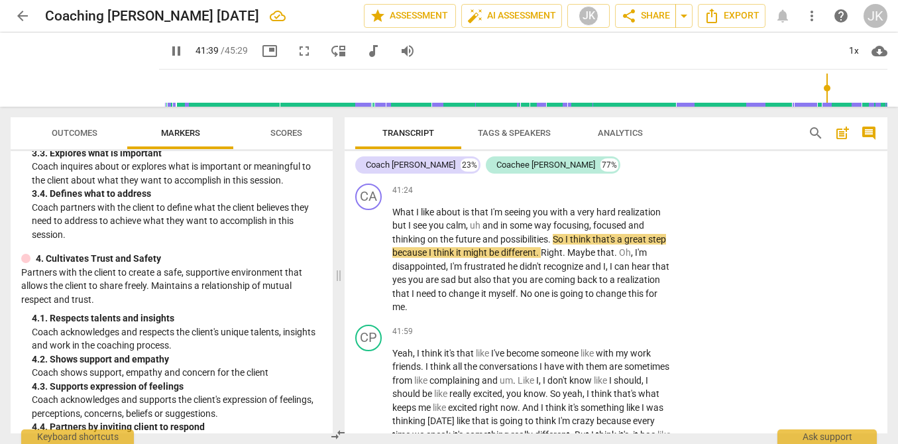
scroll to position [416, 0]
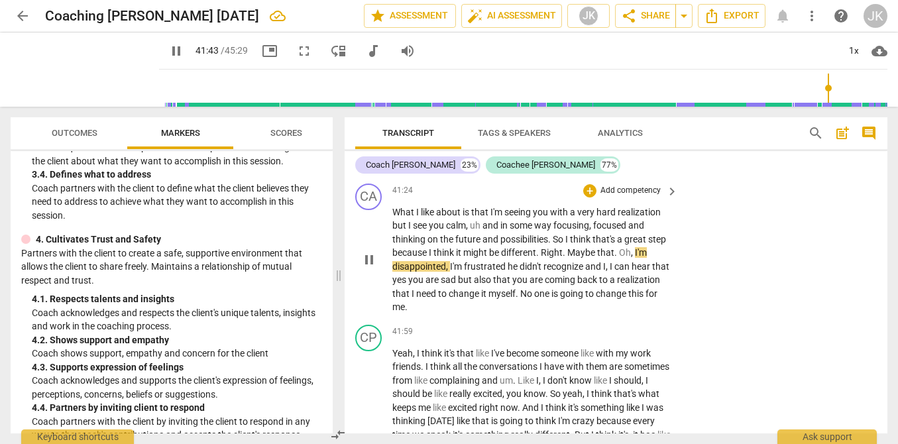
click at [625, 197] on p "Add competency" at bounding box center [630, 191] width 63 height 12
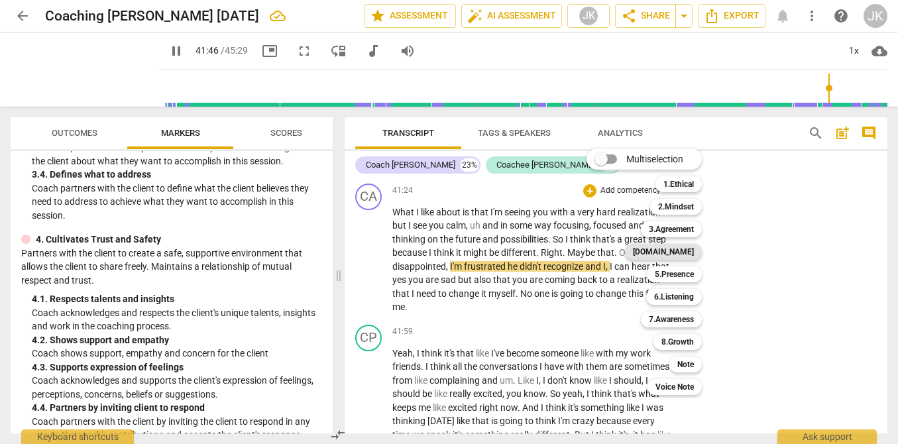
click at [678, 258] on b "[DOMAIN_NAME]" at bounding box center [663, 252] width 61 height 16
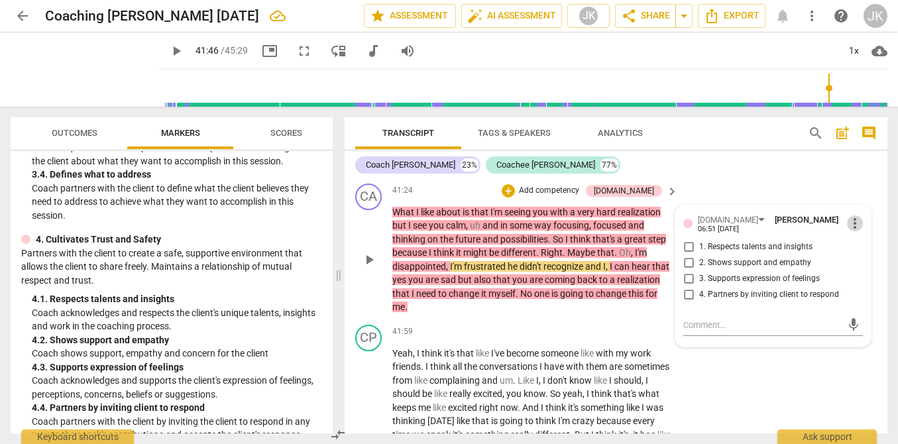
click at [849, 231] on span "more_vert" at bounding box center [855, 223] width 16 height 16
click at [859, 331] on li "Delete" at bounding box center [864, 327] width 46 height 25
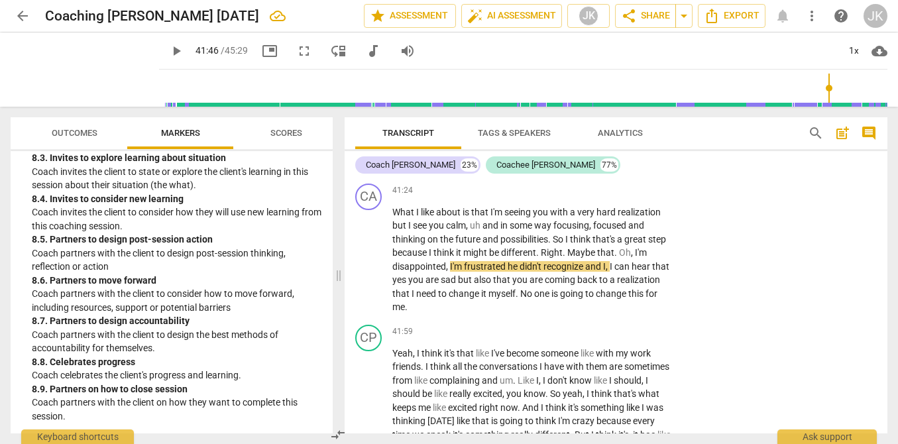
scroll to position [1796, 0]
click at [625, 197] on p "Add competency" at bounding box center [630, 191] width 63 height 12
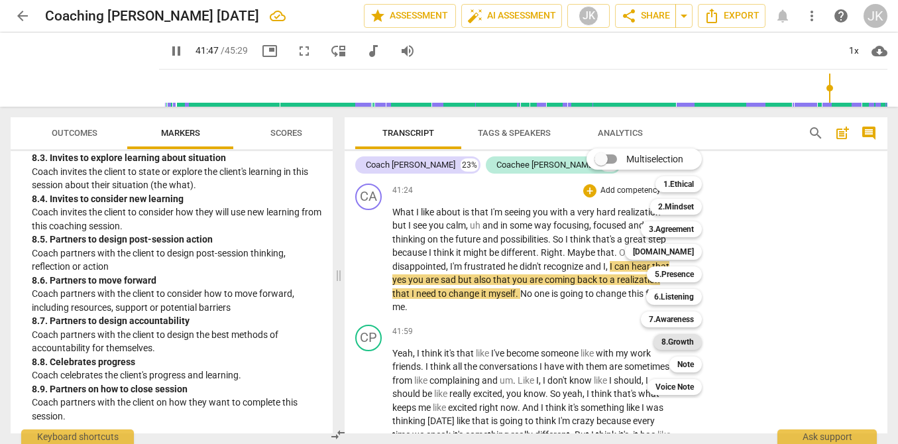
click at [689, 345] on b "8.Growth" at bounding box center [677, 342] width 32 height 16
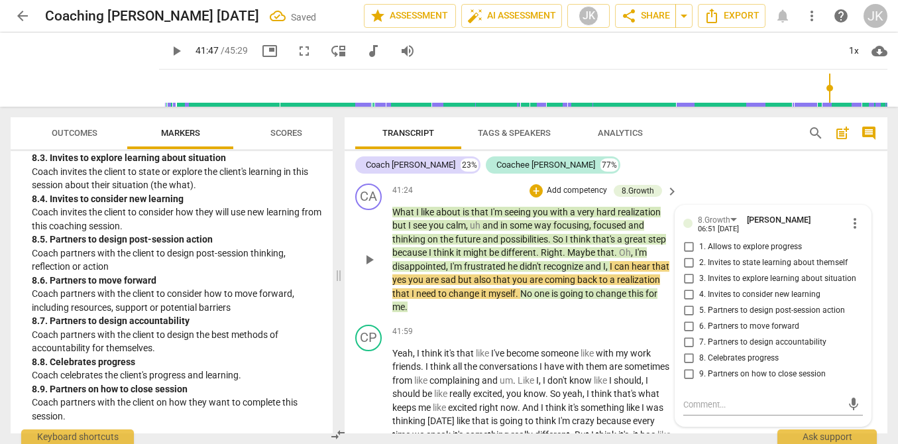
scroll to position [8646, 0]
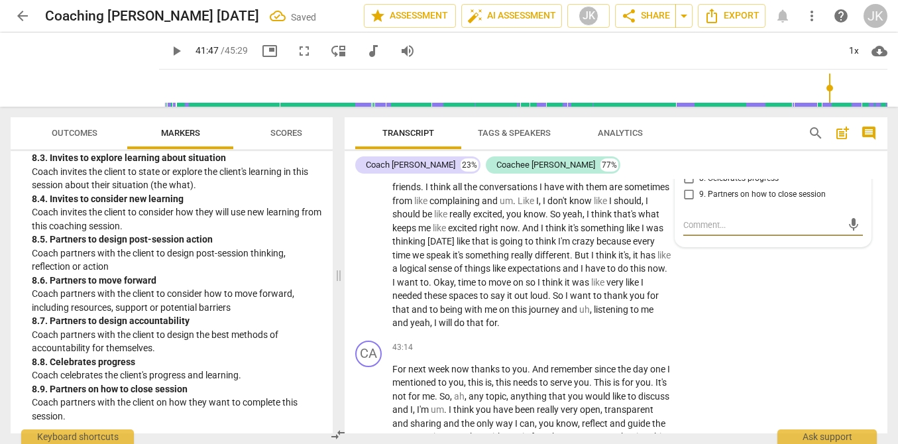
click at [705, 185] on span "8. Celebrates progress" at bounding box center [738, 179] width 79 height 12
click at [699, 187] on input "8. Celebrates progress" at bounding box center [688, 179] width 21 height 16
click at [688, 231] on textarea at bounding box center [762, 225] width 158 height 13
click at [688, 231] on textarea "Beautiful summary + acknowledgement" at bounding box center [762, 225] width 158 height 13
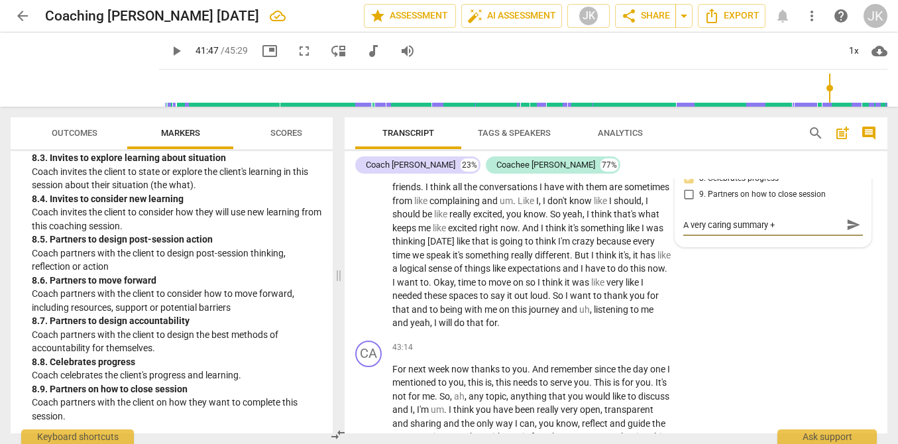
click at [846, 232] on span "send" at bounding box center [853, 224] width 15 height 15
click at [168, 58] on span "play_arrow" at bounding box center [176, 51] width 16 height 16
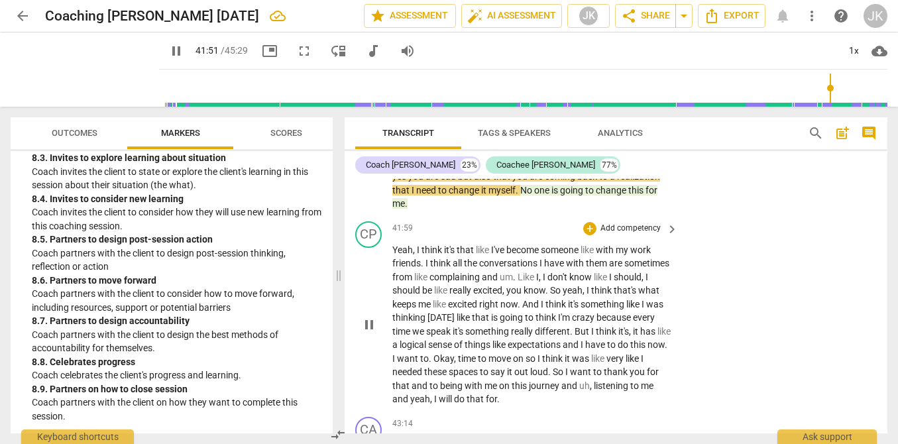
scroll to position [8565, 0]
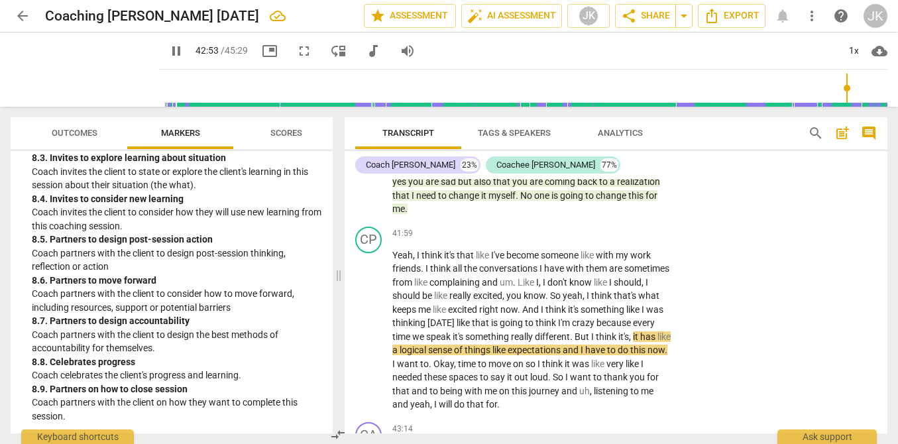
click at [168, 52] on span "pause" at bounding box center [176, 51] width 16 height 16
click at [168, 50] on span "play_arrow" at bounding box center [176, 51] width 16 height 16
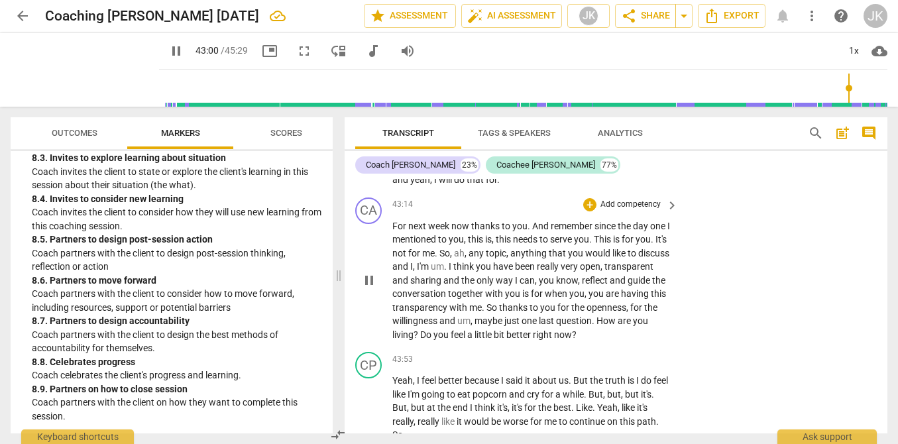
scroll to position [8788, 0]
click at [168, 55] on span "pause" at bounding box center [176, 51] width 16 height 16
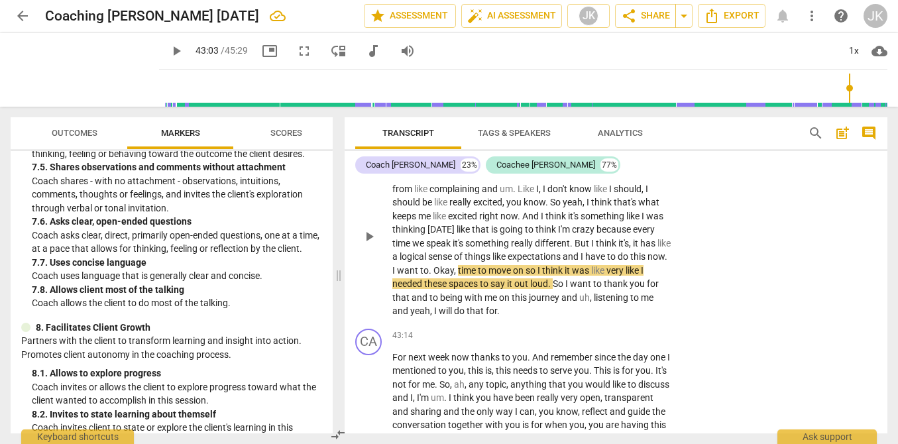
scroll to position [8645, 0]
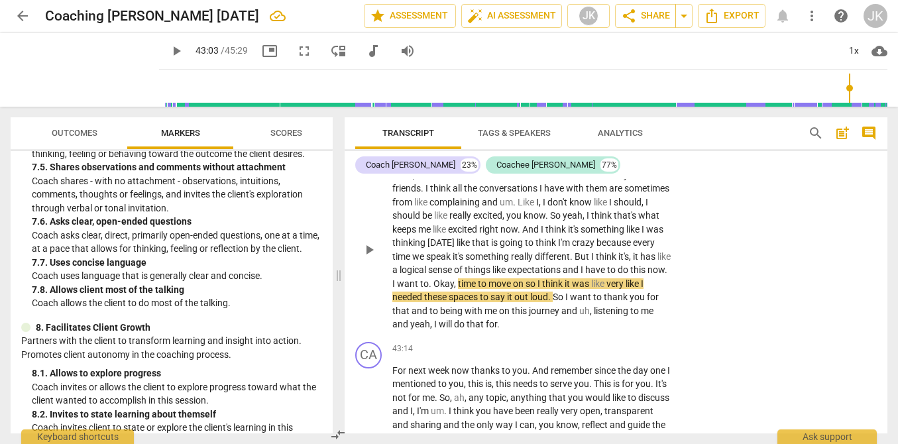
click at [634, 160] on p "Add competency" at bounding box center [630, 154] width 63 height 12
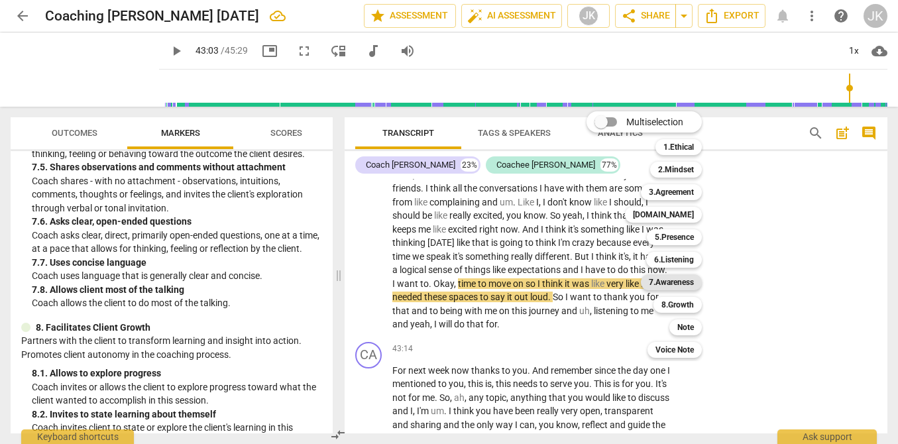
click at [685, 285] on b "7.Awareness" at bounding box center [670, 282] width 45 height 16
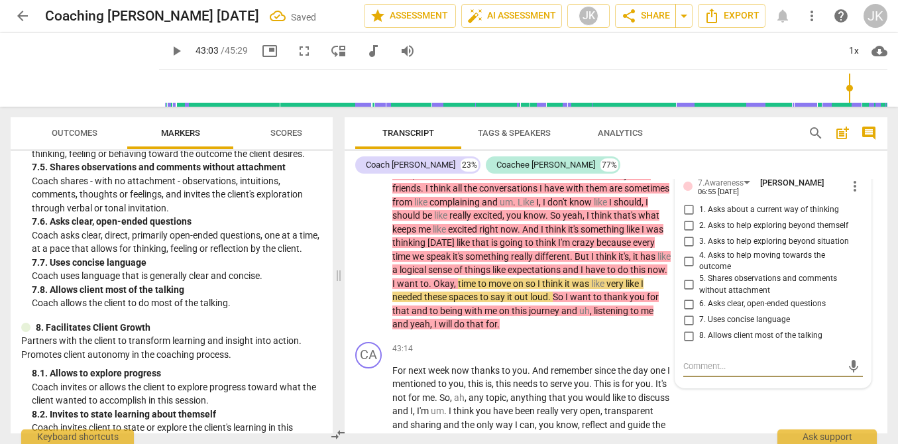
scroll to position [8787, 0]
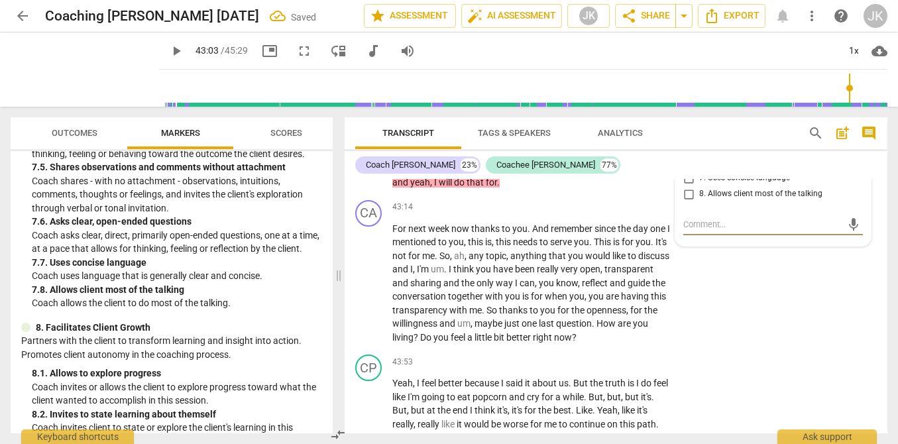
click at [703, 200] on span "8. Allows client most of the talking" at bounding box center [760, 194] width 123 height 12
click at [699, 202] on input "8. Allows client most of the talking" at bounding box center [688, 194] width 21 height 16
click at [686, 231] on textarea at bounding box center [762, 224] width 158 height 13
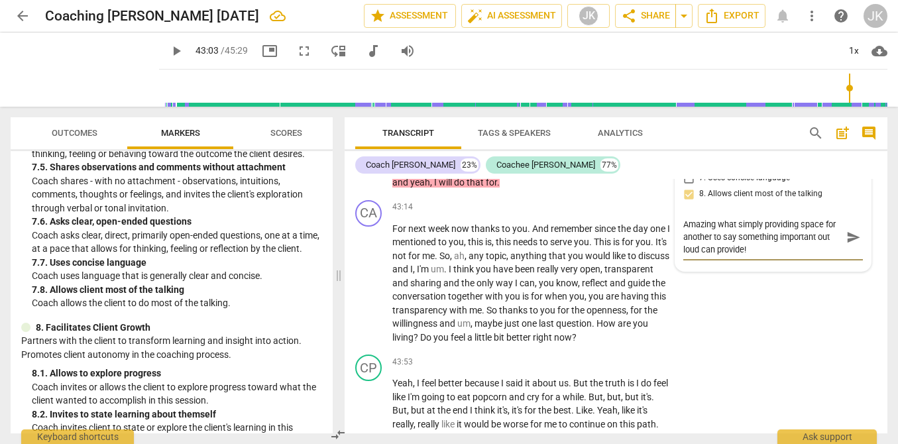
click at [697, 256] on textarea "Amazing what simply providing space for another to say something important out …" at bounding box center [762, 237] width 158 height 38
click at [846, 244] on span "send" at bounding box center [853, 237] width 15 height 15
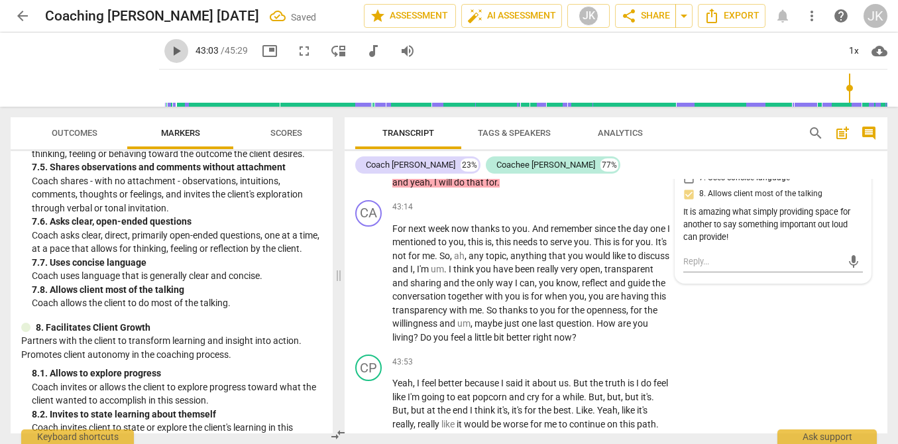
click at [168, 49] on span "play_arrow" at bounding box center [176, 51] width 16 height 16
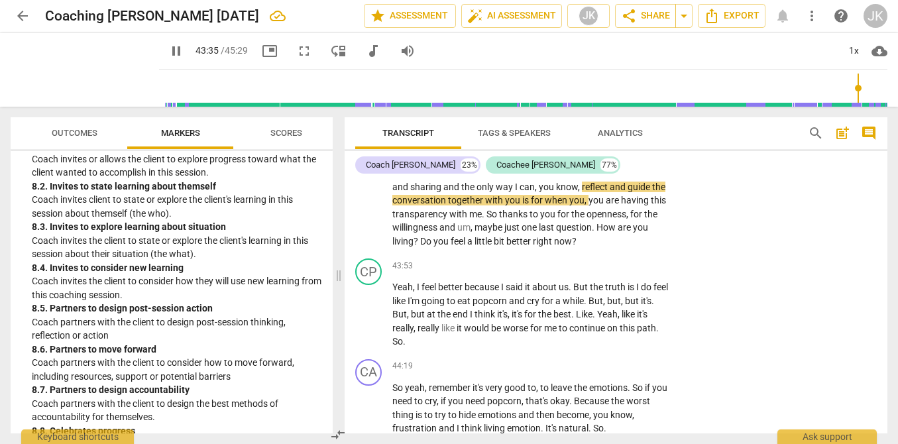
scroll to position [1723, 0]
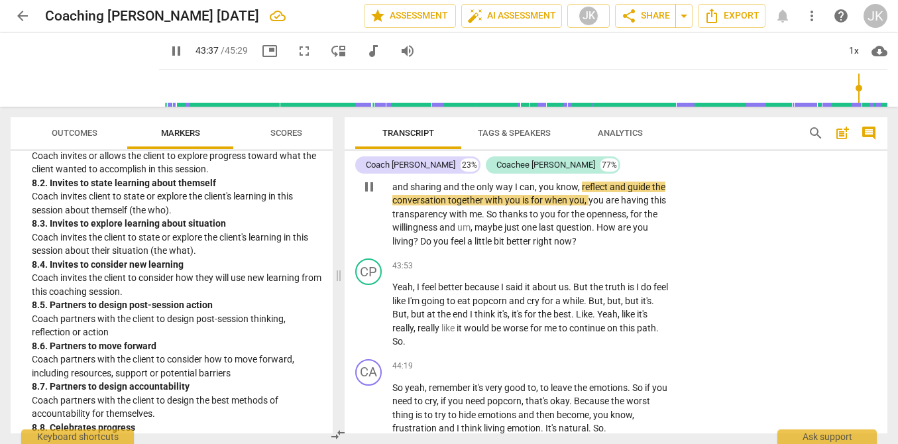
click at [613, 117] on p "Add competency" at bounding box center [630, 111] width 63 height 12
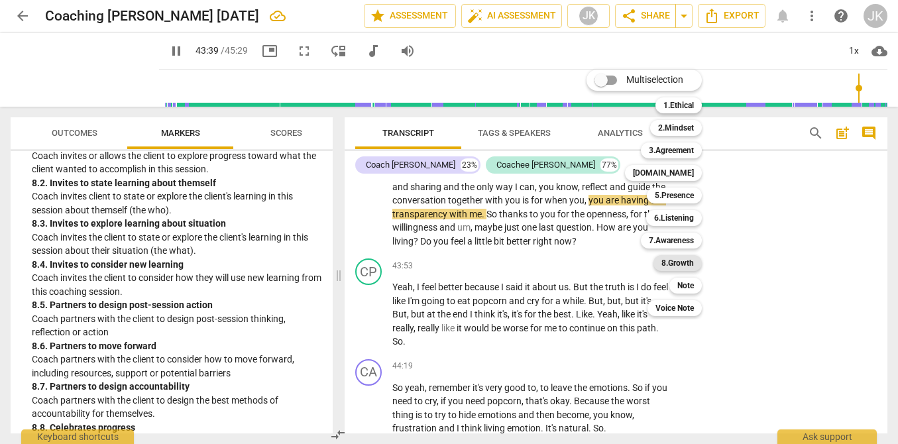
click at [672, 262] on b "8.Growth" at bounding box center [677, 263] width 32 height 16
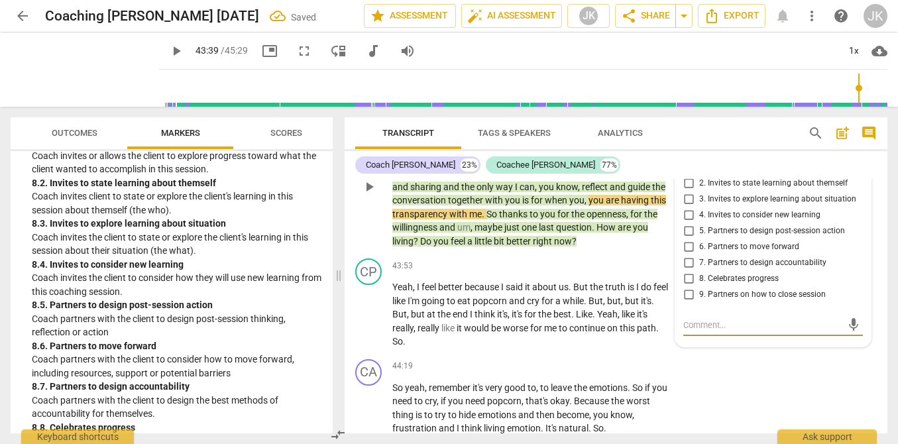
click at [725, 174] on span "1. Allows to explore progress" at bounding box center [750, 168] width 103 height 12
click at [699, 176] on input "1. Allows to explore progress" at bounding box center [688, 168] width 21 height 16
click at [551, 273] on div "43:53 + Add competency keyboard_arrow_right" at bounding box center [535, 265] width 287 height 15
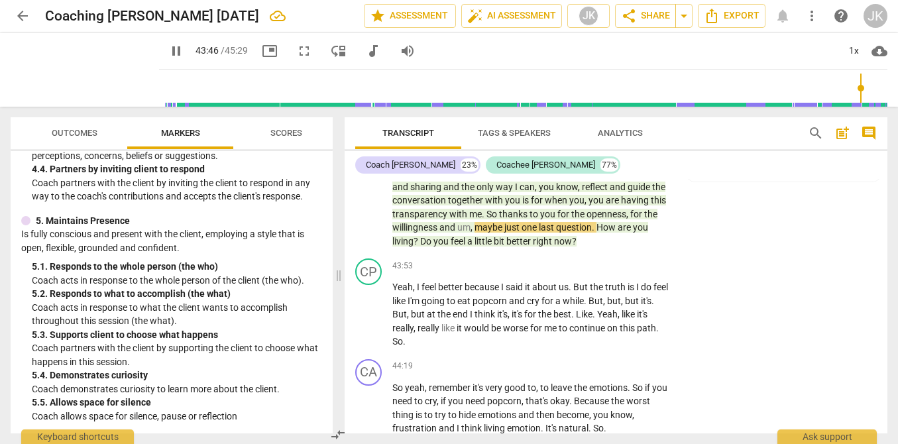
scroll to position [682, 0]
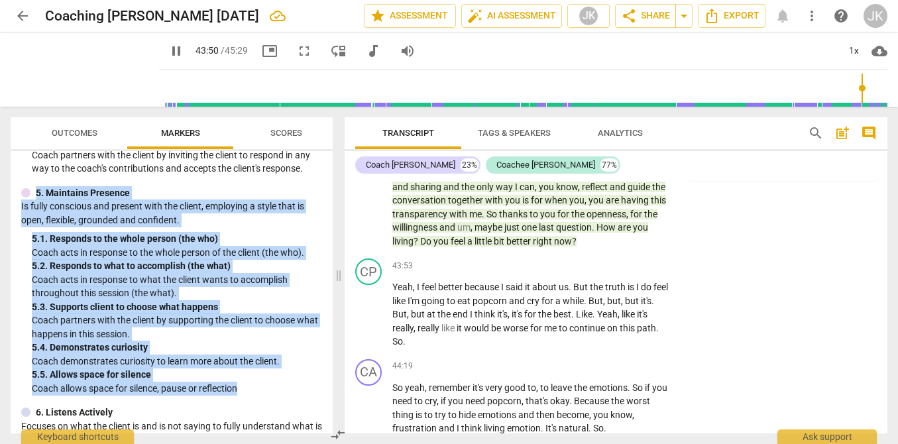
drag, startPoint x: 237, startPoint y: 388, endPoint x: 37, endPoint y: 194, distance: 278.7
click at [37, 194] on div "5. Maintains Presence Is fully conscious and present with the client, employing…" at bounding box center [171, 290] width 301 height 209
copy div "5. Maintains Presence Is fully conscious and present with the client, employing…"
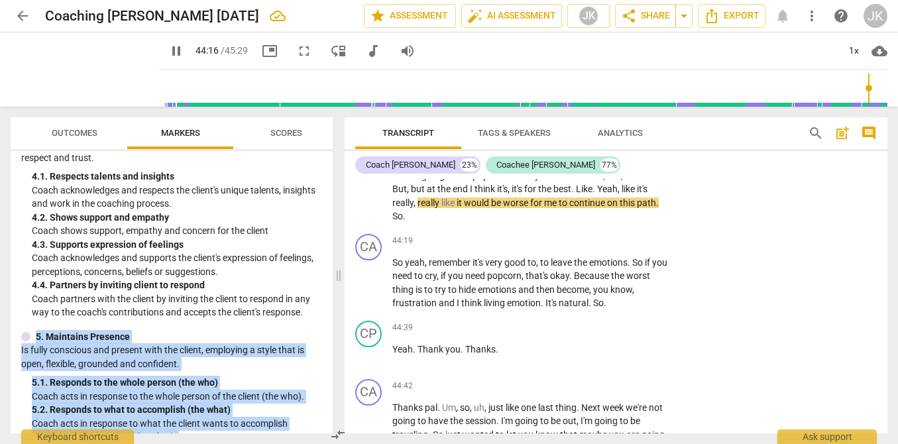
scroll to position [524, 0]
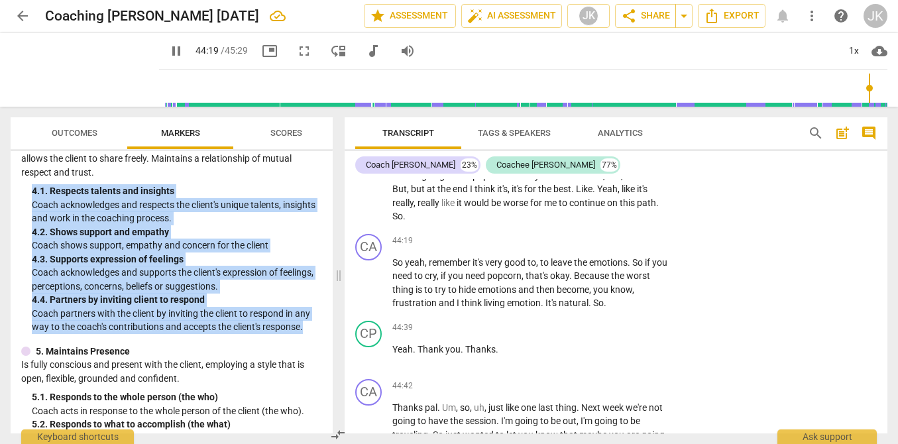
drag, startPoint x: 306, startPoint y: 329, endPoint x: 20, endPoint y: 192, distance: 317.0
click at [20, 192] on div "ICF PCC Markers (2020) visibility 1. Demonstrates Ethical Practice Understands …" at bounding box center [172, 292] width 322 height 282
copy div "4. 1. Respects talents and insights Coach acknowledges and respects the client'…"
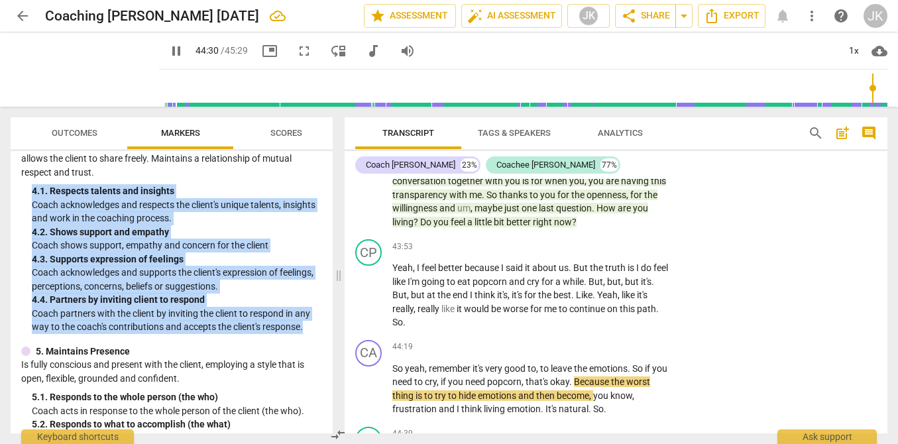
scroll to position [8887, 0]
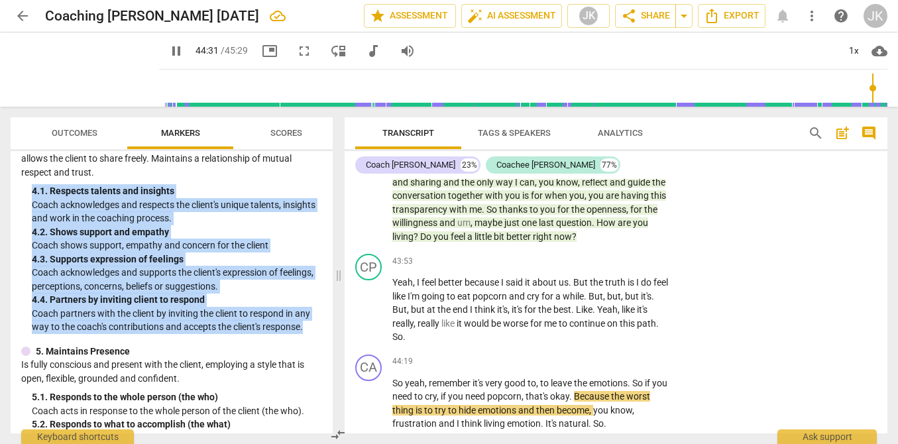
click at [168, 52] on span "pause" at bounding box center [176, 51] width 16 height 16
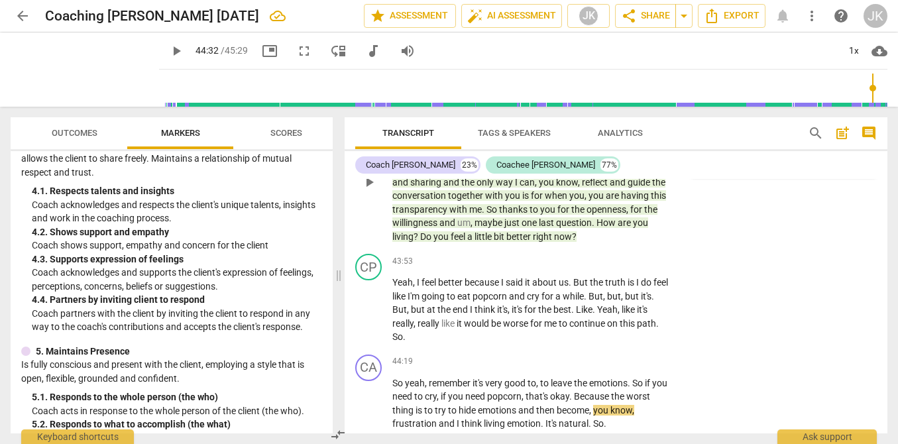
click at [785, 170] on div "8.Growth [PERSON_NAME] 06:56 [DATE] 1. Allows to explore progress" at bounding box center [784, 149] width 180 height 40
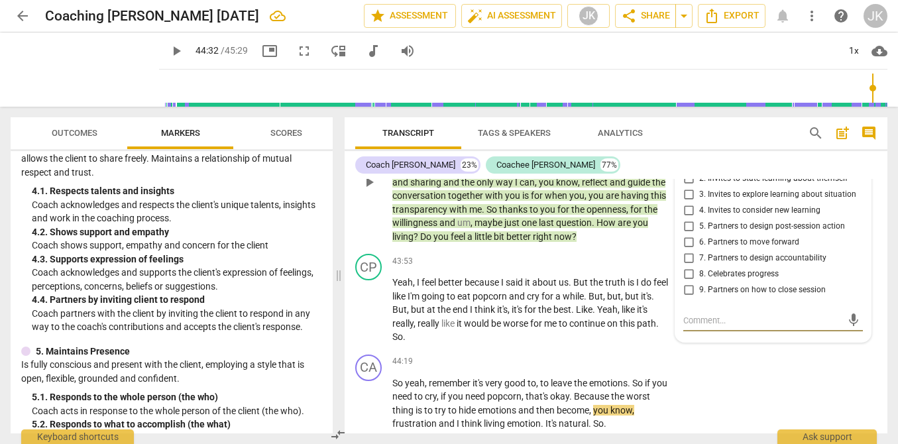
click at [705, 327] on textarea at bounding box center [762, 320] width 158 height 13
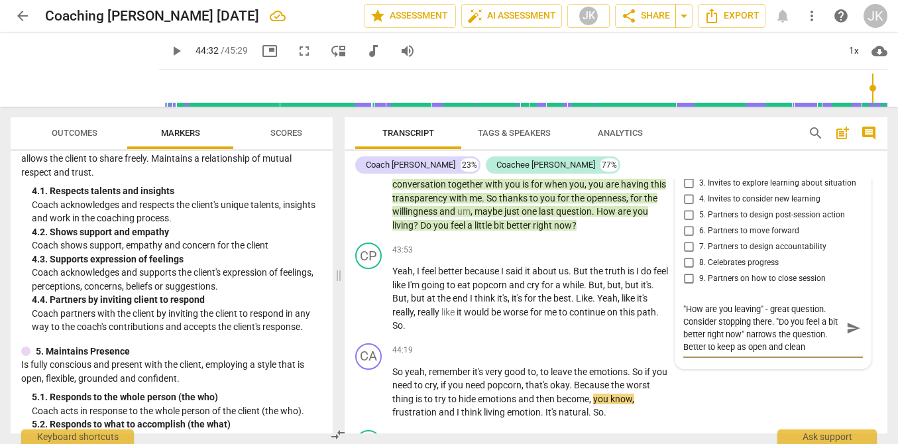
scroll to position [8900, 0]
click at [846, 334] on span "send" at bounding box center [853, 326] width 15 height 15
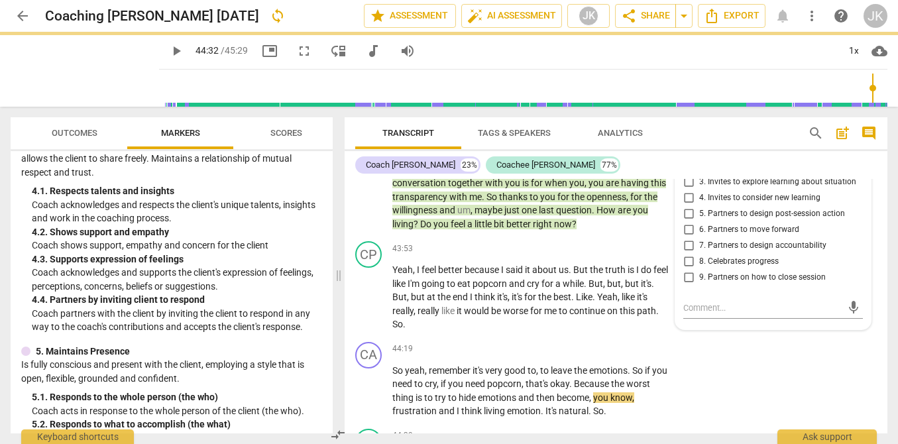
scroll to position [0, 0]
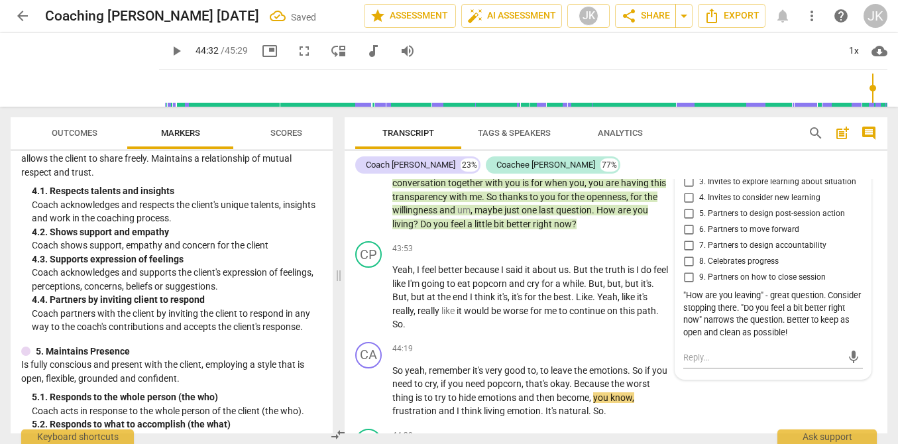
click at [168, 53] on span "play_arrow" at bounding box center [176, 51] width 16 height 16
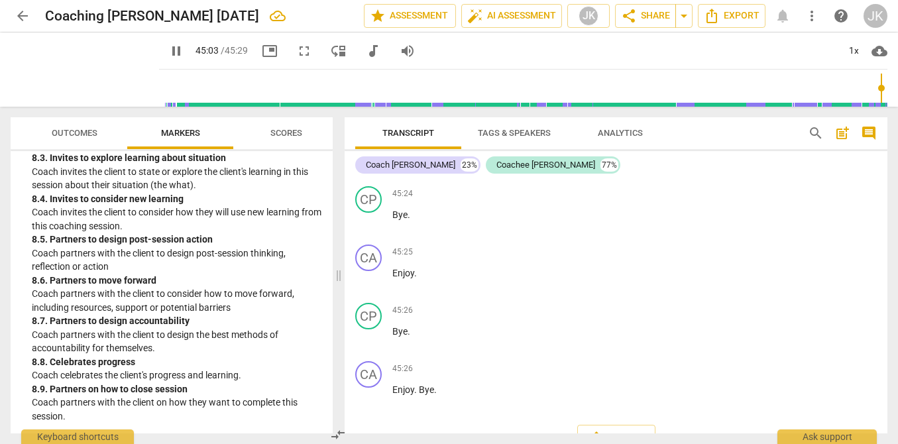
scroll to position [9538, 0]
click at [168, 53] on span "pause" at bounding box center [176, 51] width 16 height 16
